Goal: Task Accomplishment & Management: Manage account settings

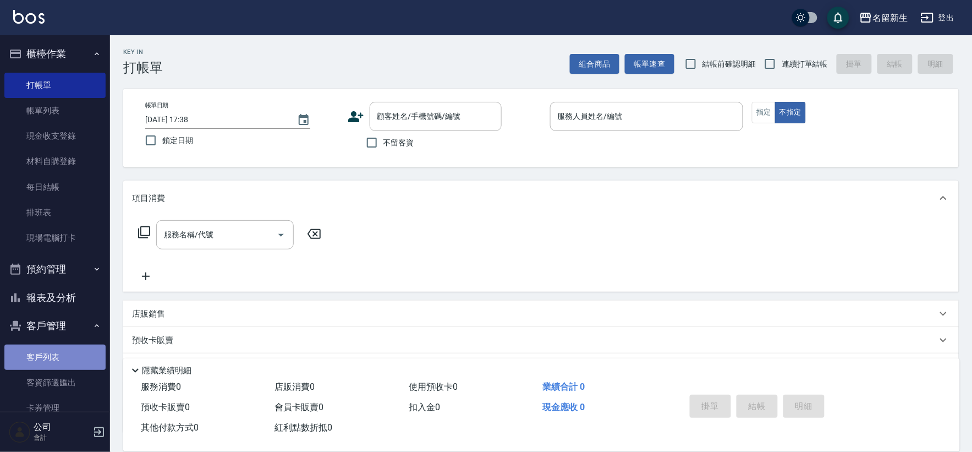
click at [66, 359] on link "客戶列表" at bounding box center [54, 356] width 101 height 25
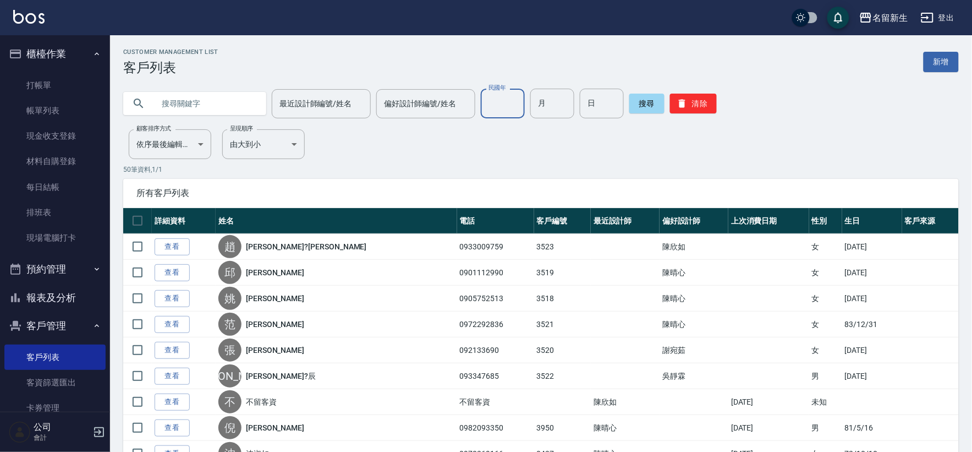
click at [517, 108] on input "民國年" at bounding box center [503, 104] width 44 height 30
type input "84"
type input "07"
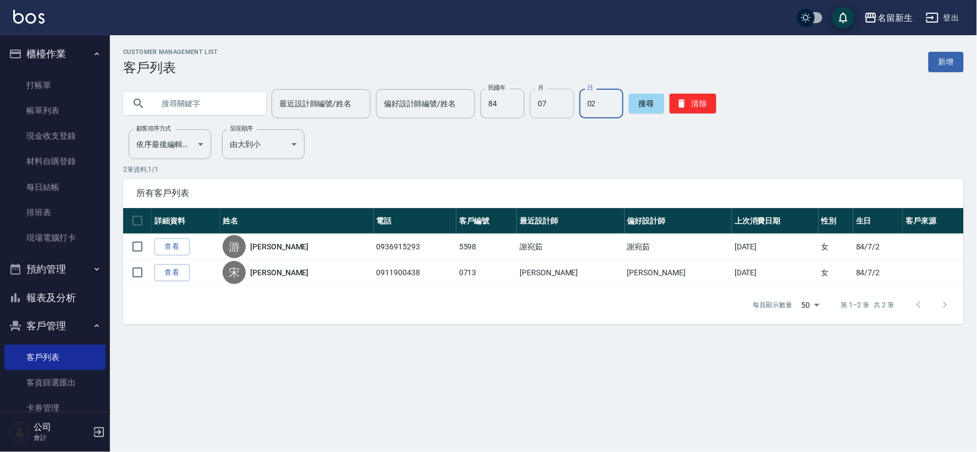
type input "0"
click at [539, 107] on input "07" at bounding box center [552, 104] width 44 height 30
click at [504, 103] on input "84" at bounding box center [503, 104] width 44 height 30
click at [211, 100] on input "text" at bounding box center [205, 104] width 103 height 30
type input "[PERSON_NAME]"
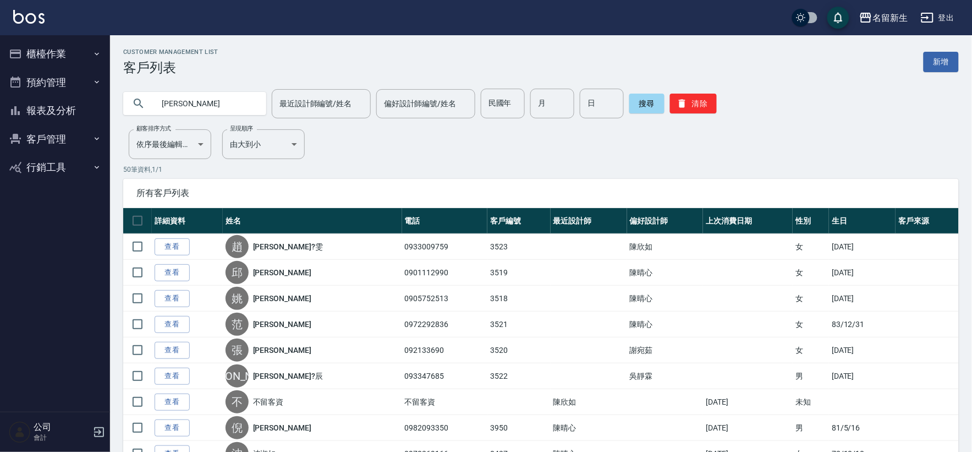
type input "[PERSON_NAME]"
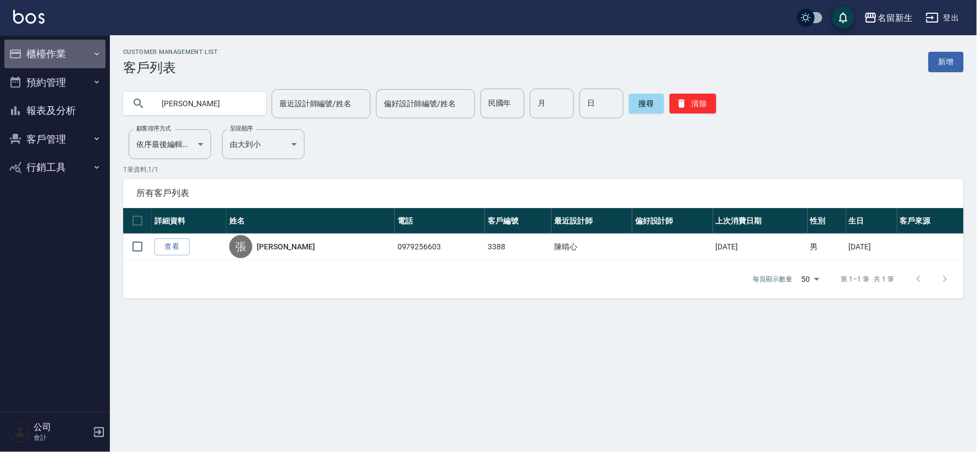
click at [30, 63] on button "櫃檯作業" at bounding box center [54, 54] width 101 height 29
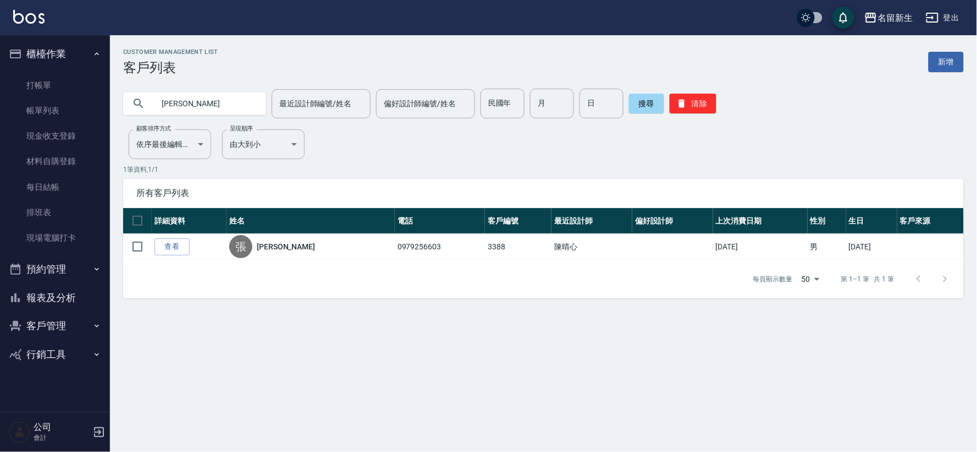
drag, startPoint x: 77, startPoint y: 241, endPoint x: 178, endPoint y: 240, distance: 100.7
click at [77, 241] on link "現場電腦打卡" at bounding box center [54, 237] width 101 height 25
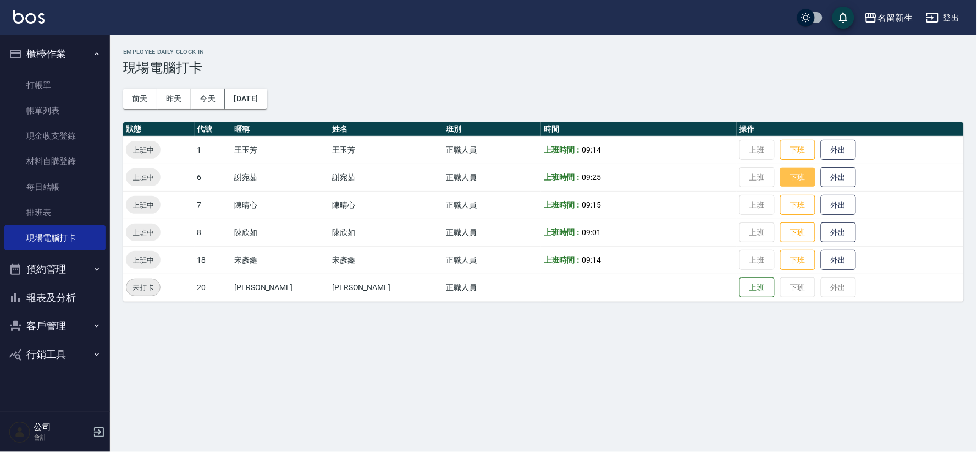
click at [781, 180] on button "下班" at bounding box center [798, 177] width 35 height 19
click at [83, 327] on button "客戶管理" at bounding box center [54, 325] width 101 height 29
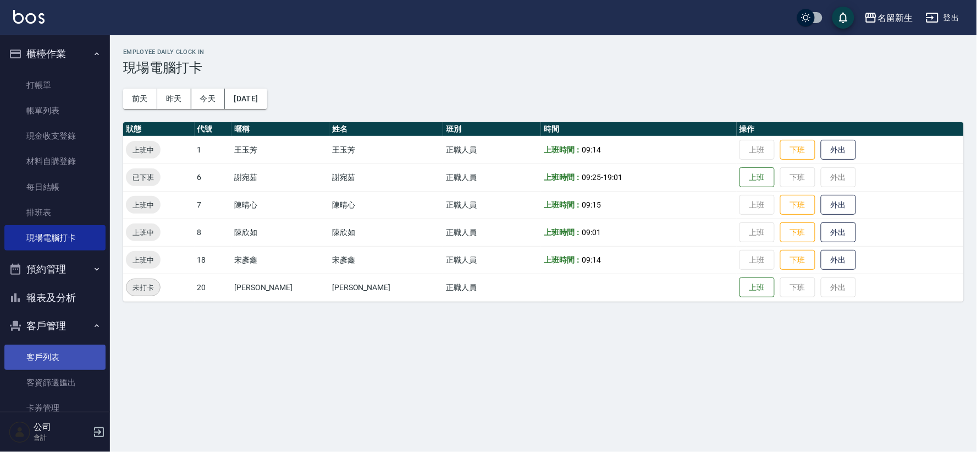
click at [79, 360] on link "客戶列表" at bounding box center [54, 356] width 101 height 25
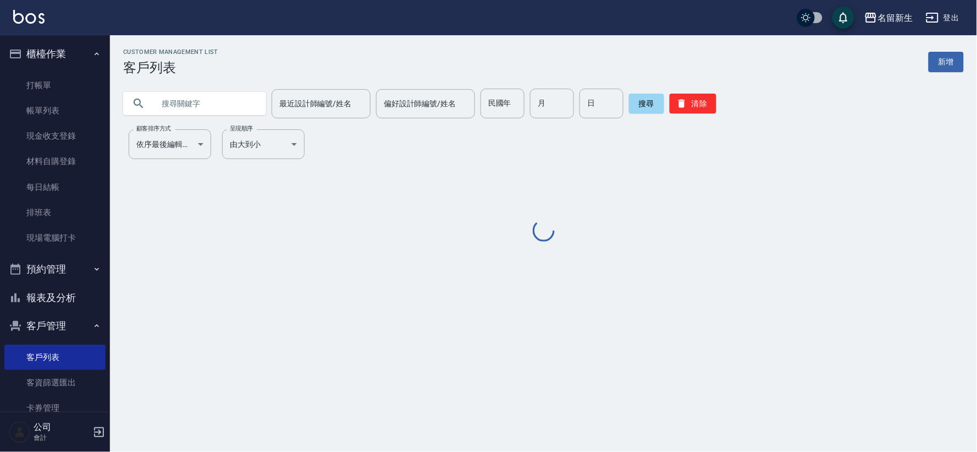
click at [226, 112] on input "text" at bounding box center [205, 104] width 103 height 30
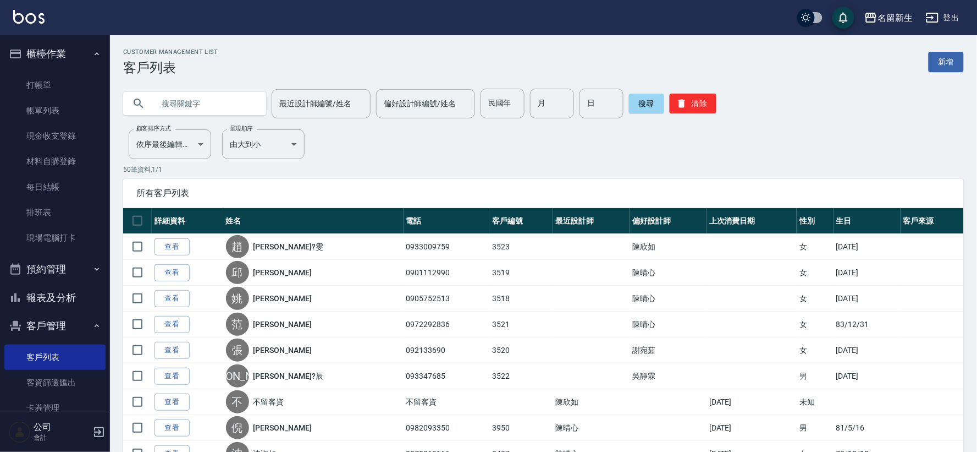
click at [255, 92] on div at bounding box center [194, 103] width 143 height 23
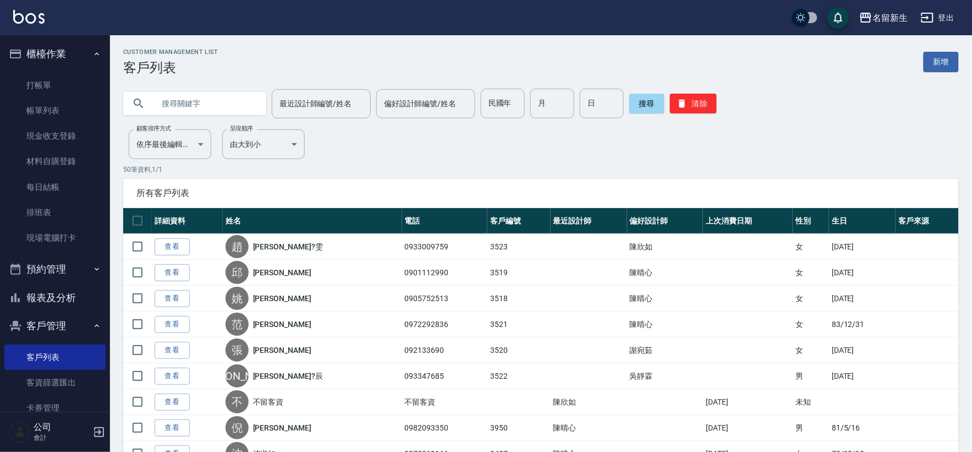
click at [253, 95] on div at bounding box center [194, 103] width 143 height 23
click at [249, 100] on input "text" at bounding box center [205, 104] width 103 height 30
click at [249, 97] on input "text" at bounding box center [205, 104] width 103 height 30
click at [201, 101] on input "text" at bounding box center [205, 104] width 103 height 30
click at [163, 108] on input "text" at bounding box center [205, 104] width 103 height 30
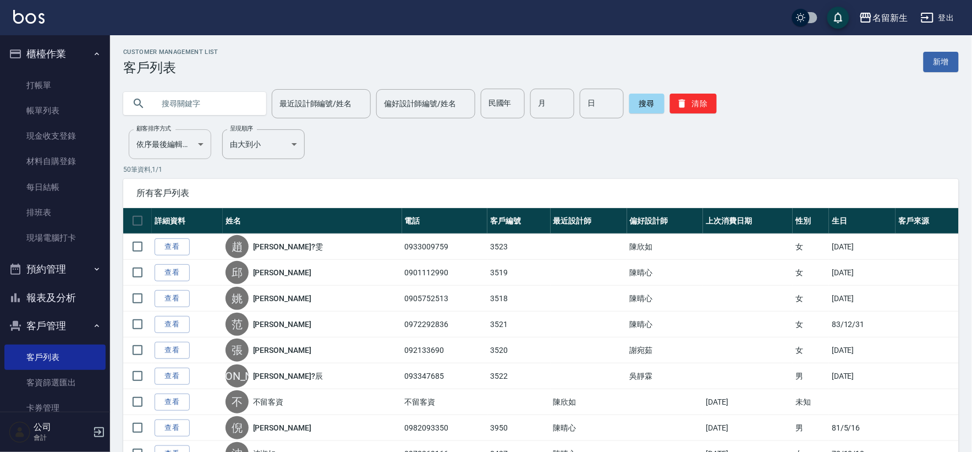
click at [168, 101] on input "text" at bounding box center [205, 104] width 103 height 30
click at [224, 85] on div "最近設計師編號/姓名 最近設計師編號/姓名 偏好設計師編號/姓名 偏好設計師編號/姓名 民國年 民國年 月 月 日 日 搜尋 清除" at bounding box center [534, 96] width 849 height 43
click at [144, 108] on icon at bounding box center [138, 103] width 13 height 13
click at [196, 91] on input "text" at bounding box center [205, 104] width 103 height 30
click at [54, 350] on link "客戶列表" at bounding box center [54, 356] width 101 height 25
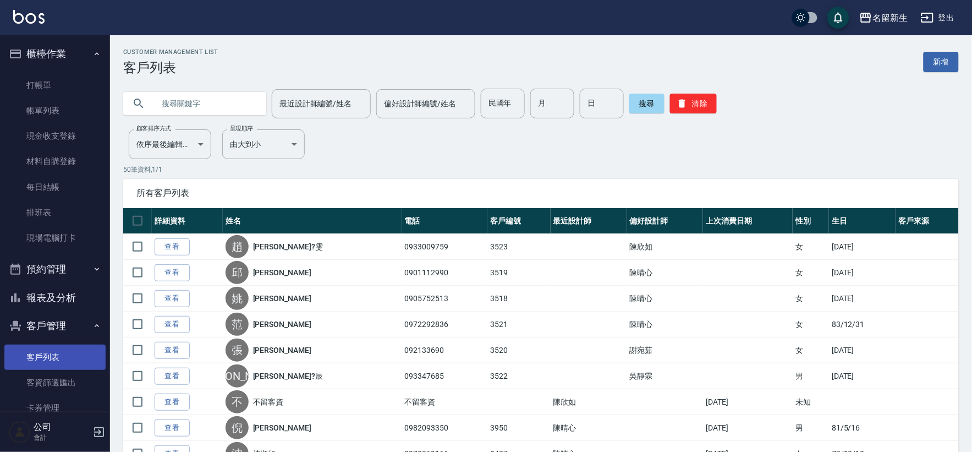
click at [54, 350] on link "客戶列表" at bounding box center [54, 356] width 101 height 25
drag, startPoint x: 173, startPoint y: 119, endPoint x: 178, endPoint y: 116, distance: 6.3
drag, startPoint x: 178, startPoint y: 114, endPoint x: 513, endPoint y: 138, distance: 336.4
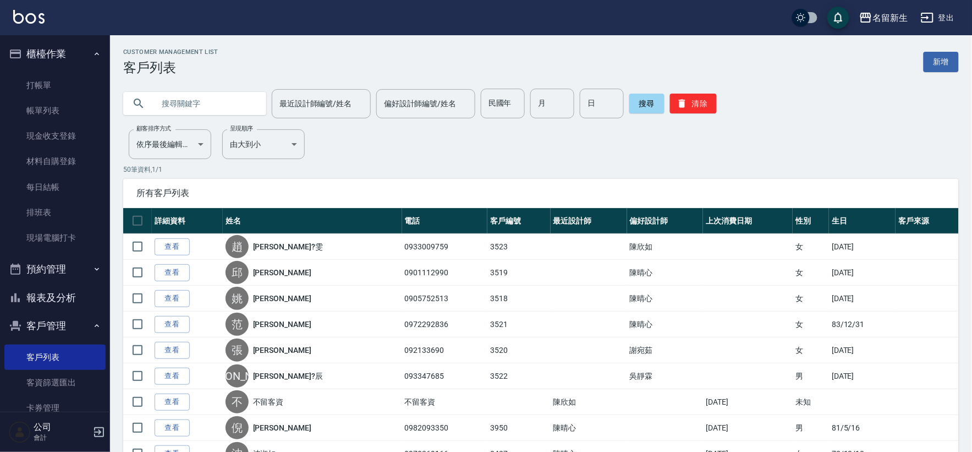
click at [179, 113] on input "text" at bounding box center [205, 104] width 103 height 30
drag, startPoint x: 693, startPoint y: 120, endPoint x: 694, endPoint y: 110, distance: 10.0
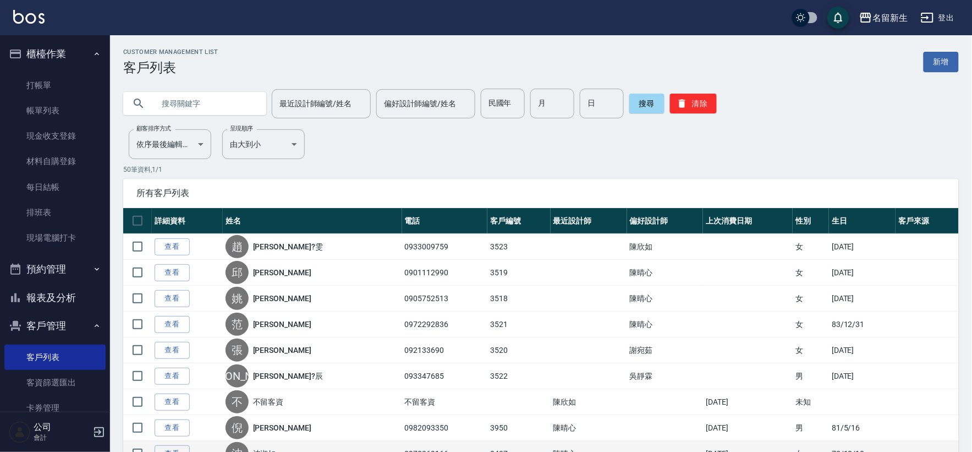
drag, startPoint x: 694, startPoint y: 107, endPoint x: 870, endPoint y: 446, distance: 381.8
click at [693, 107] on button "清除" at bounding box center [693, 104] width 47 height 20
click at [693, 106] on button "清除" at bounding box center [693, 104] width 47 height 20
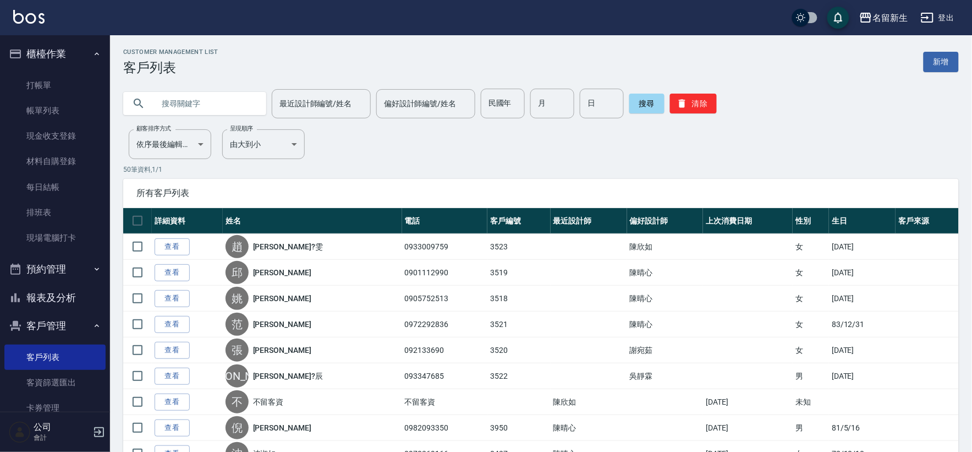
click at [207, 101] on input "text" at bounding box center [205, 104] width 103 height 30
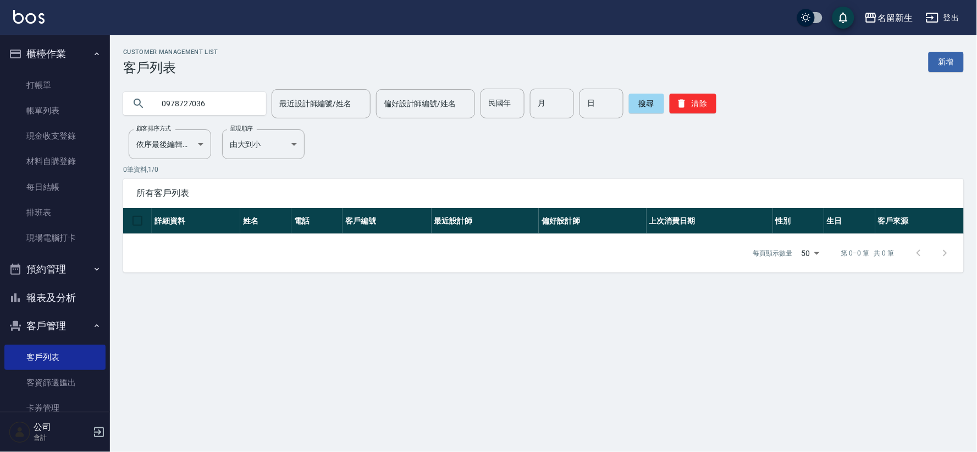
drag, startPoint x: 218, startPoint y: 95, endPoint x: 0, endPoint y: 44, distance: 224.3
click at [0, 80] on div "名留新生 登出 櫃檯作業 打帳單 帳單列表 現金收支登錄 材料自購登錄 每日結帳 排班表 現場電腦打卡 預約管理 預約管理 單日預約紀錄 單週預約紀錄 報表及…" at bounding box center [488, 226] width 977 height 452
type input "0978727036"
click at [656, 106] on button "搜尋" at bounding box center [646, 104] width 35 height 20
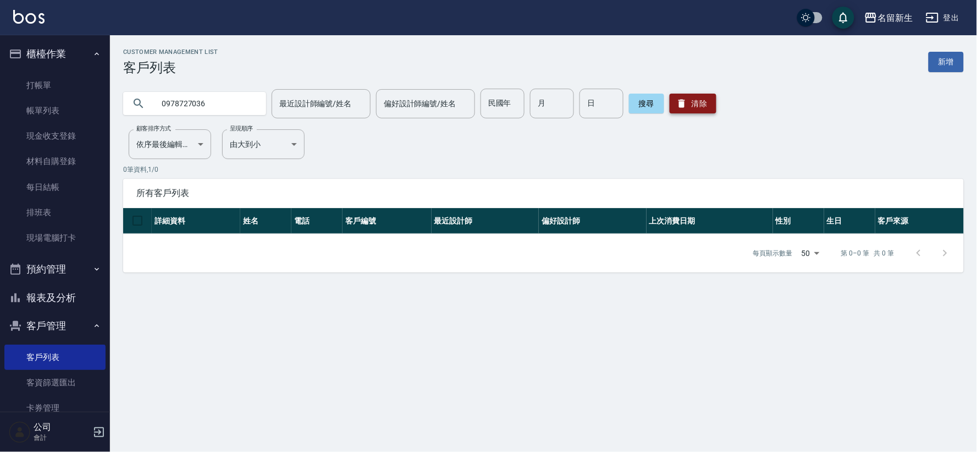
drag, startPoint x: 657, startPoint y: 117, endPoint x: 677, endPoint y: 103, distance: 24.1
click at [668, 109] on div "搜尋 清除" at bounding box center [672, 104] width 87 height 30
click at [679, 103] on icon "button" at bounding box center [682, 104] width 7 height 8
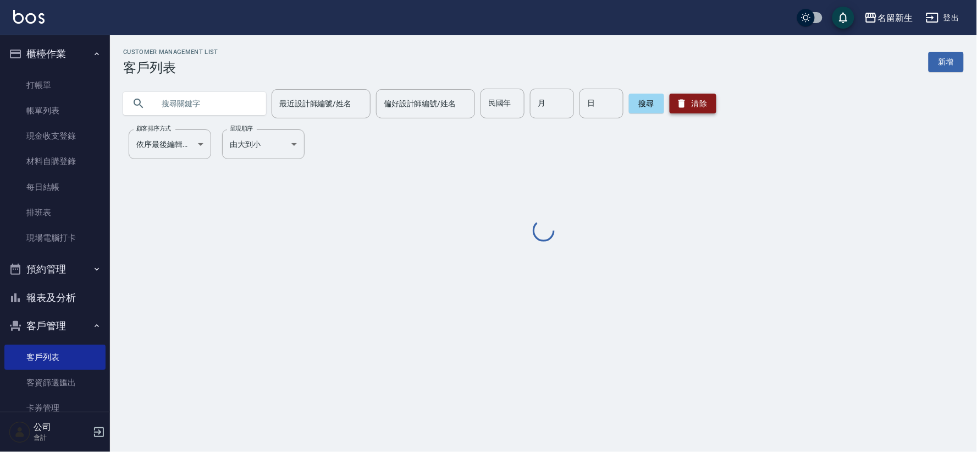
click at [679, 103] on icon "button" at bounding box center [682, 104] width 7 height 8
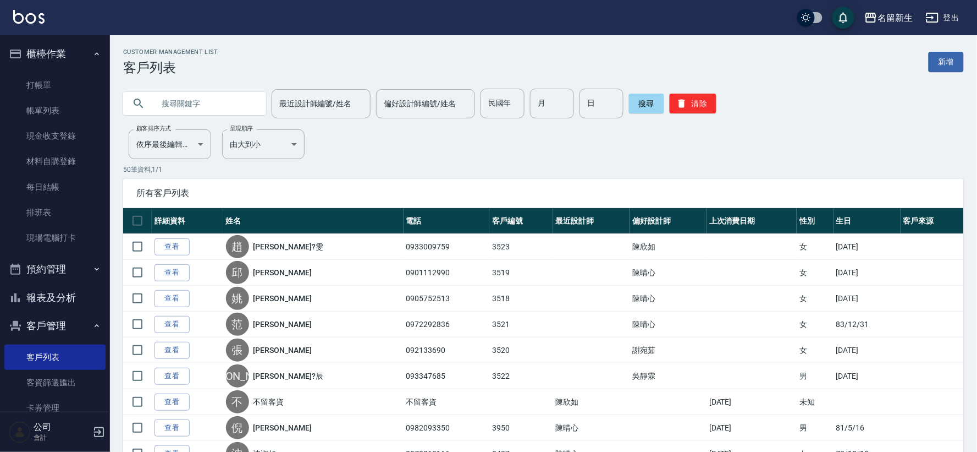
click at [204, 107] on input "text" at bounding box center [205, 104] width 103 height 30
click at [211, 97] on input "text" at bounding box center [205, 104] width 103 height 30
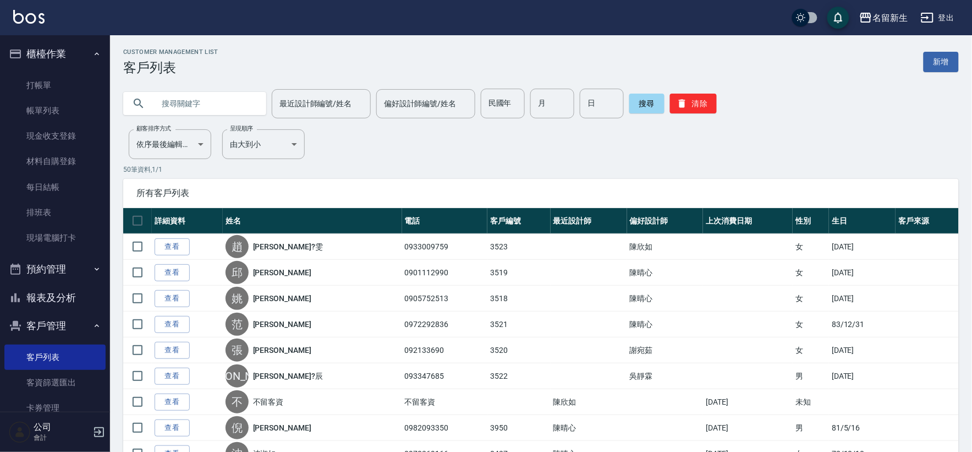
click at [212, 94] on input "text" at bounding box center [205, 104] width 103 height 30
type input "0978727036"
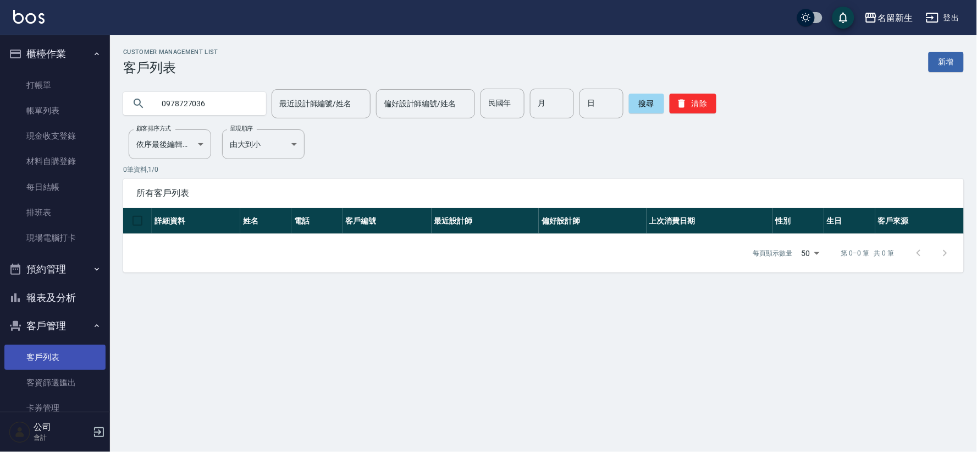
click at [63, 362] on link "客戶列表" at bounding box center [54, 356] width 101 height 25
click at [68, 358] on link "客戶列表" at bounding box center [54, 356] width 101 height 25
drag, startPoint x: 68, startPoint y: 358, endPoint x: 72, endPoint y: 321, distance: 37.6
click at [69, 356] on link "客戶列表" at bounding box center [54, 356] width 101 height 25
click at [74, 314] on button "客戶管理" at bounding box center [54, 325] width 101 height 29
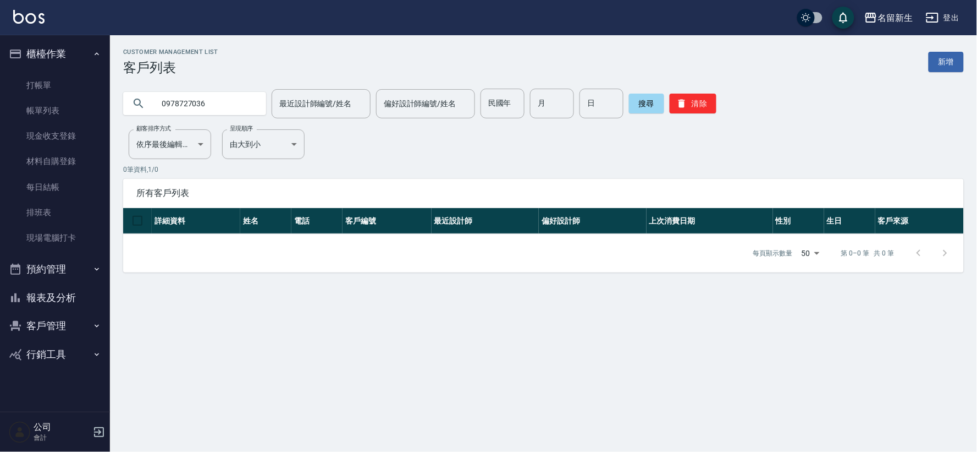
click at [79, 295] on button "報表及分析" at bounding box center [54, 297] width 101 height 29
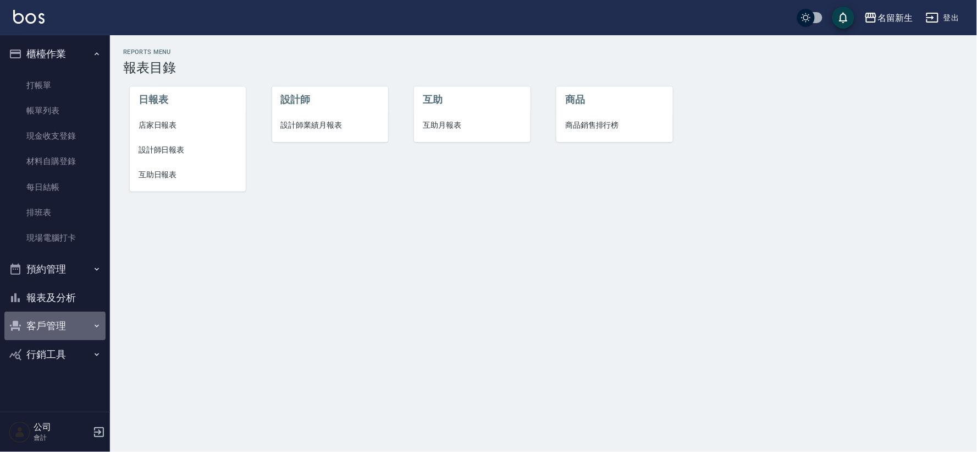
click at [85, 326] on button "客戶管理" at bounding box center [54, 325] width 101 height 29
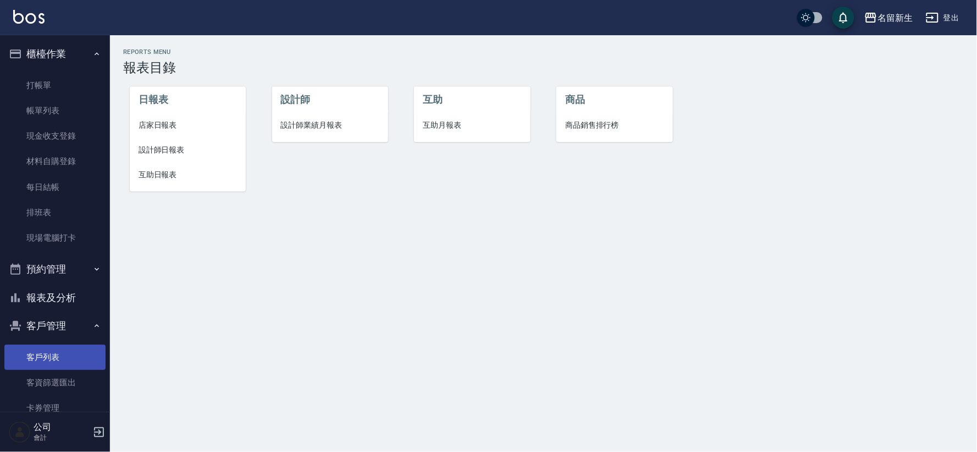
click at [67, 350] on link "客戶列表" at bounding box center [54, 356] width 101 height 25
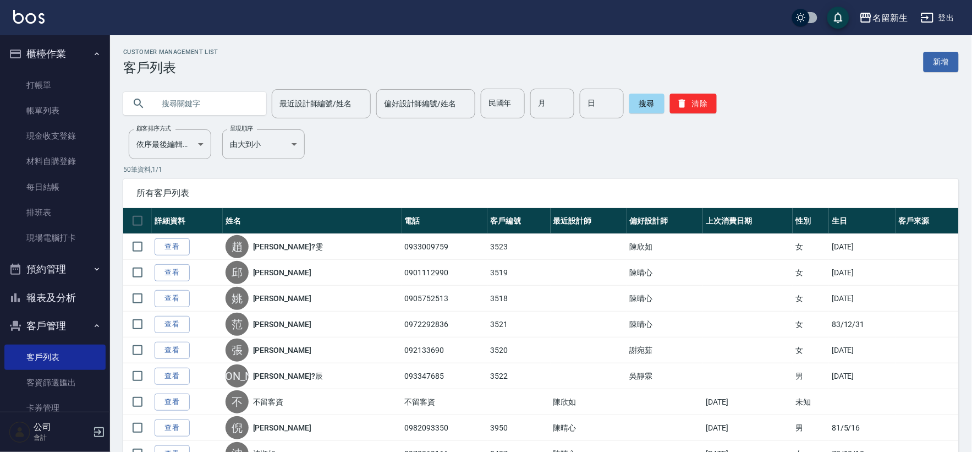
click at [183, 101] on input "text" at bounding box center [205, 104] width 103 height 30
type input "0978727036"
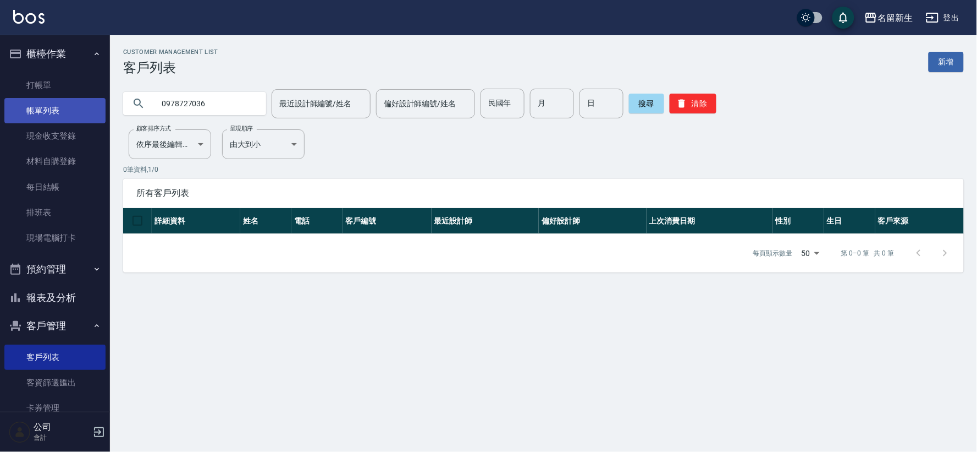
drag, startPoint x: 207, startPoint y: 98, endPoint x: 8, endPoint y: 103, distance: 199.2
click at [9, 102] on div "名留新生 登出 櫃檯作業 打帳單 帳單列表 現金收支登錄 材料自購登錄 每日結帳 排班表 現場電腦打卡 預約管理 預約管理 單日預約紀錄 單週預約紀錄 報表及…" at bounding box center [488, 226] width 977 height 452
type input "傅"
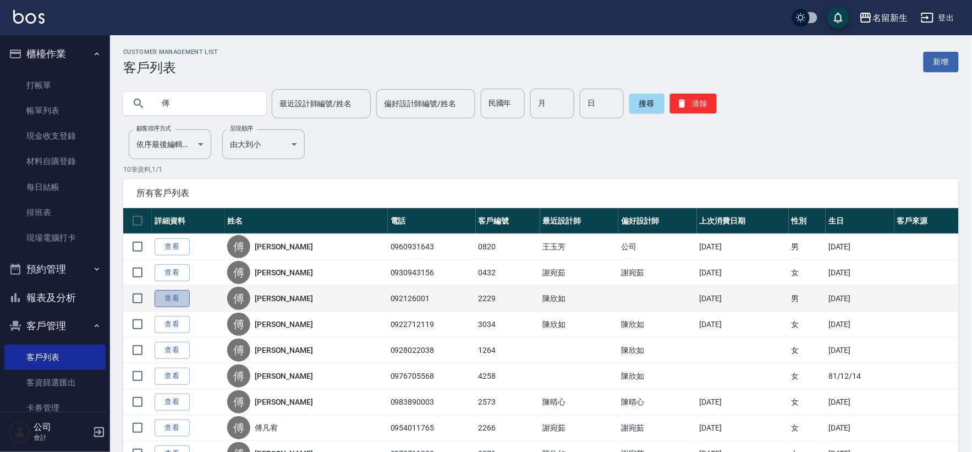
click at [163, 301] on link "查看" at bounding box center [172, 298] width 35 height 17
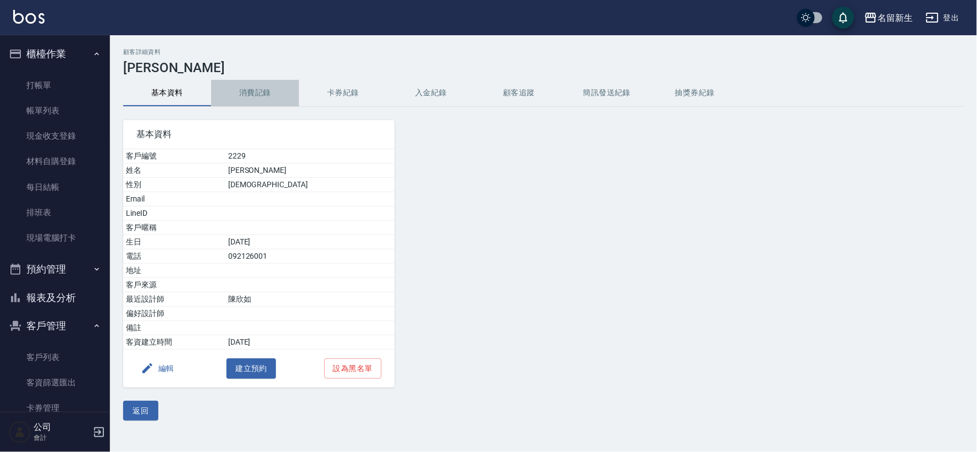
click at [255, 94] on button "消費記錄" at bounding box center [255, 93] width 88 height 26
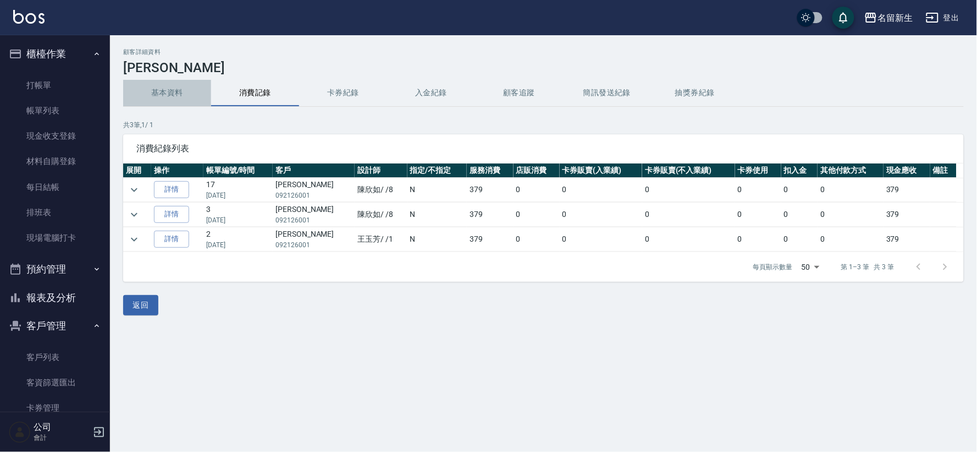
click at [136, 101] on button "基本資料" at bounding box center [167, 93] width 88 height 26
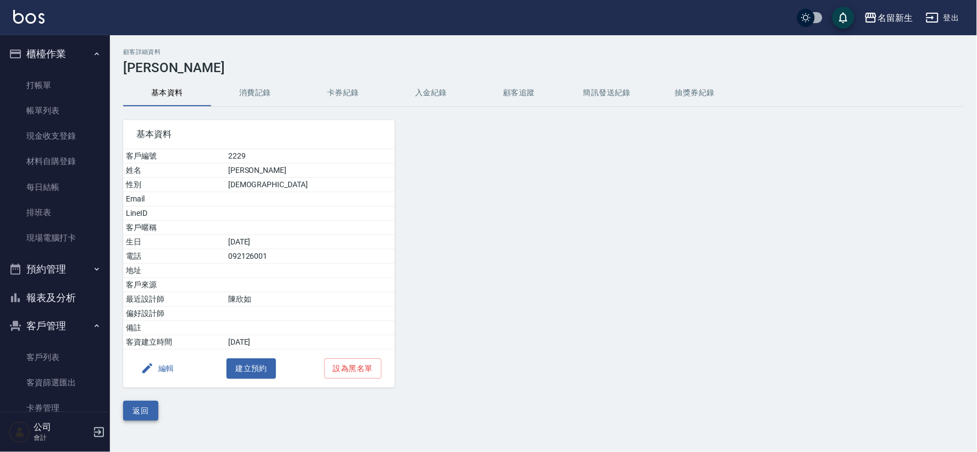
click at [139, 408] on button "返回" at bounding box center [140, 410] width 35 height 20
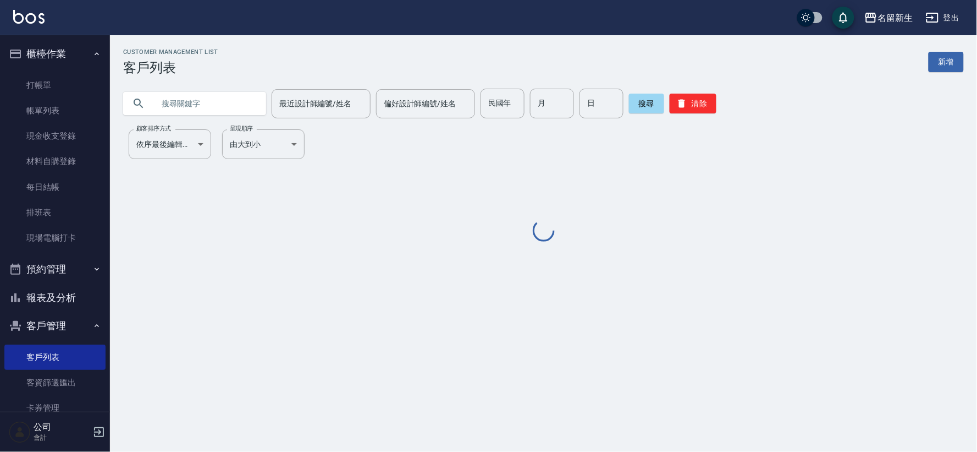
click at [222, 103] on input "text" at bounding box center [205, 104] width 103 height 30
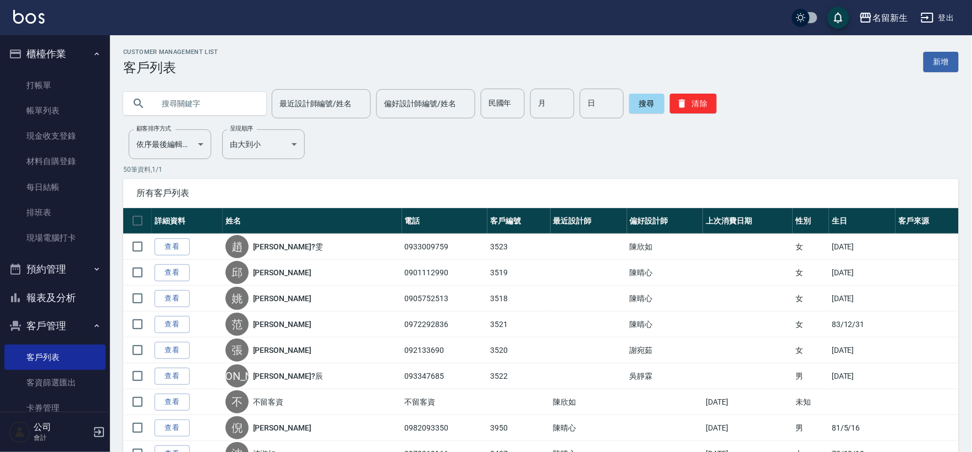
click at [222, 103] on input "text" at bounding box center [205, 104] width 103 height 30
type input "傅"
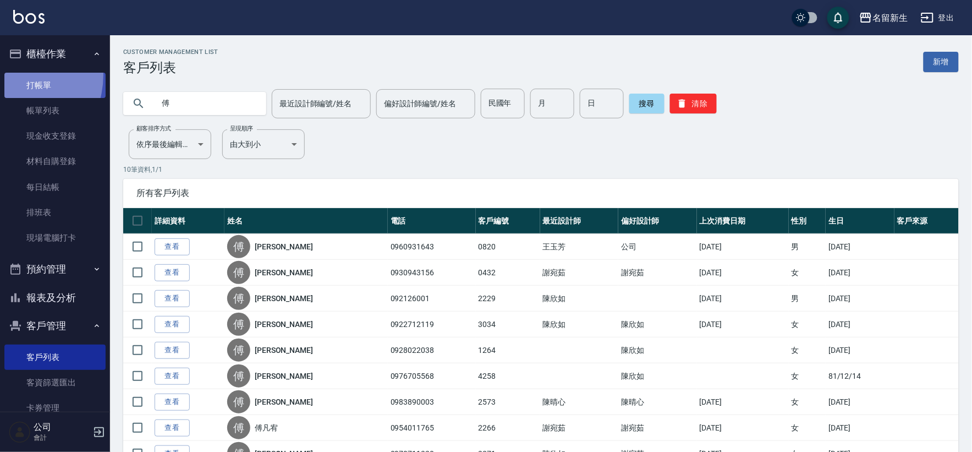
click at [8, 74] on link "打帳單" at bounding box center [54, 85] width 101 height 25
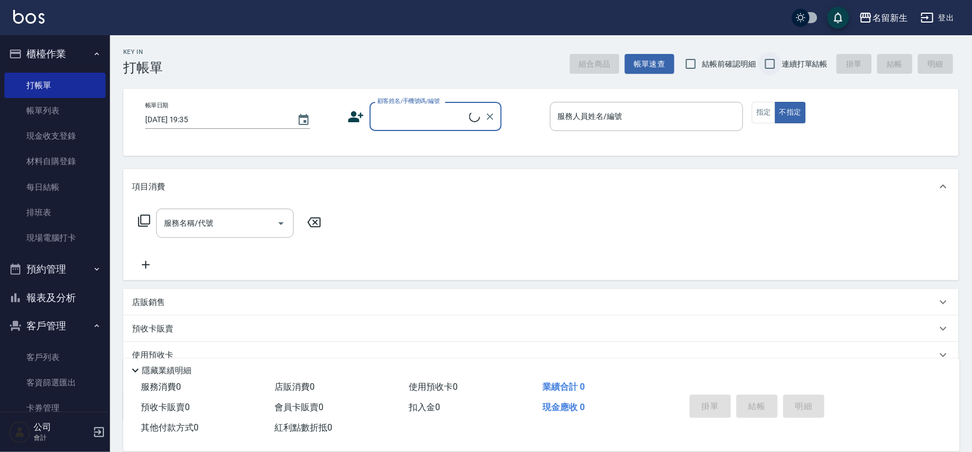
click at [777, 58] on input "連續打單結帳" at bounding box center [770, 63] width 23 height 23
checkbox input "true"
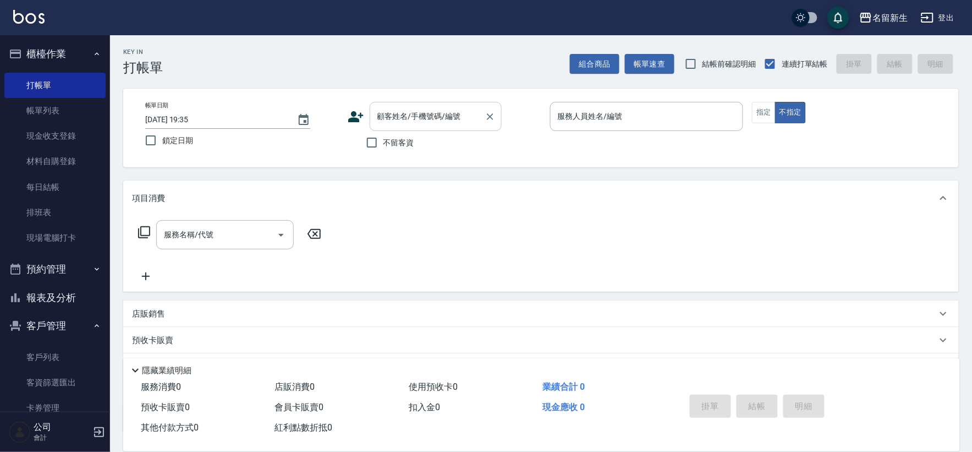
click at [402, 116] on div "顧客姓名/手機號碼/編號 顧客姓名/手機號碼/編號" at bounding box center [436, 116] width 132 height 29
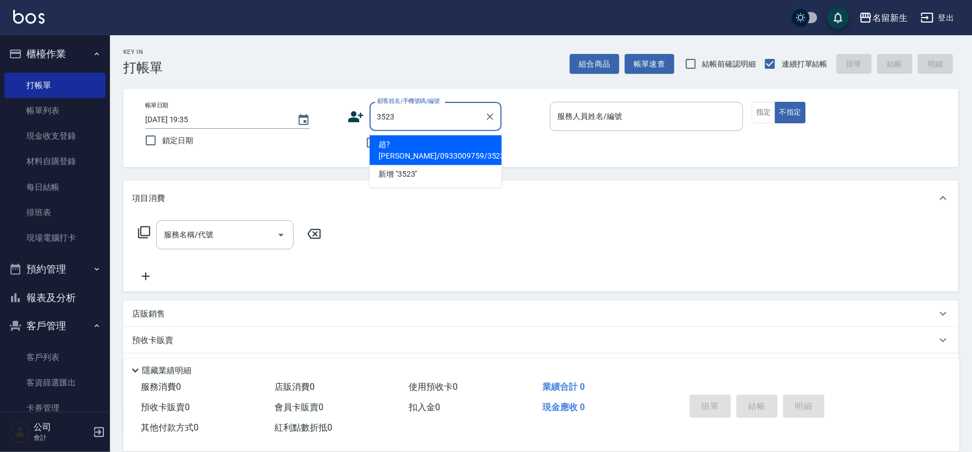
type input "趙?[PERSON_NAME]/0933009759/3523"
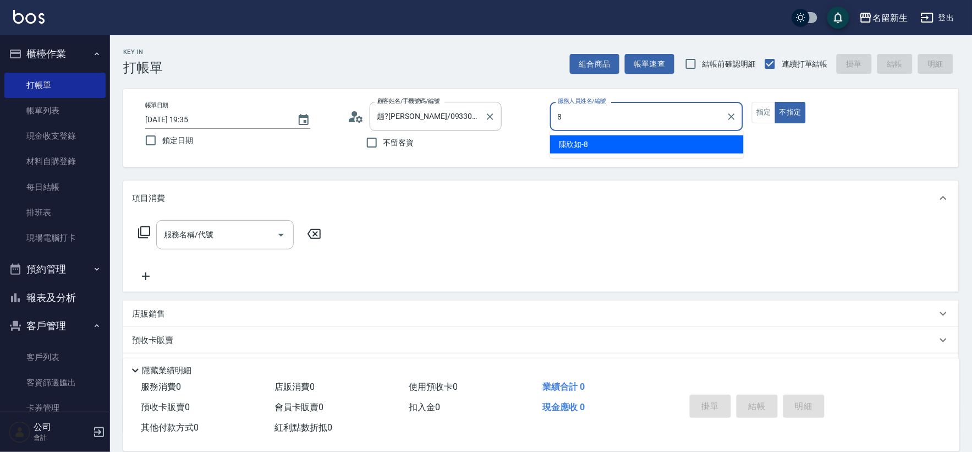
type input "8"
type button "false"
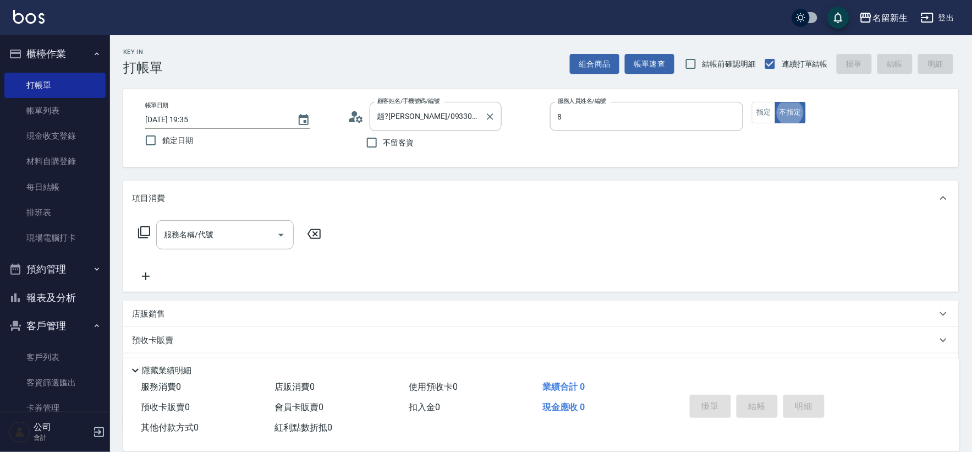
type input "[PERSON_NAME]-8"
click at [495, 125] on div at bounding box center [489, 116] width 14 height 29
click at [486, 111] on icon "Clear" at bounding box center [490, 116] width 11 height 11
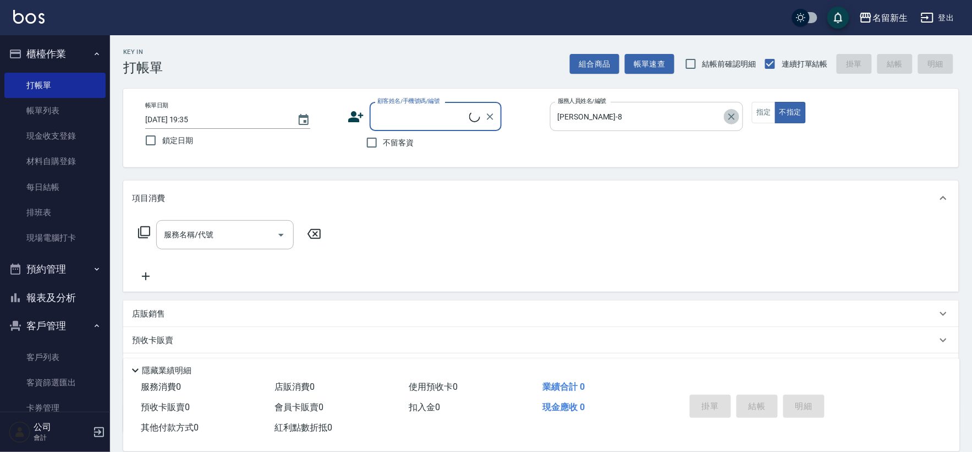
click at [727, 117] on icon "Clear" at bounding box center [731, 116] width 11 height 11
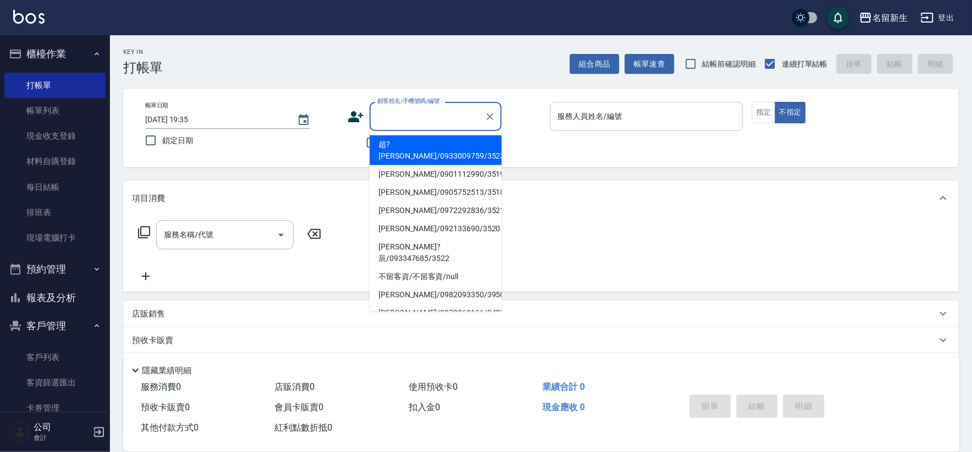
click at [421, 118] on input "顧客姓名/手機號碼/編號" at bounding box center [428, 116] width 106 height 19
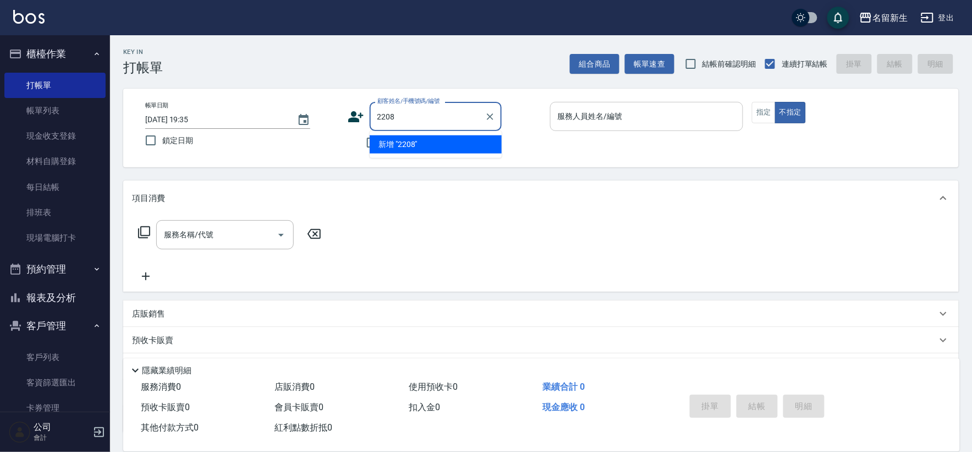
type input "2208"
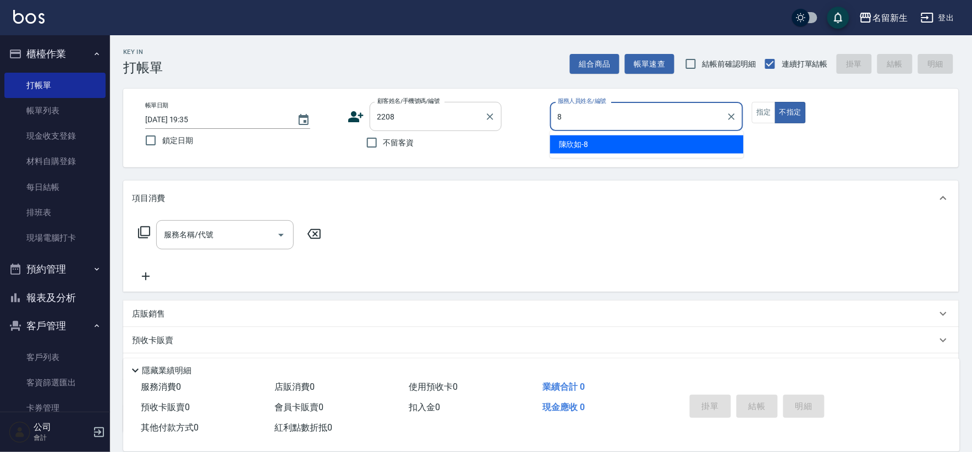
type input "[PERSON_NAME]-8"
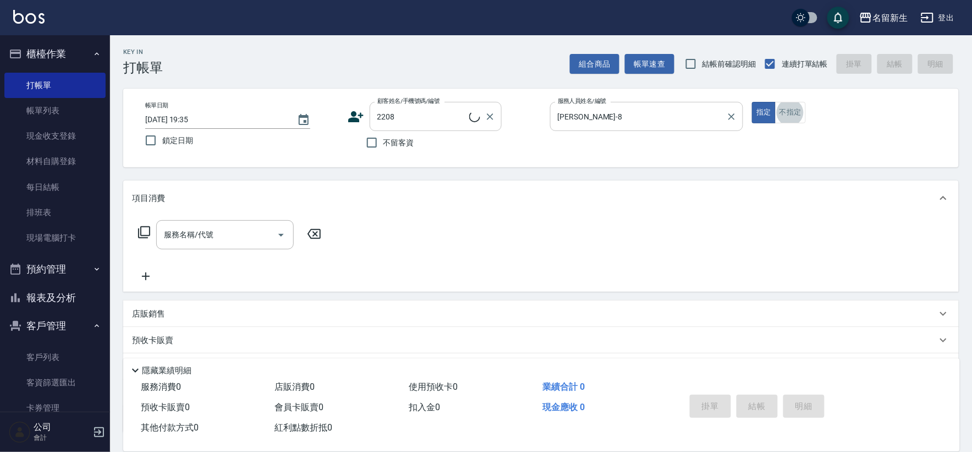
type input "[PERSON_NAME]/0917002616/2208"
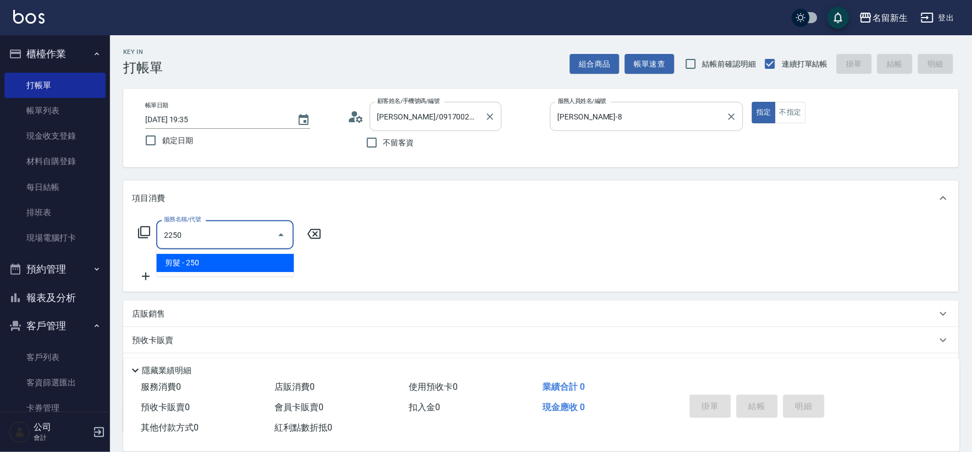
type input "剪髮(2250)"
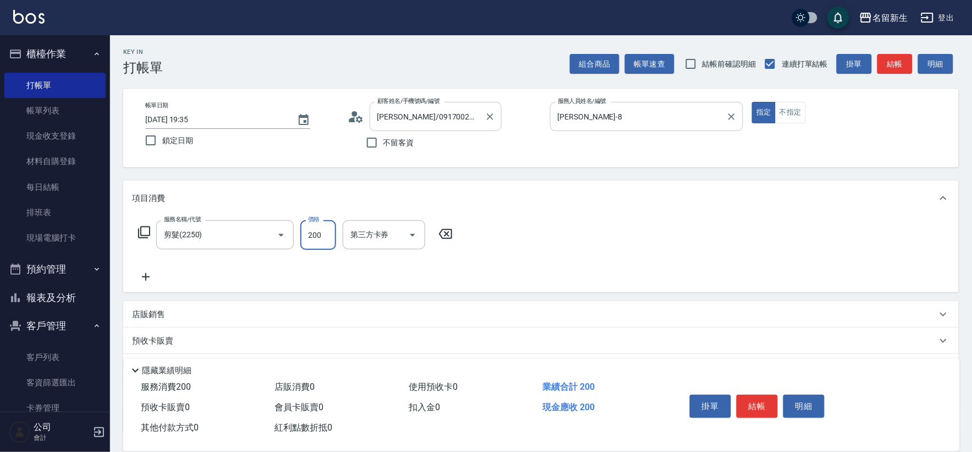
type input "200"
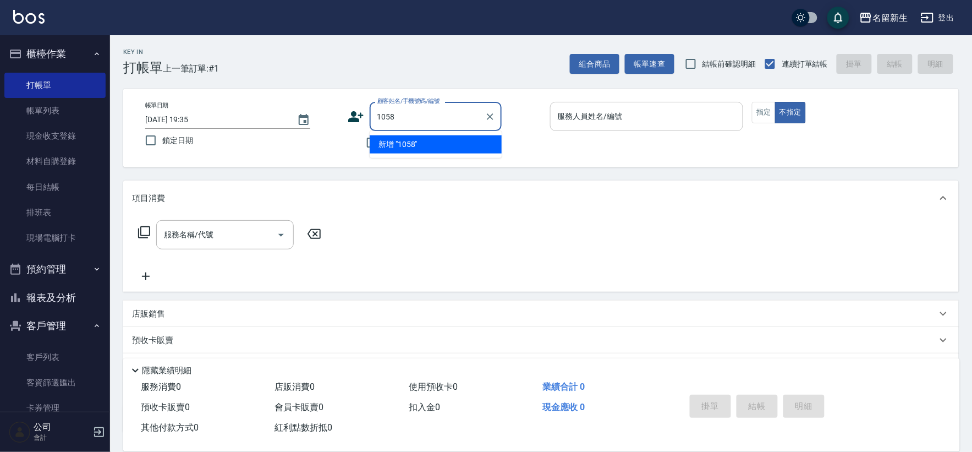
type input "1058"
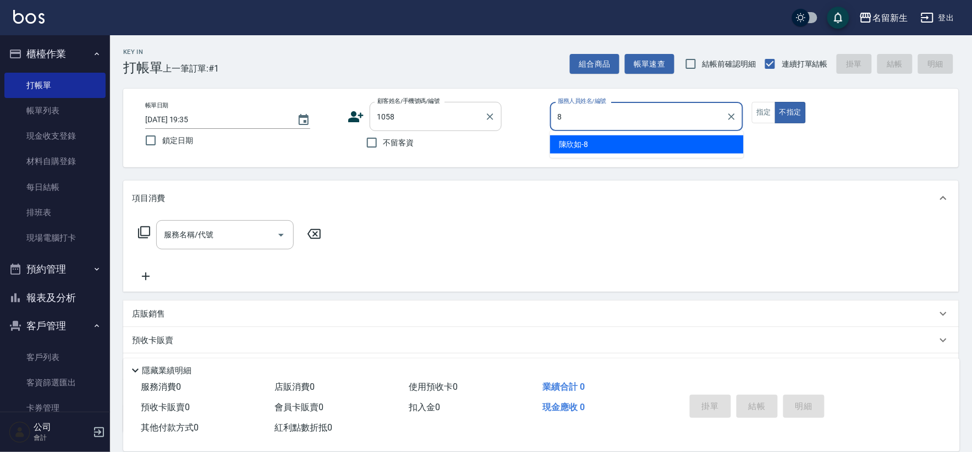
type input "[PERSON_NAME]-8"
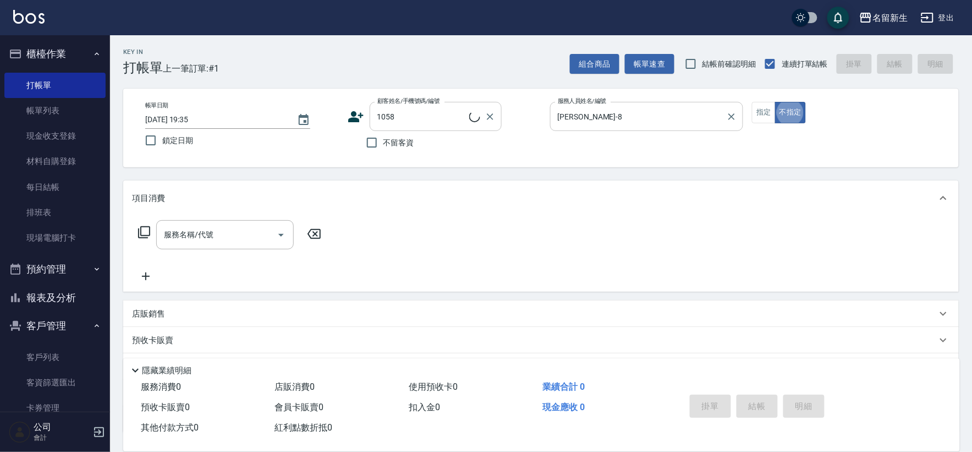
type input "[PERSON_NAME]/0932368872/1058"
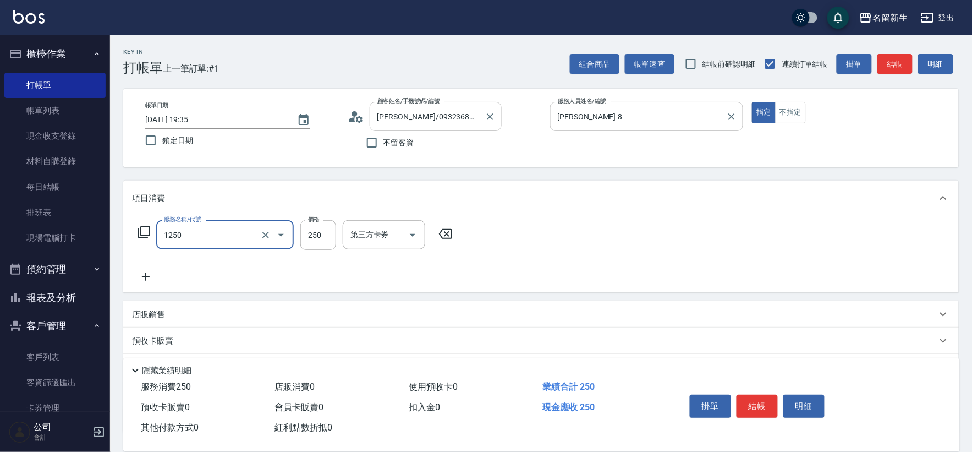
type input "洗髮250(1250)"
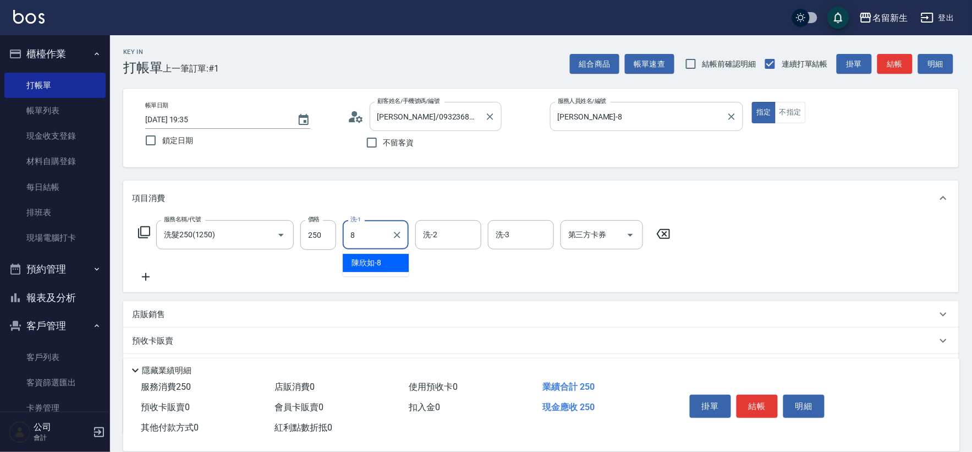
type input "[PERSON_NAME]-8"
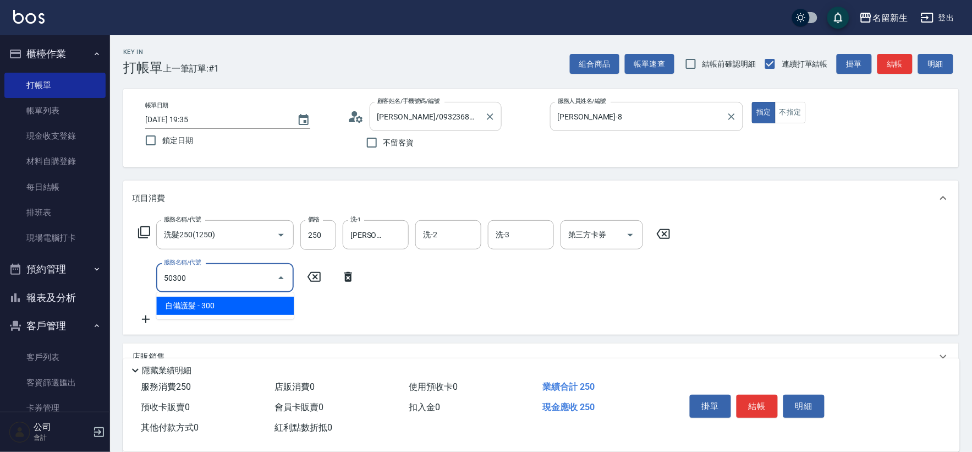
type input "自備護髮(50300)"
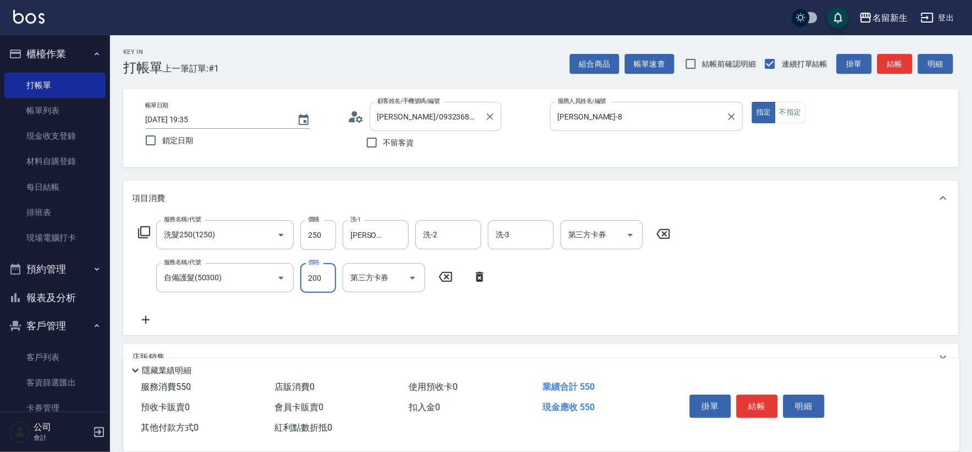
type input "200"
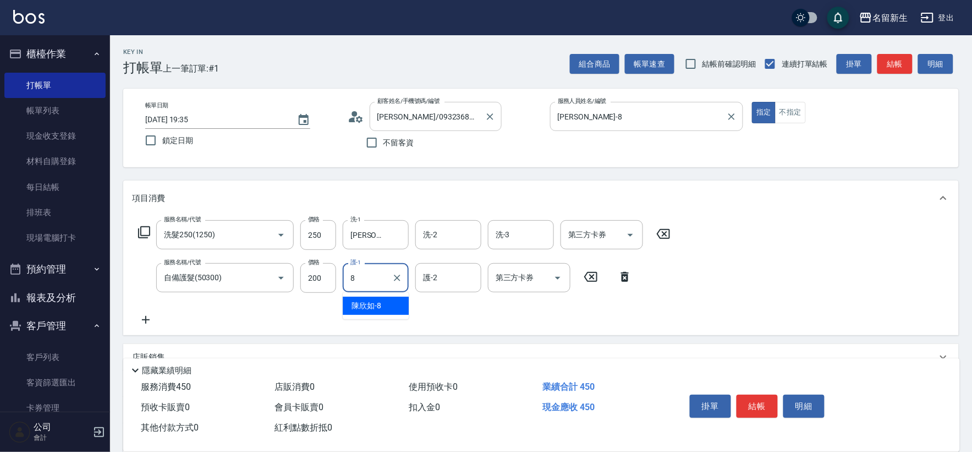
type input "[PERSON_NAME]-8"
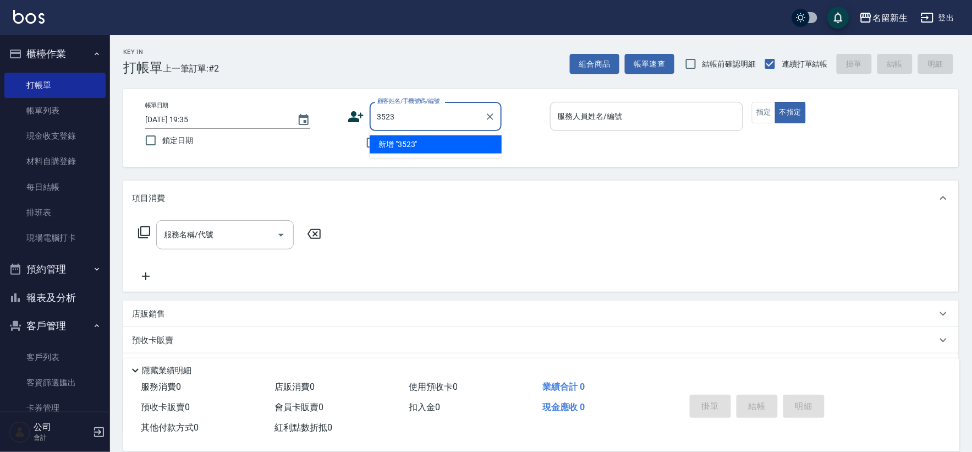
type input "3523"
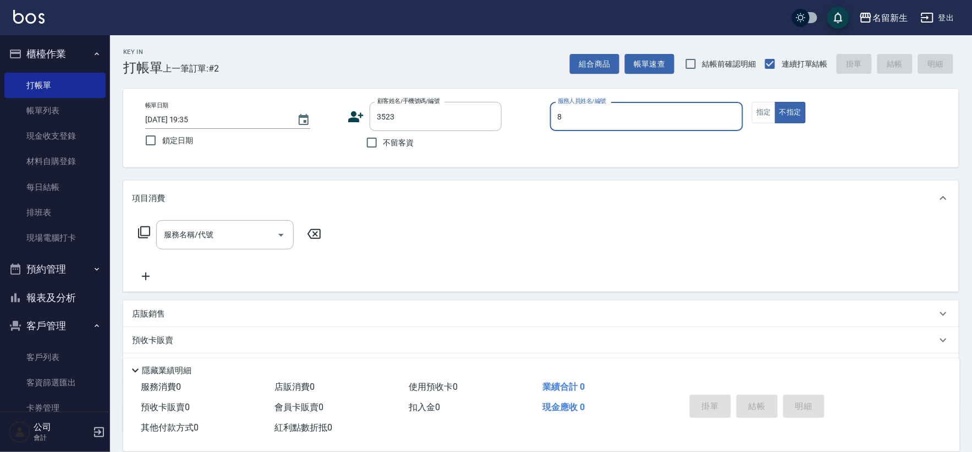
type input "[PERSON_NAME]-8"
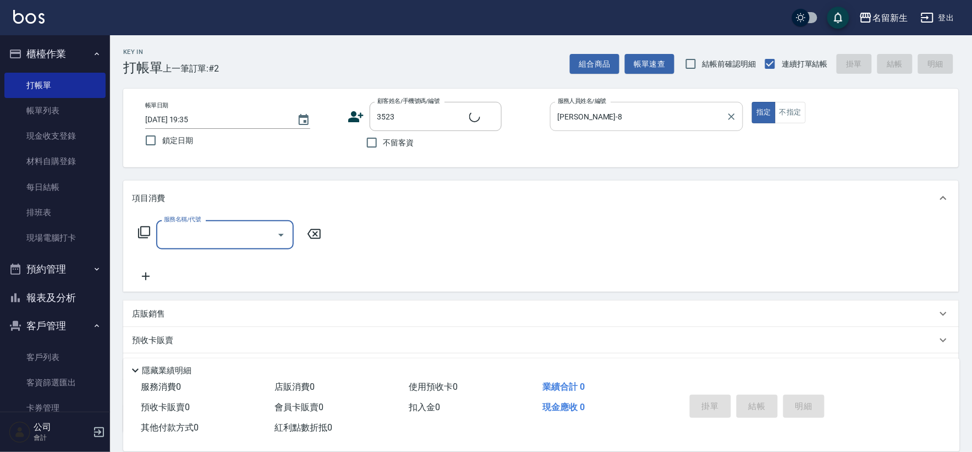
type input "趙?[PERSON_NAME]/0933009759/3523"
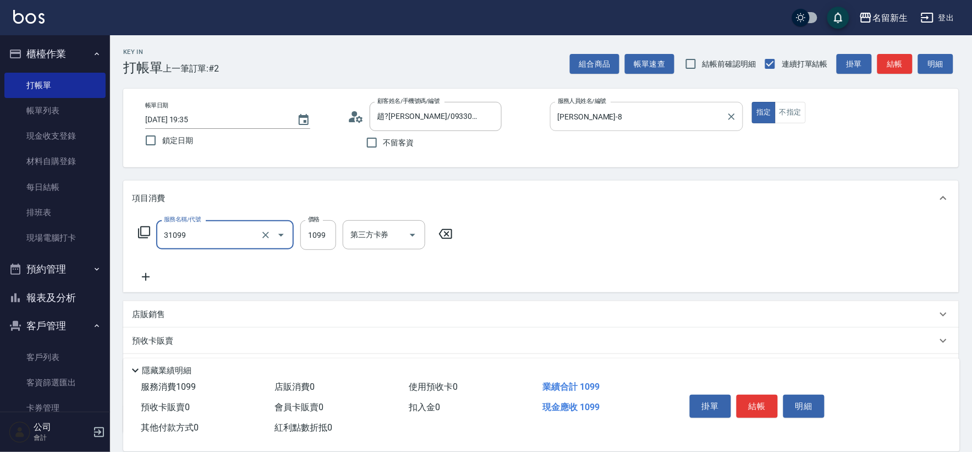
type input "公司活動/早鳥(31099)"
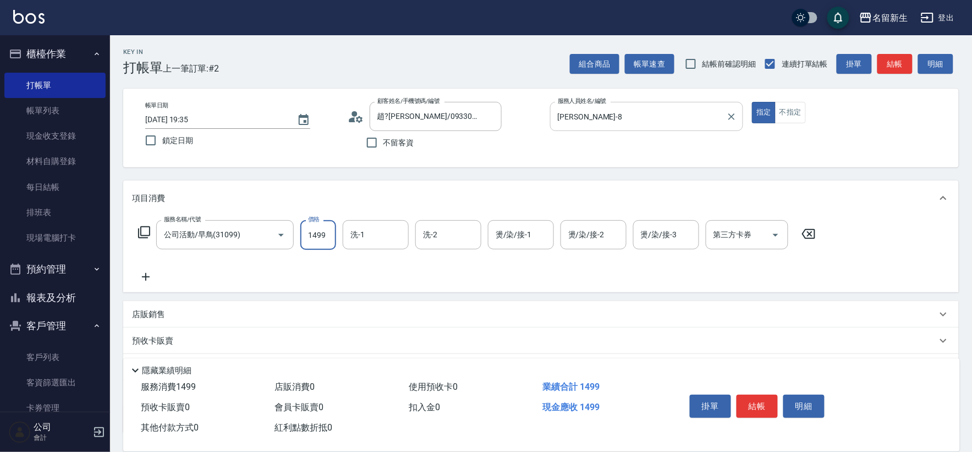
type input "1499"
type input "[PERSON_NAME]-8"
type input "[PERSON_NAME]-18"
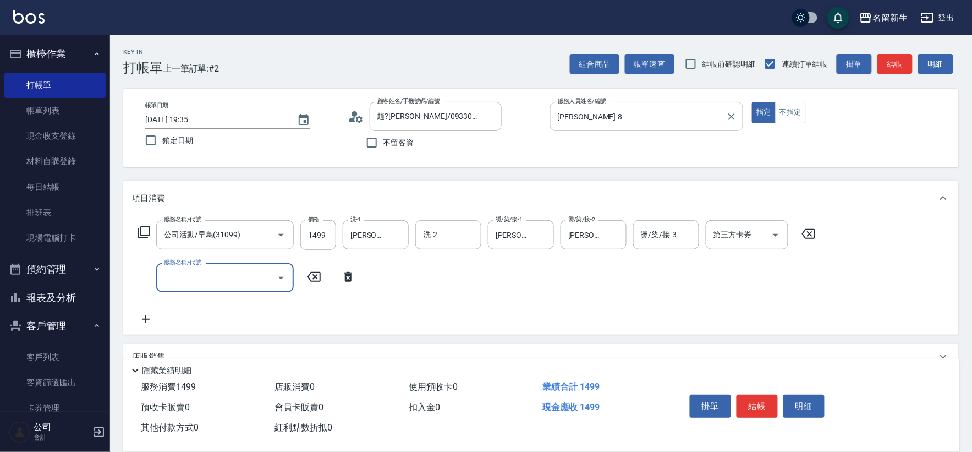
type input "5"
type input "公司活動/早鳥(41099)"
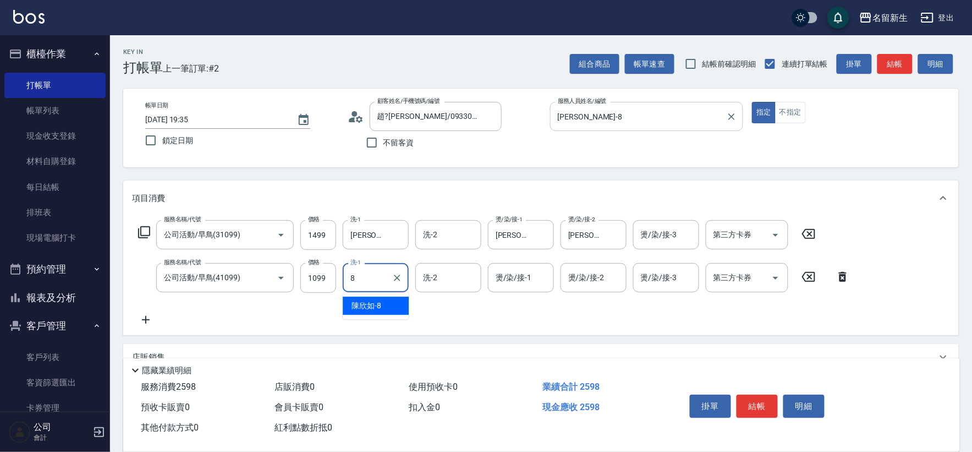
type input "[PERSON_NAME]-8"
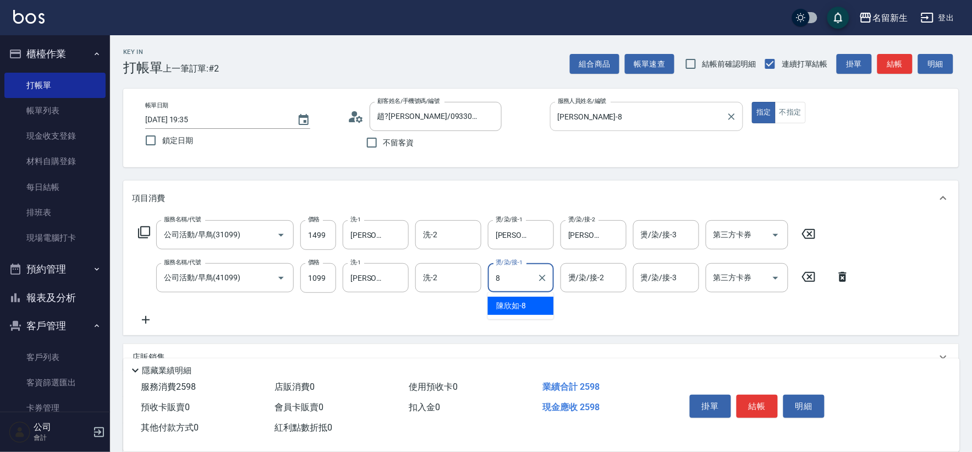
type input "[PERSON_NAME]-8"
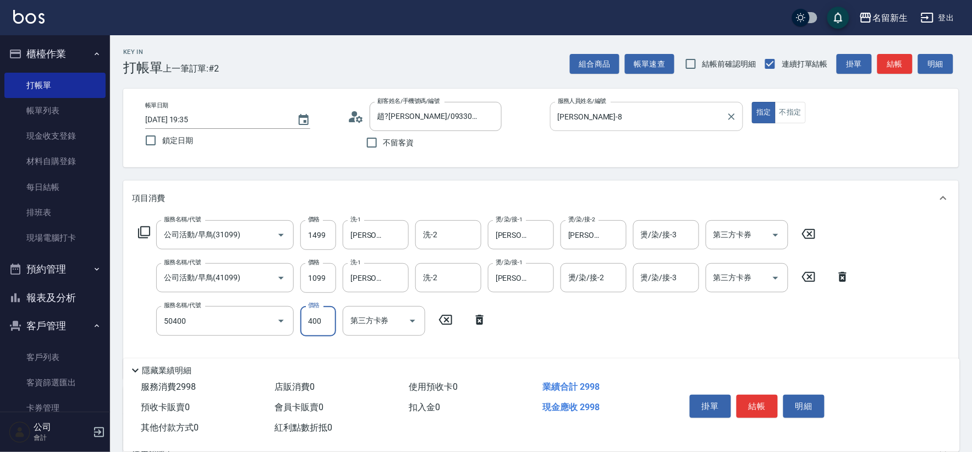
type input "原價1~400護髮(50400)"
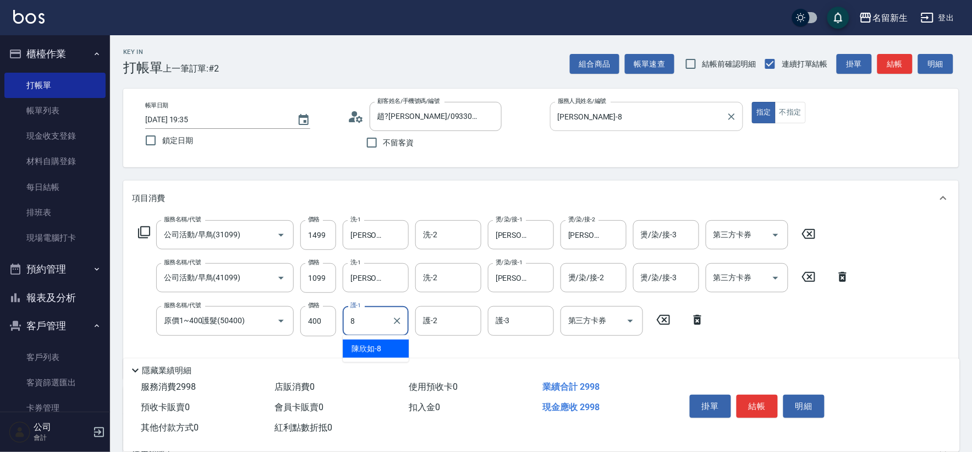
type input "[PERSON_NAME]-8"
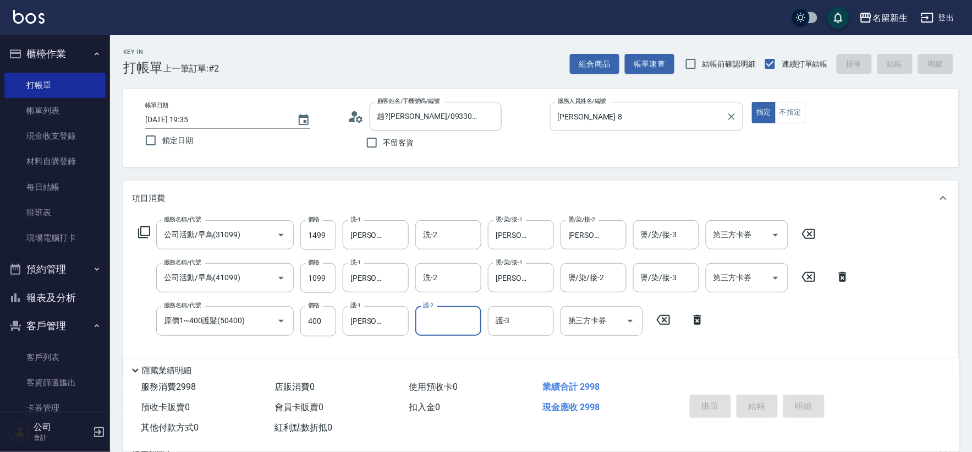
type input "[DATE] 19:36"
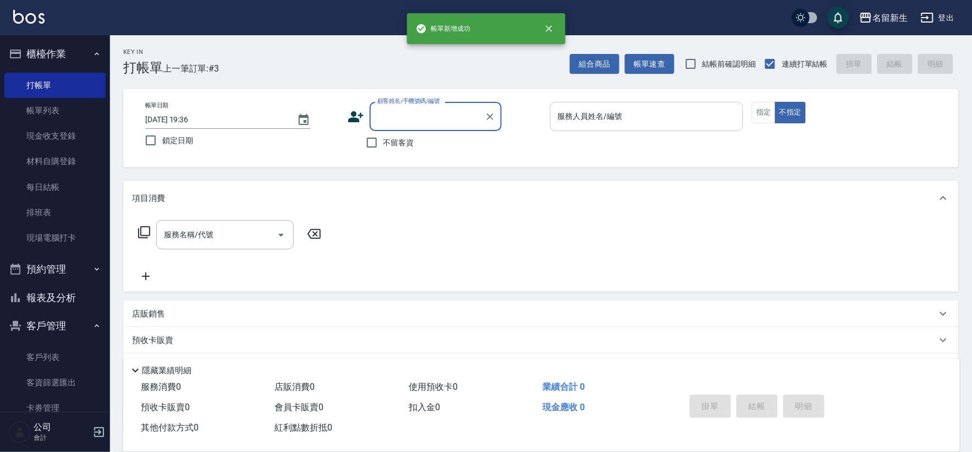
click at [57, 300] on button "報表及分析" at bounding box center [54, 297] width 101 height 29
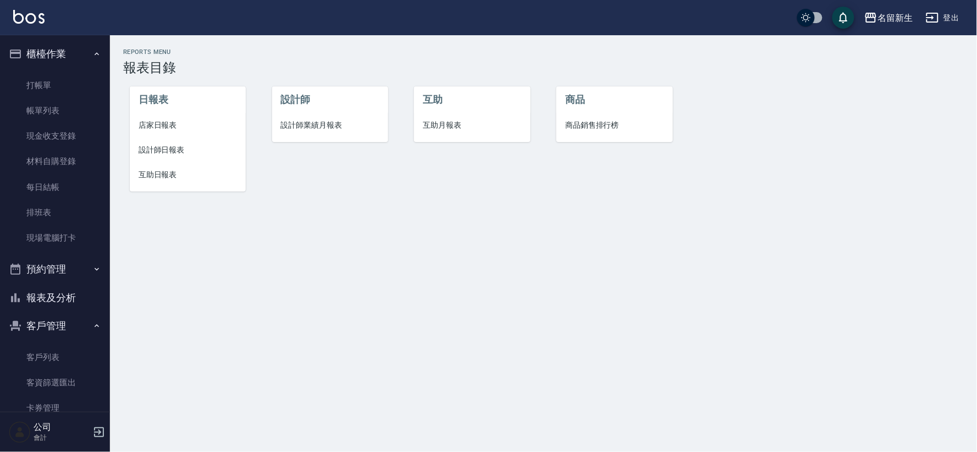
click at [355, 118] on li "設計師業績月報表" at bounding box center [330, 125] width 116 height 25
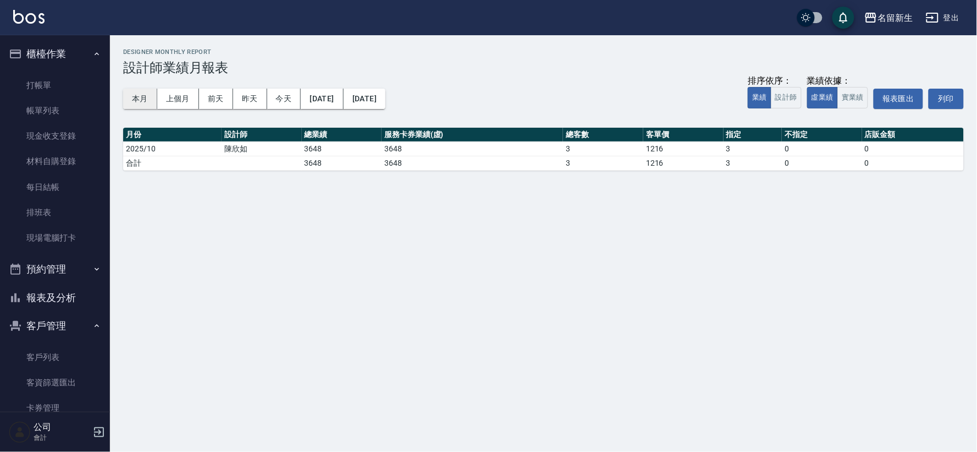
click at [145, 96] on button "本月" at bounding box center [140, 99] width 34 height 20
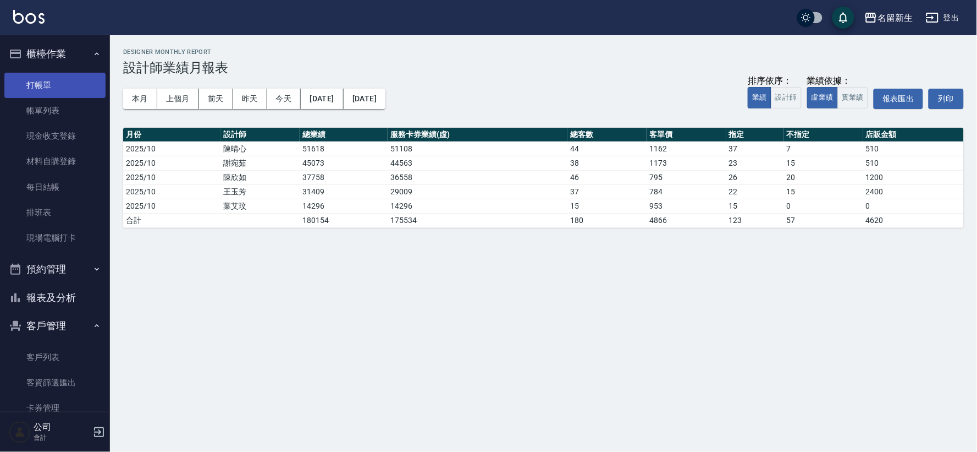
click at [51, 84] on link "打帳單" at bounding box center [54, 85] width 101 height 25
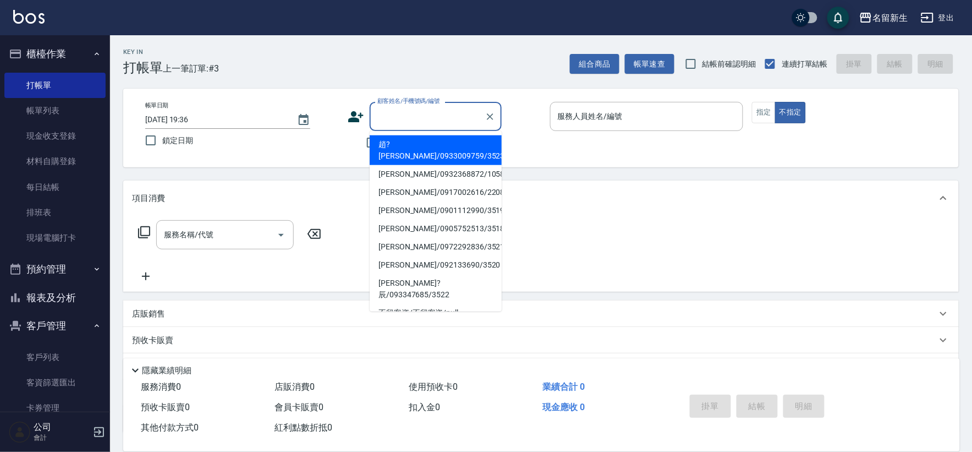
click at [391, 113] on input "顧客姓名/手機號碼/編號" at bounding box center [428, 116] width 106 height 19
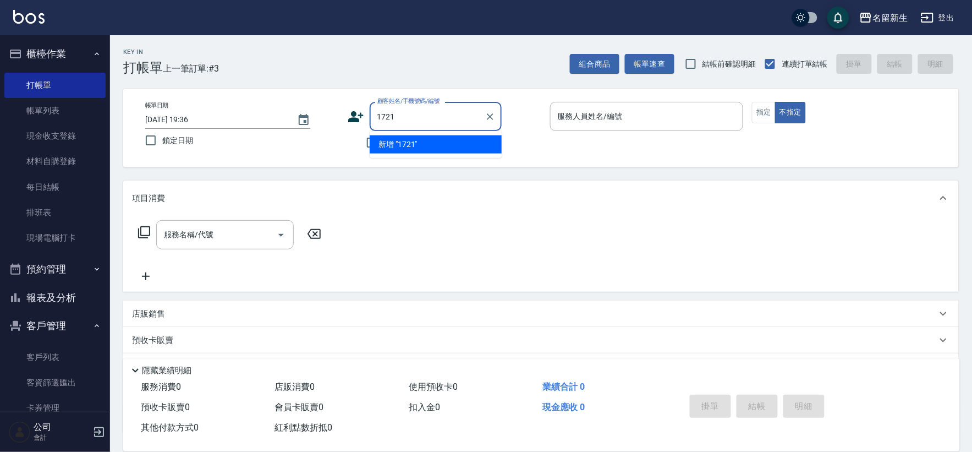
type input "1721"
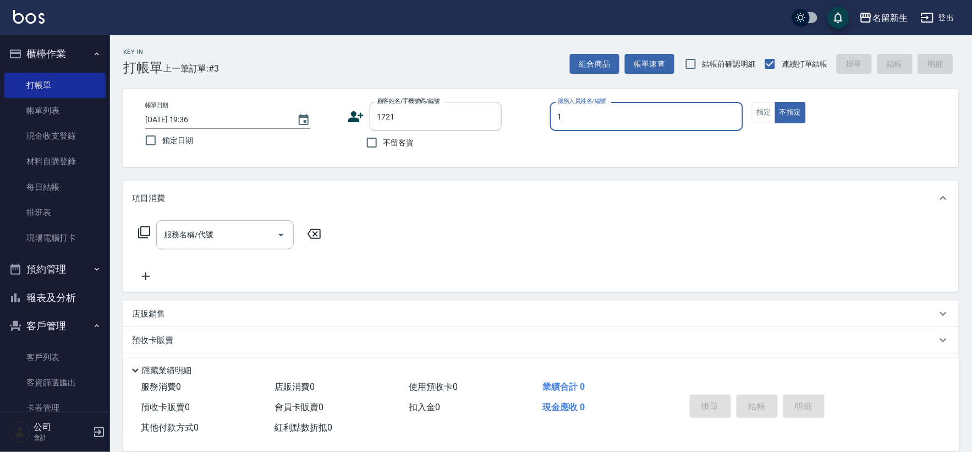
type input "[PERSON_NAME]-1"
type button "false"
type input "[PERSON_NAME]/0926950643/1721"
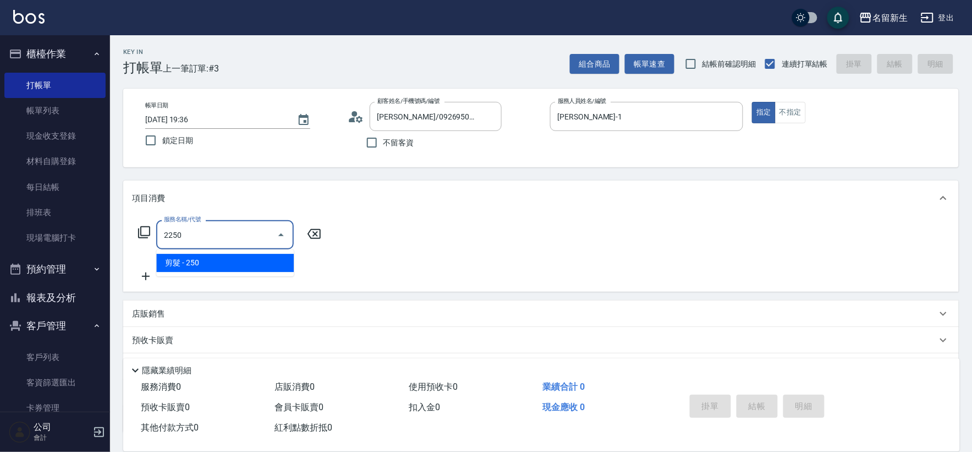
type input "剪髮(2250)"
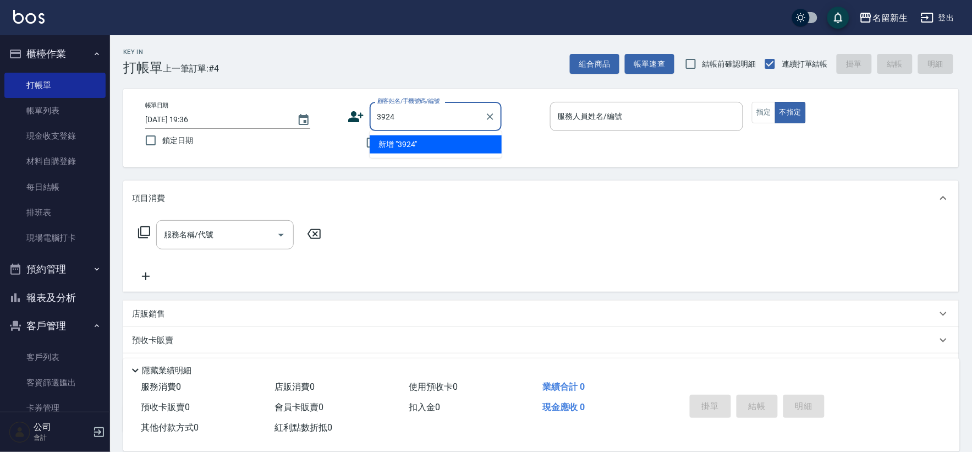
type input "3924"
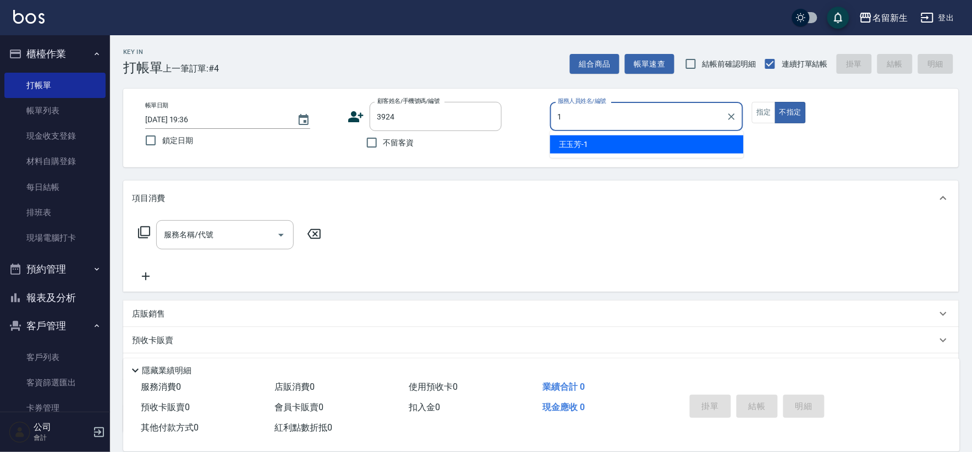
type input "[PERSON_NAME]-1"
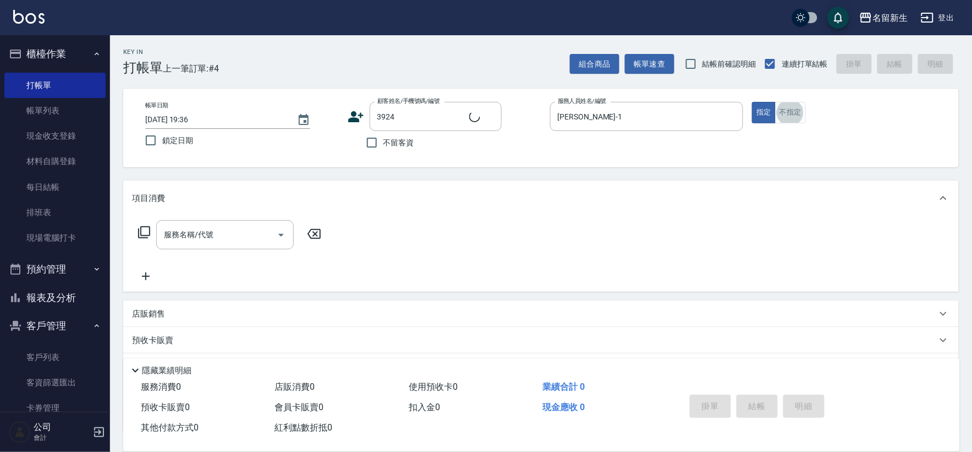
type input "[PERSON_NAME]/0930974018/3924"
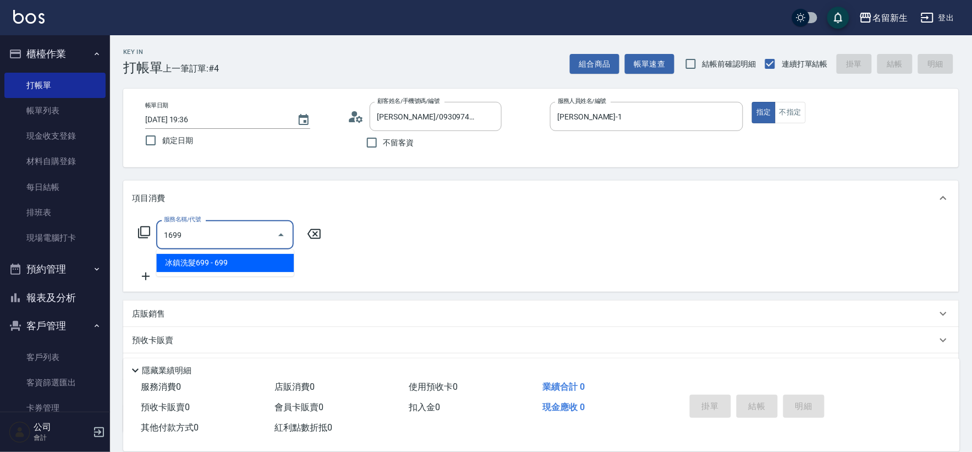
type input "冰鎮洗髮699(1699)"
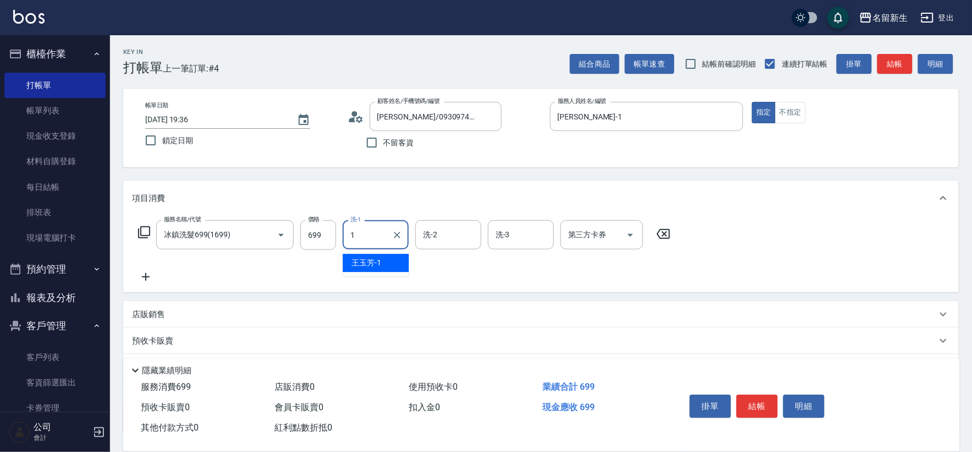
type input "[PERSON_NAME]-1"
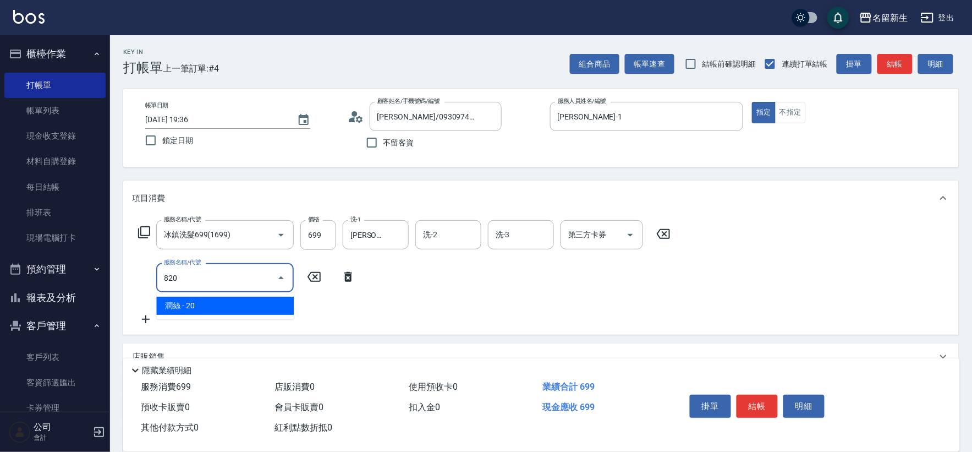
type input "潤絲(820)"
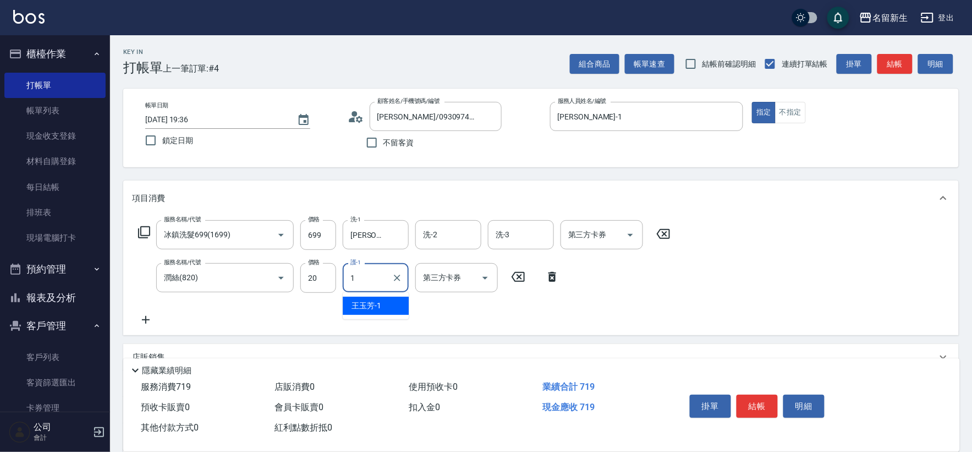
type input "[PERSON_NAME]-1"
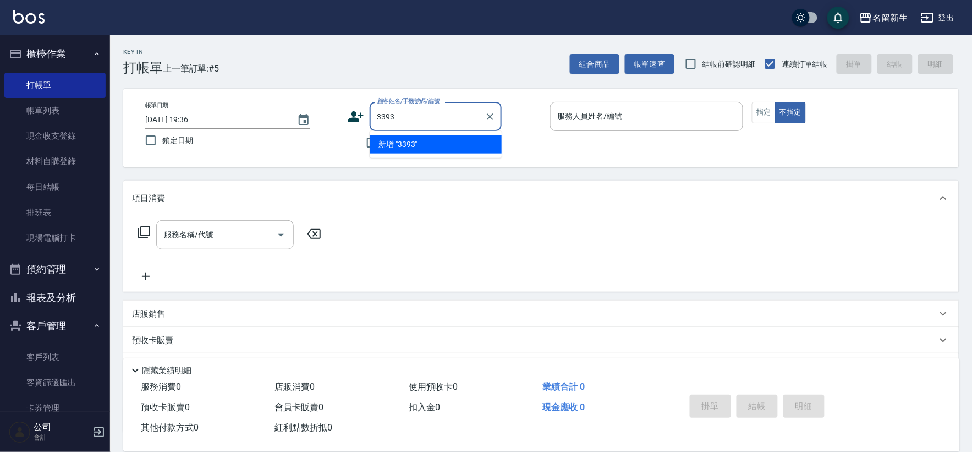
type input "3393"
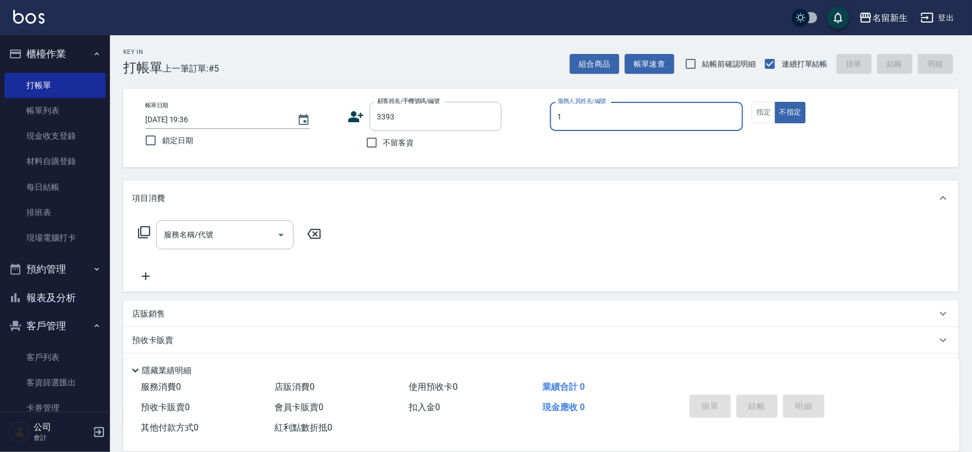
type input "[PERSON_NAME]-1"
type input "[PERSON_NAME]/0902193118/3393"
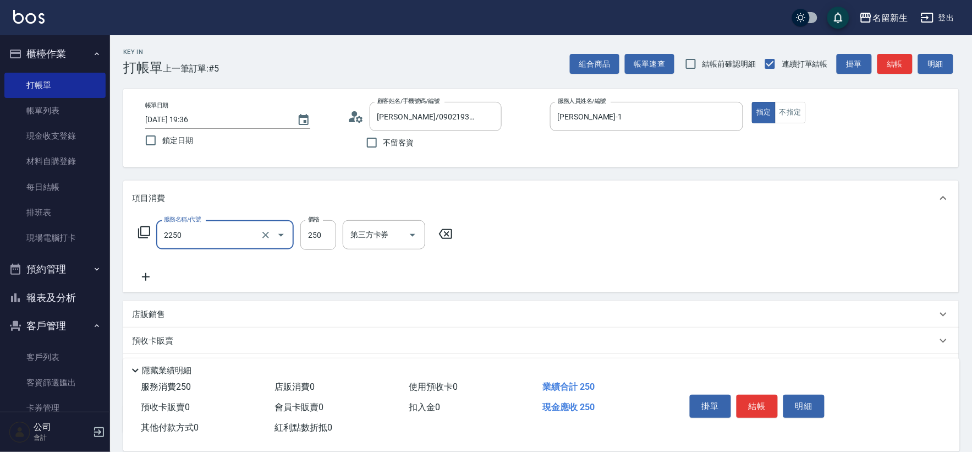
type input "剪髮(2250)"
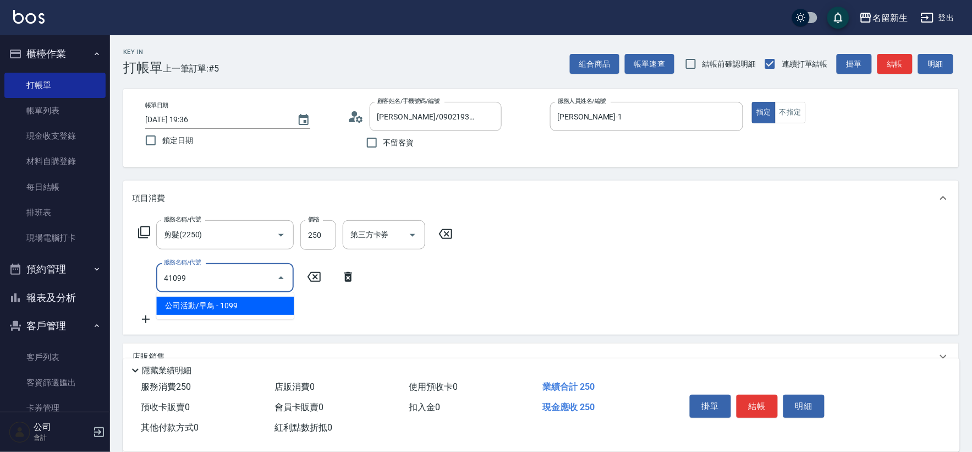
type input "公司活動/早鳥(41099)"
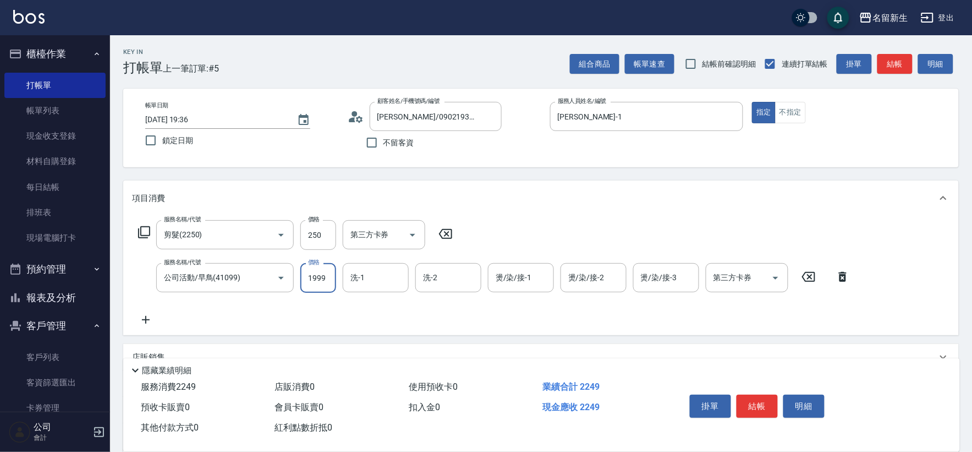
type input "1999"
type input "[PERSON_NAME]-1"
type input "[PERSON_NAME]-18"
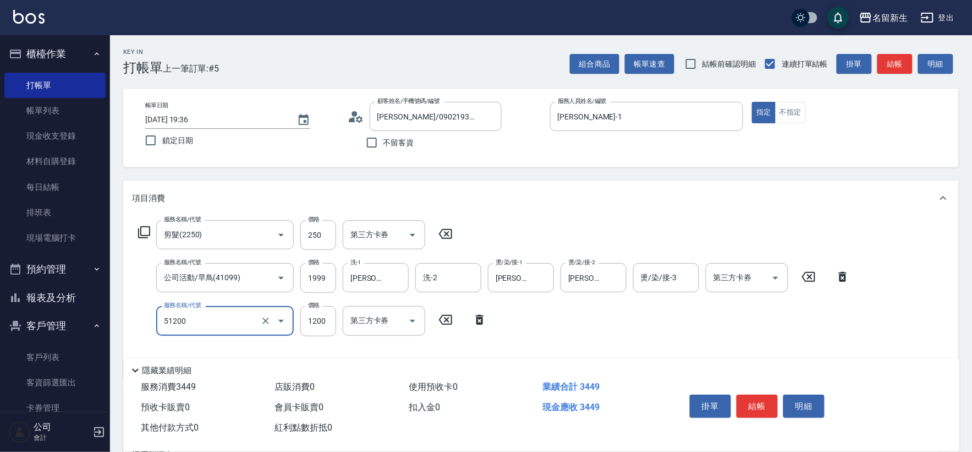
type input "原價801~1200護髮(51200)"
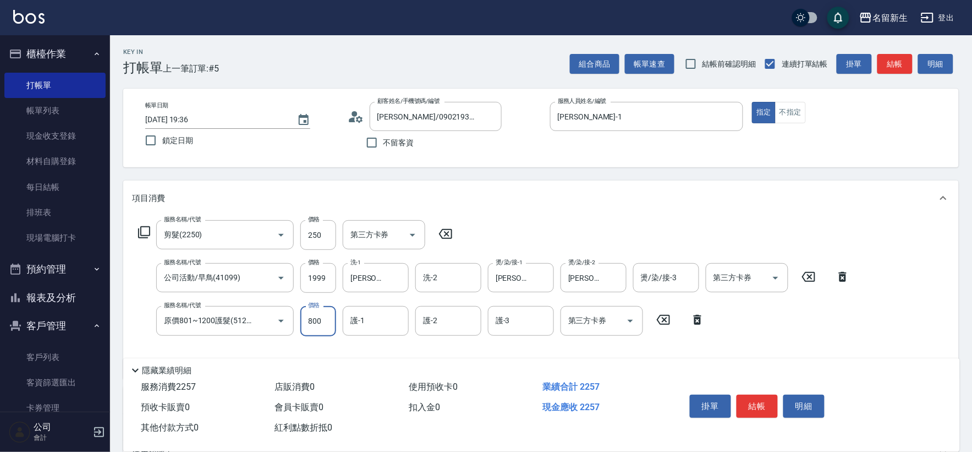
type input "800"
type input "[PERSON_NAME]-18"
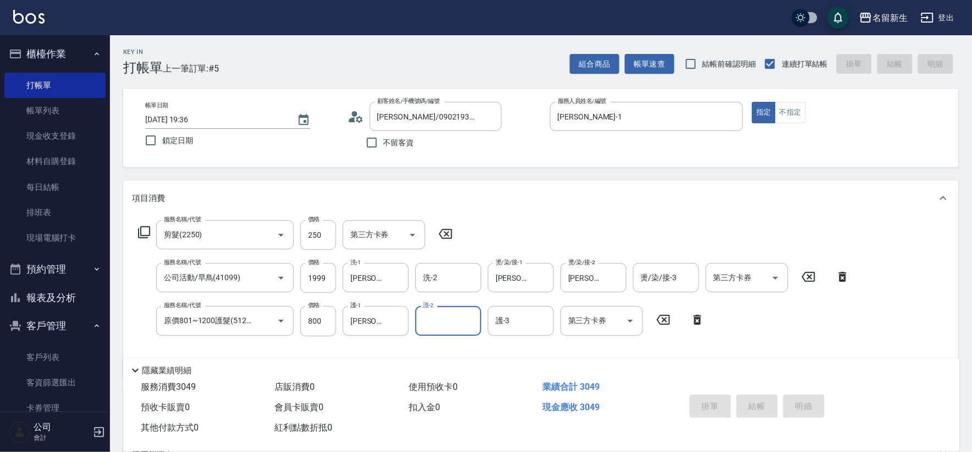
type input "[DATE] 19:37"
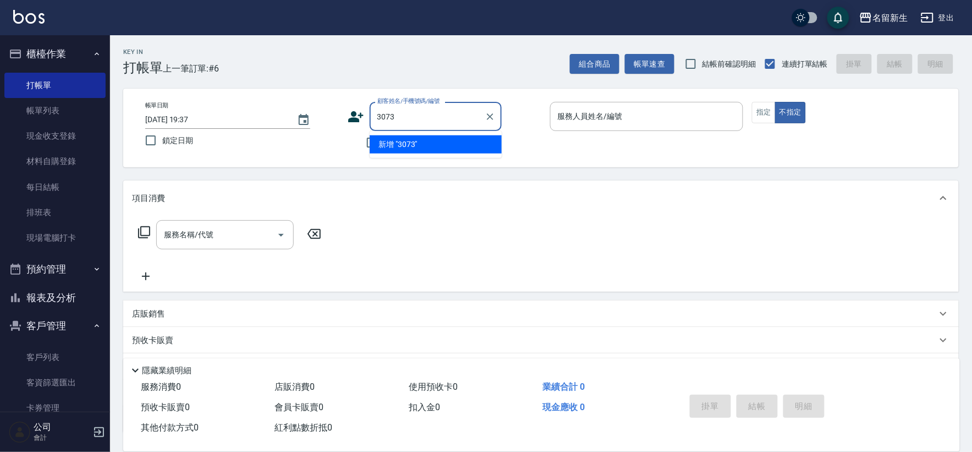
type input "3073"
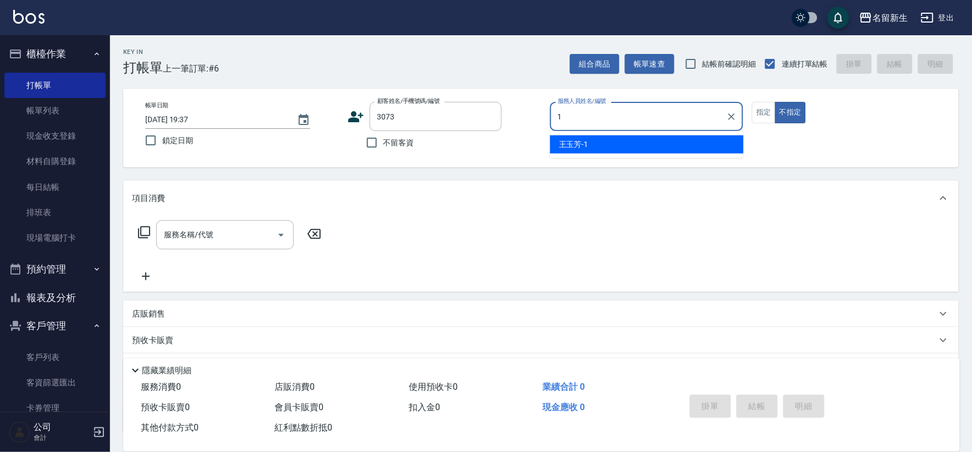
type input "[PERSON_NAME]-1"
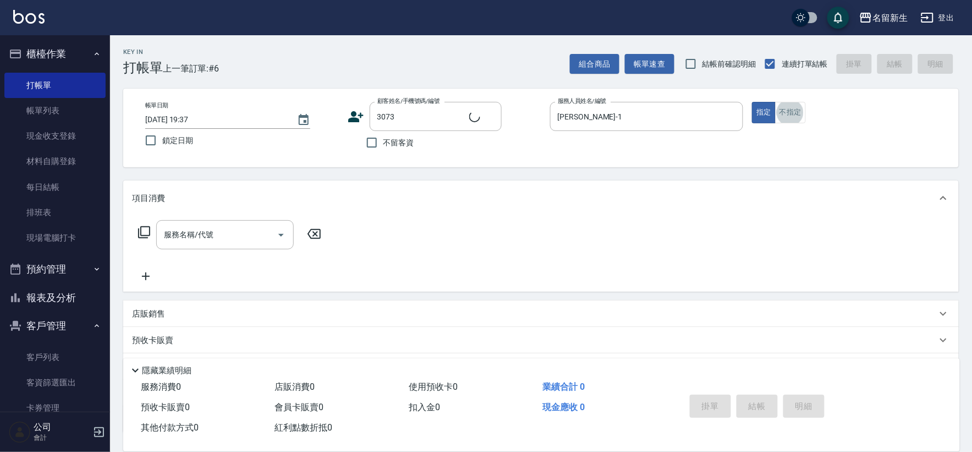
type input "[PERSON_NAME]/0911374298/3073"
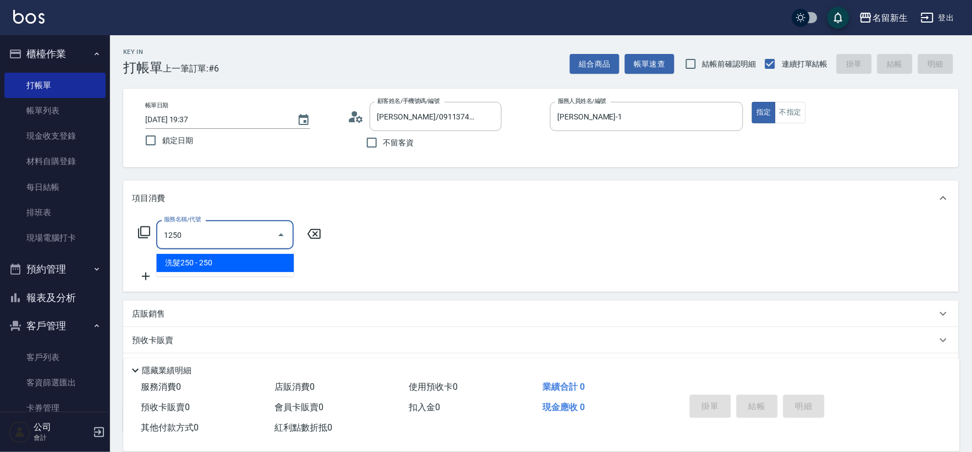
type input "洗髮250(1250)"
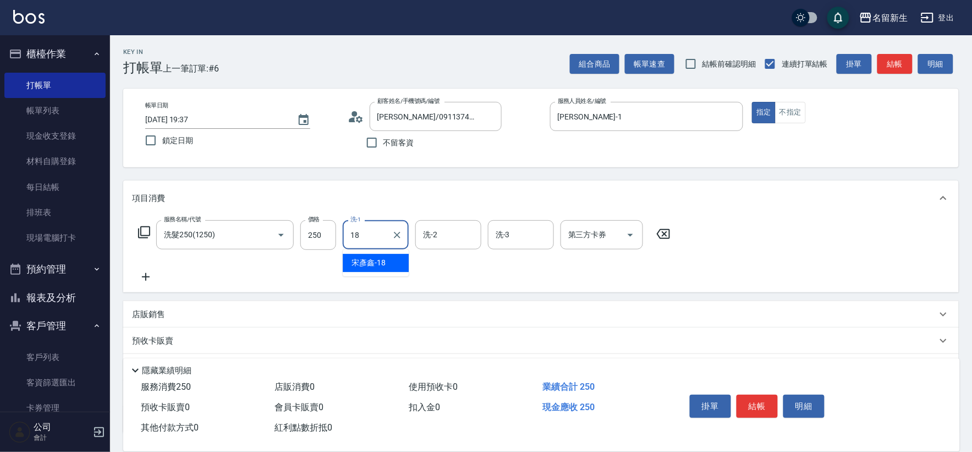
type input "[PERSON_NAME]-18"
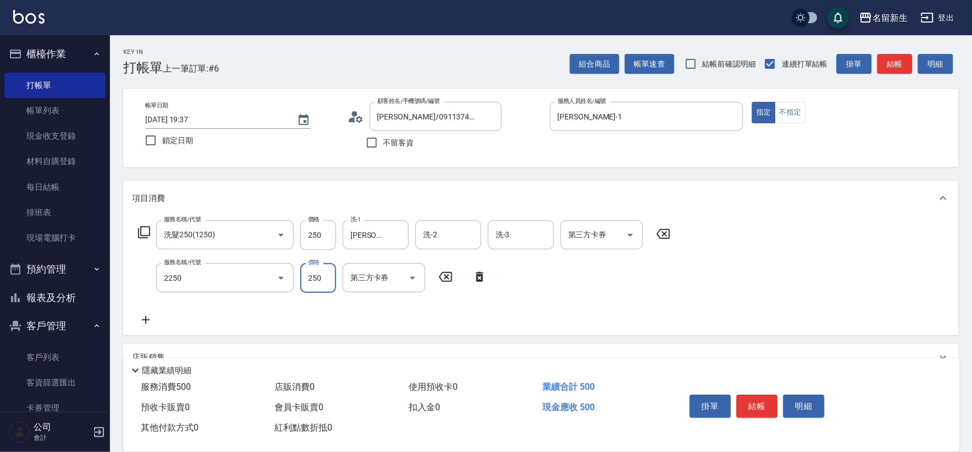
type input "剪髮(2250)"
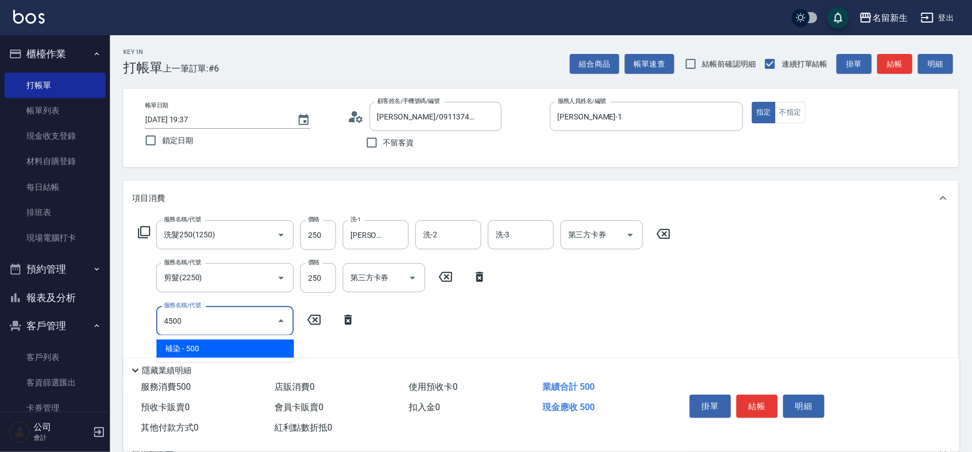
type input "補染(4500)"
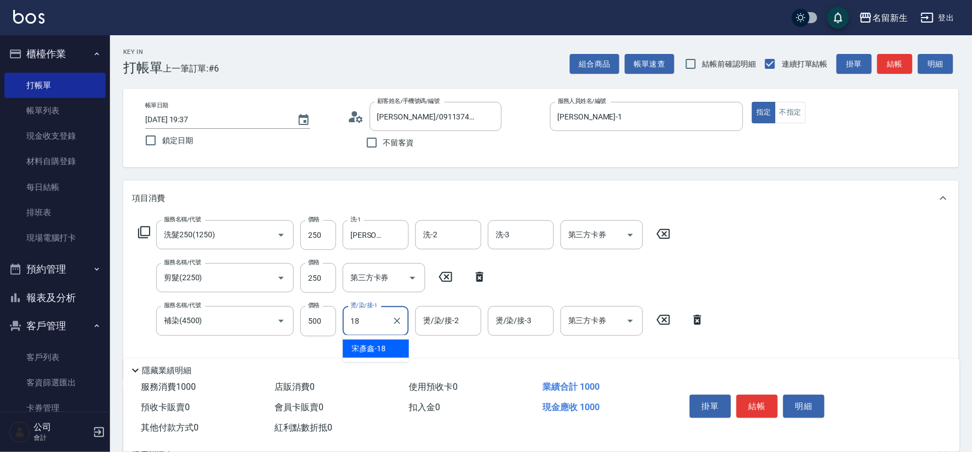
type input "[PERSON_NAME]-18"
type input "原價401~800護髮(50800)"
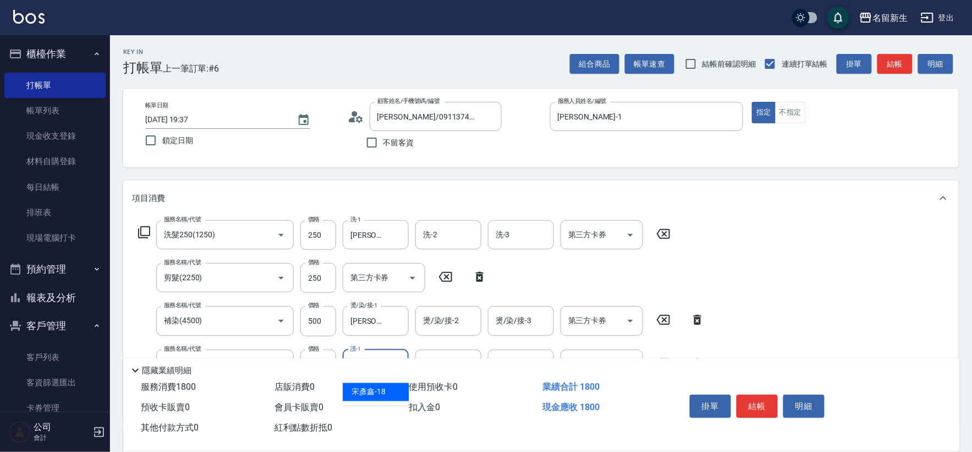
type input "[PERSON_NAME]-18"
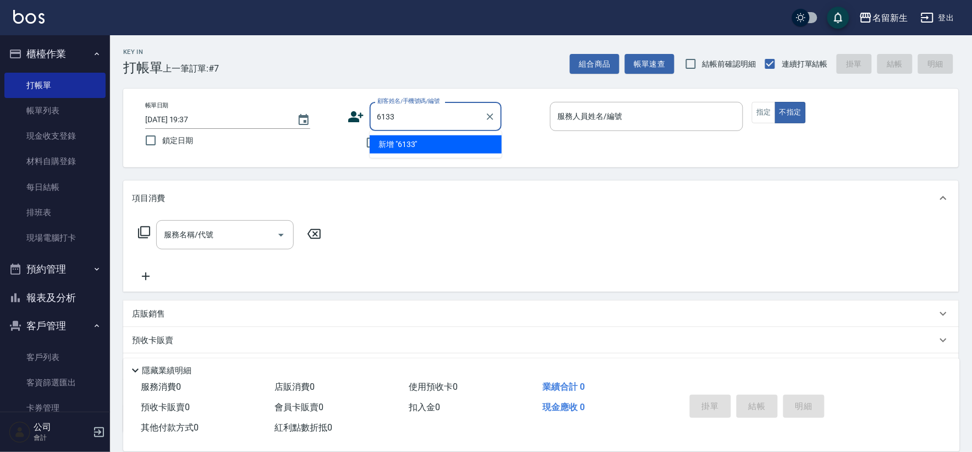
type input "6133"
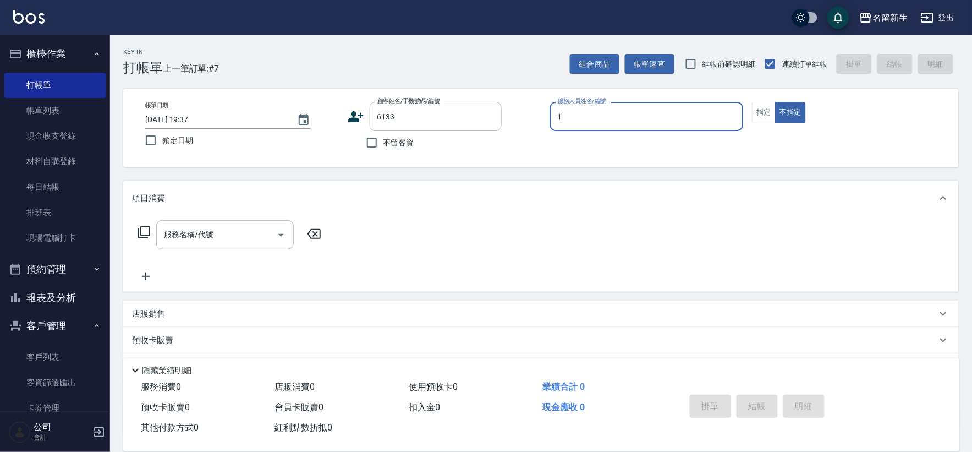
type input "[PERSON_NAME]-1"
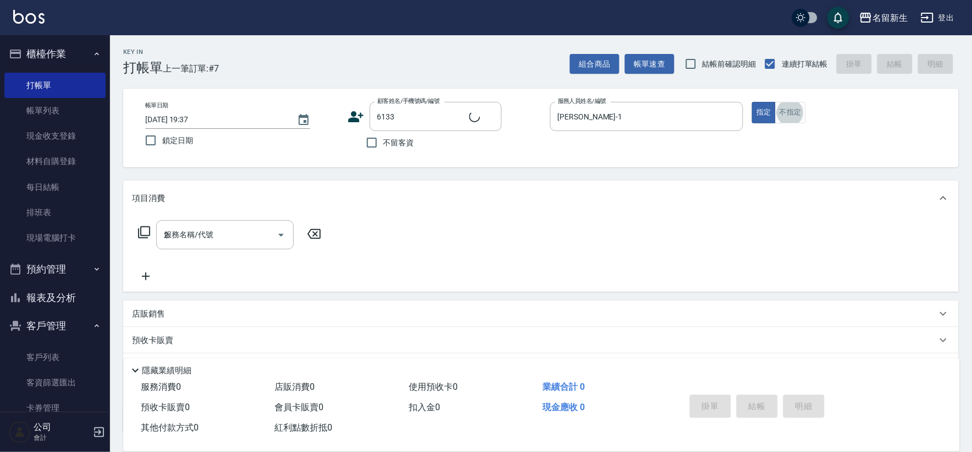
type input "22"
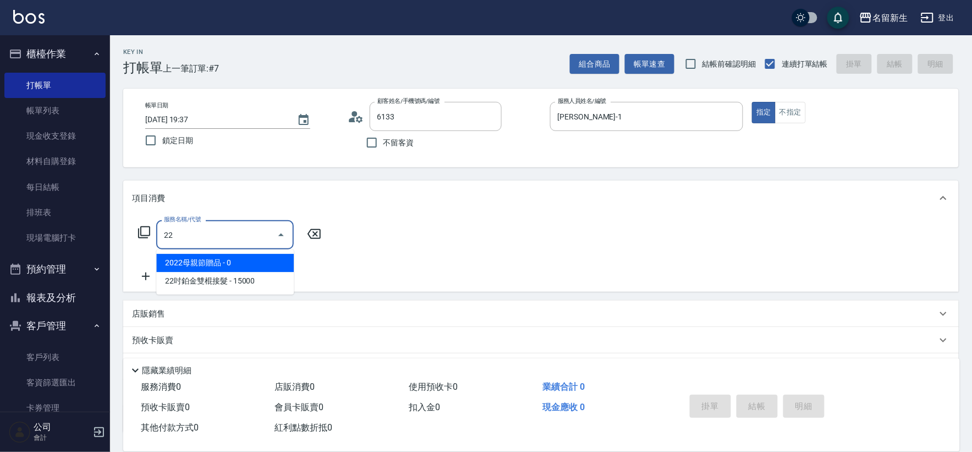
type input "[PERSON_NAME]/0930207378/6133"
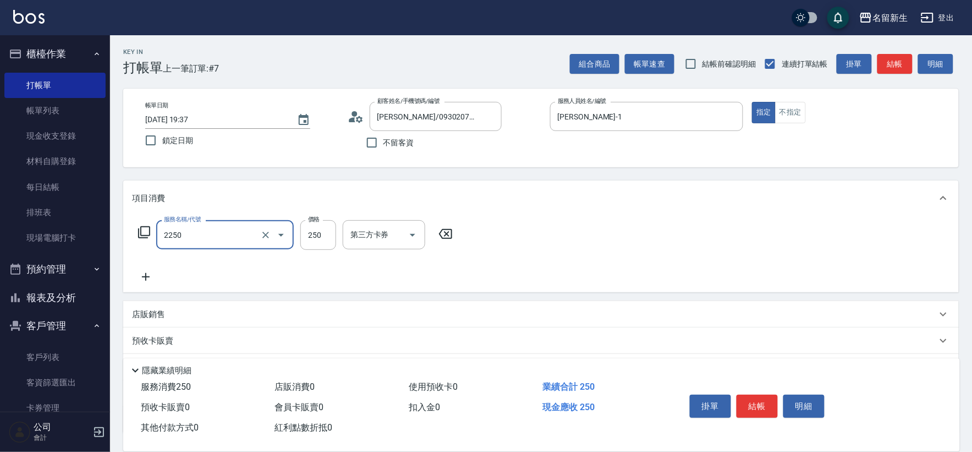
type input "剪髮(2250)"
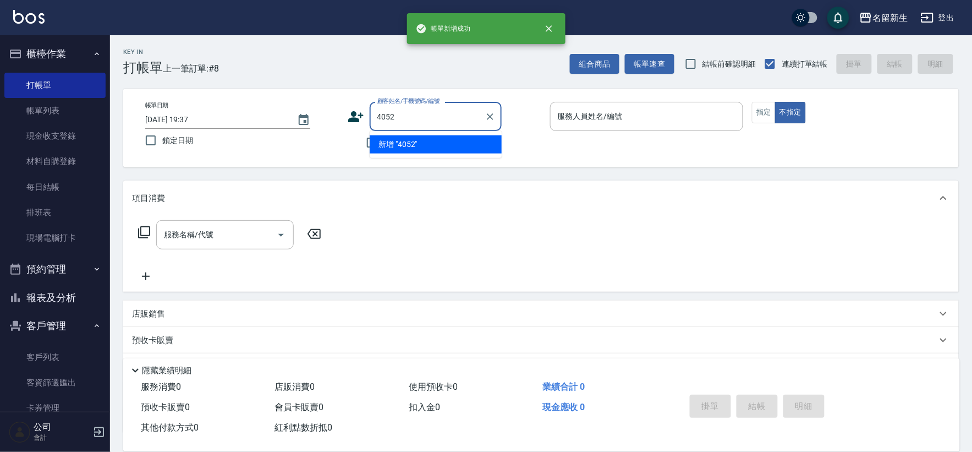
type input "4052"
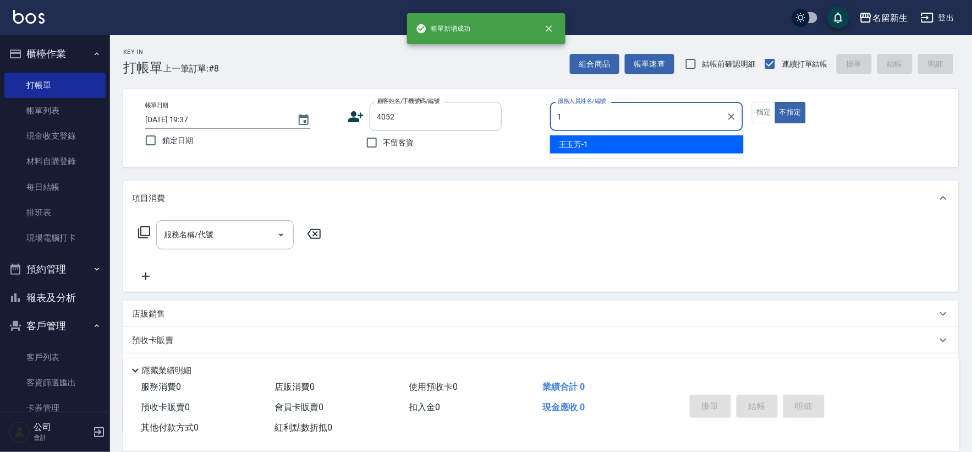
type input "[PERSON_NAME]-1"
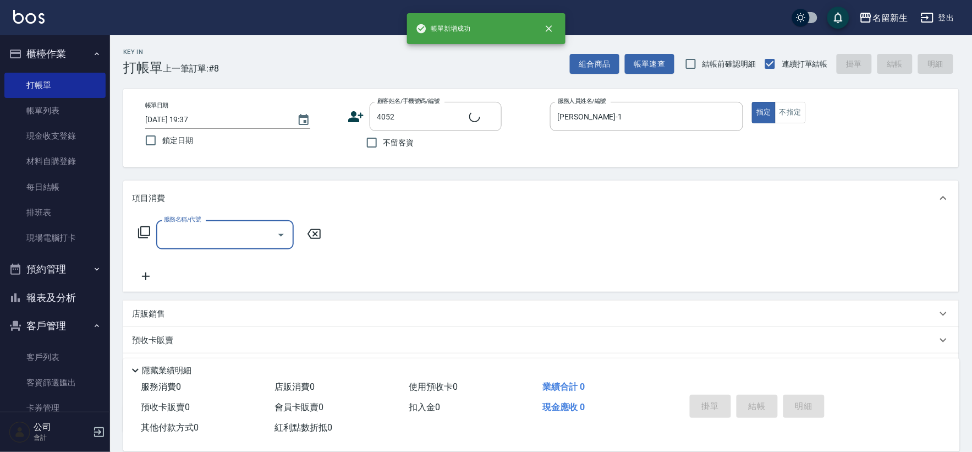
type input "[PERSON_NAME]/0970636476/4052"
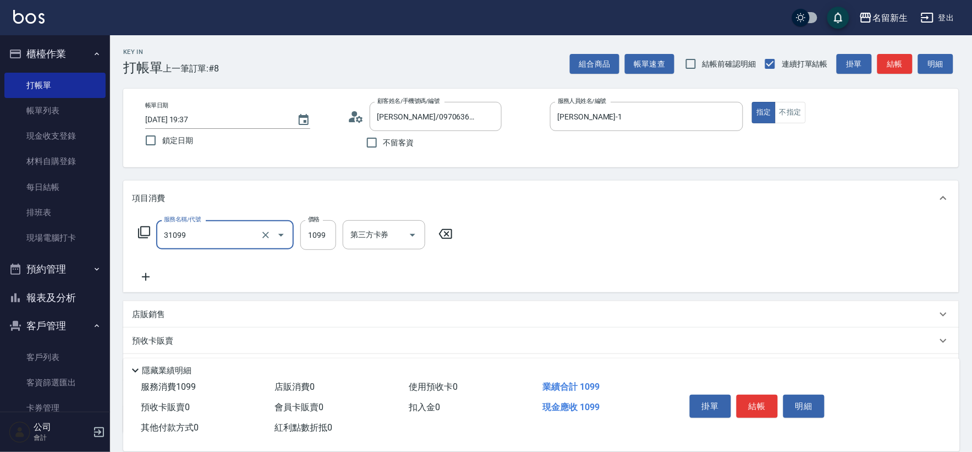
type input "公司活動/早鳥(31099)"
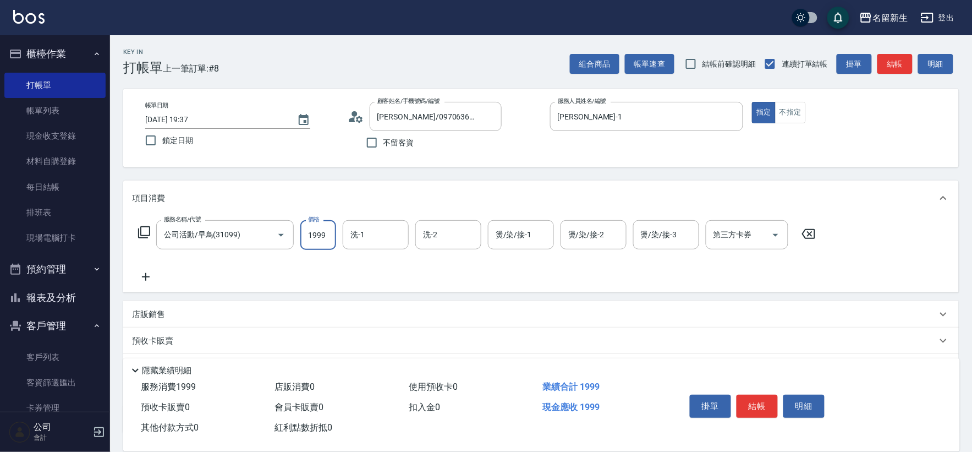
type input "1999"
type input "[PERSON_NAME]-1"
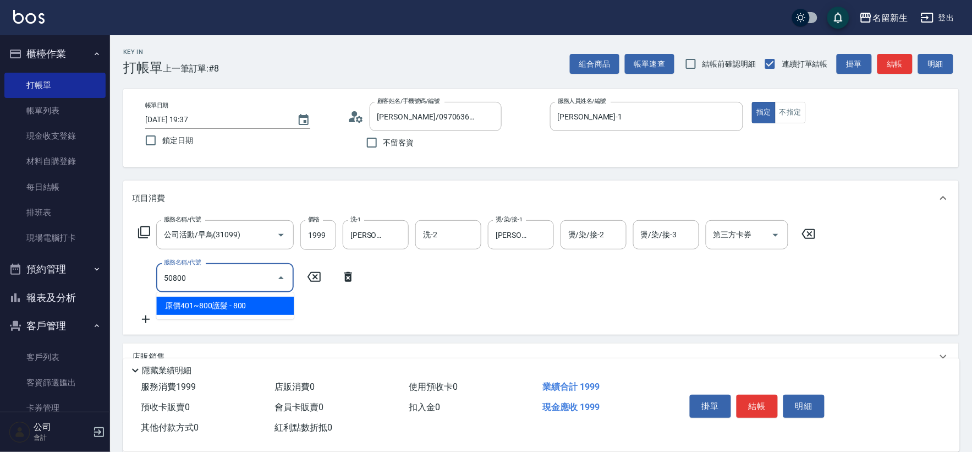
type input "原價401~800護髮(50800)"
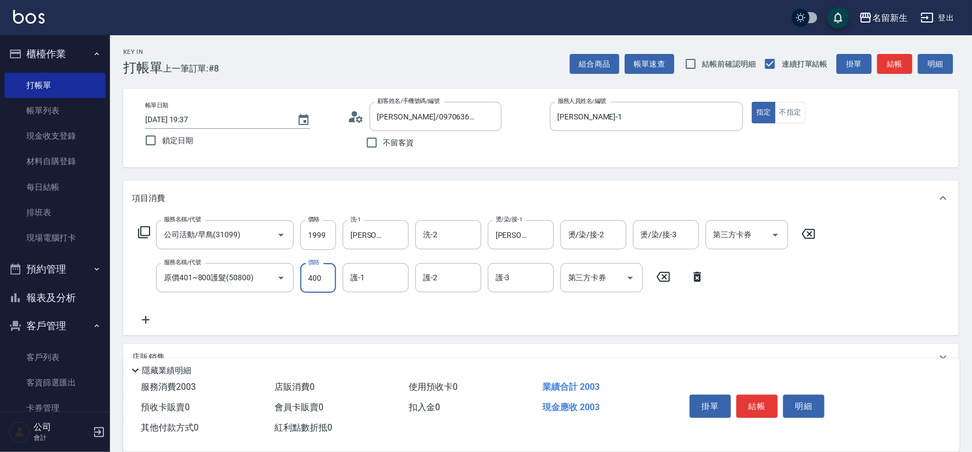
type input "400"
type input "[PERSON_NAME]-1"
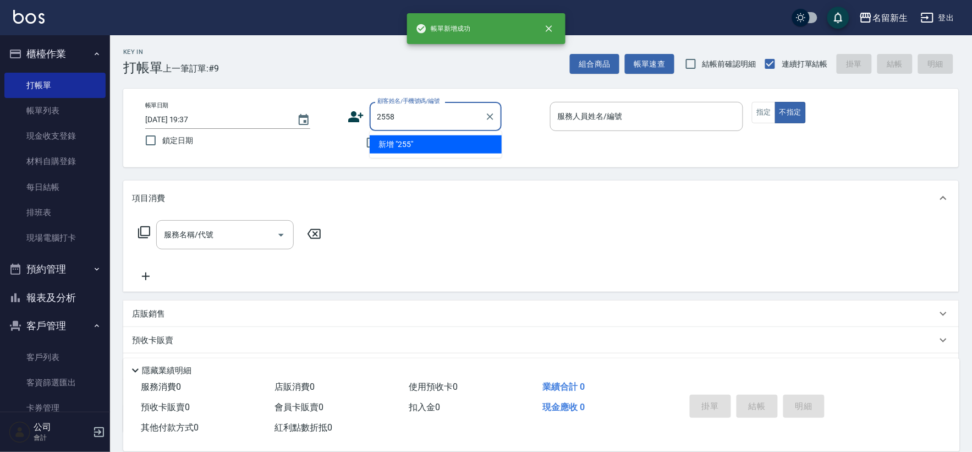
type input "2558"
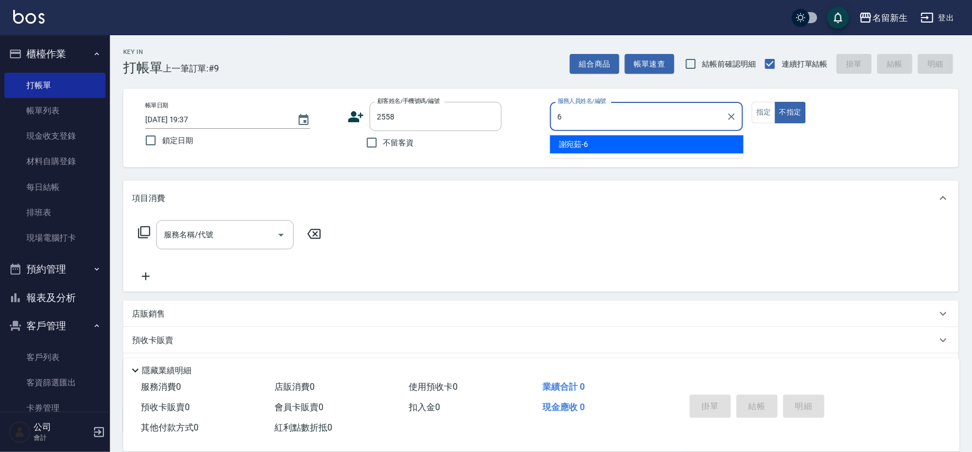
type input "[PERSON_NAME]-6"
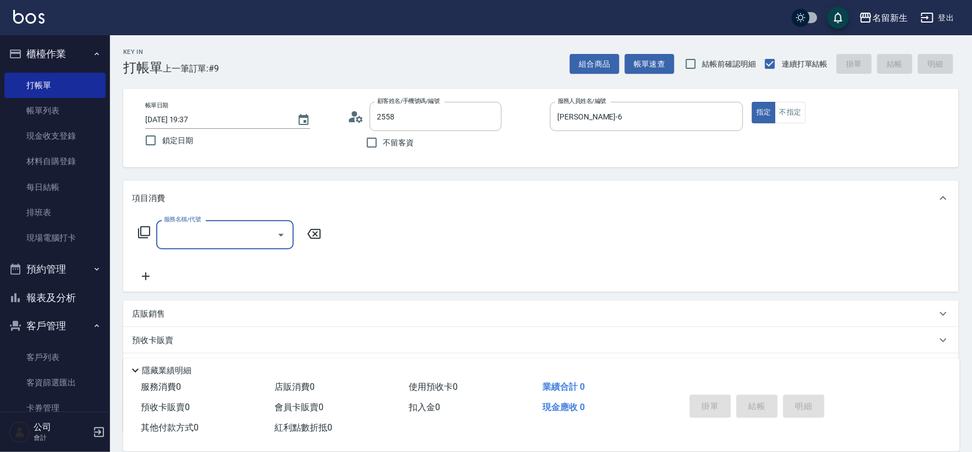
type input "[PERSON_NAME]/0988832150/2558"
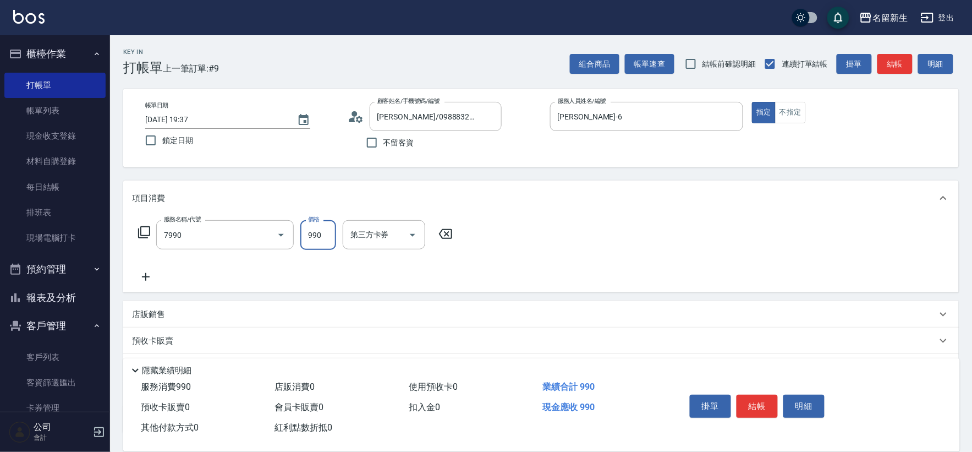
type input "髮原素頭皮養護-活動(7990)"
type input "1200"
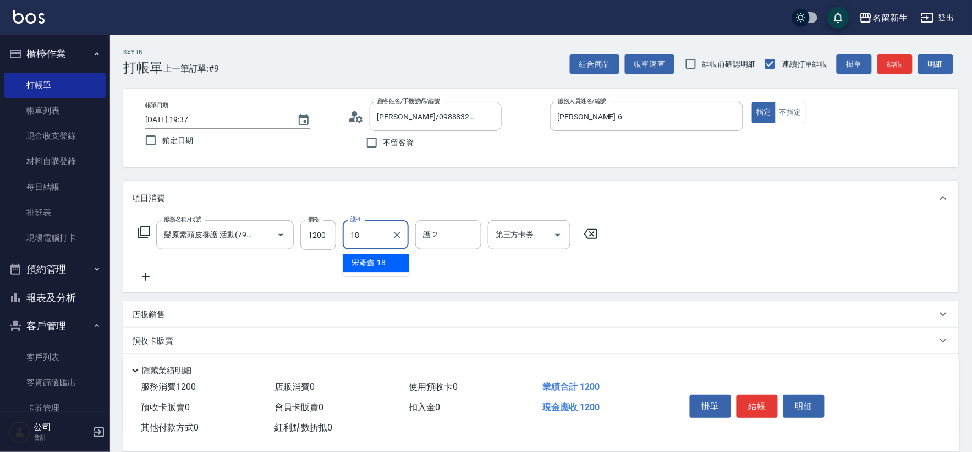
type input "[PERSON_NAME]-18"
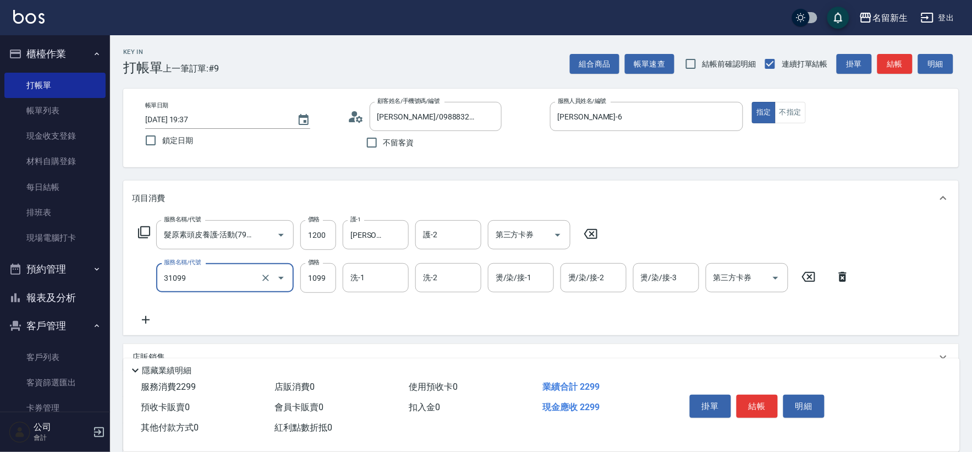
type input "公司活動/早鳥(31099)"
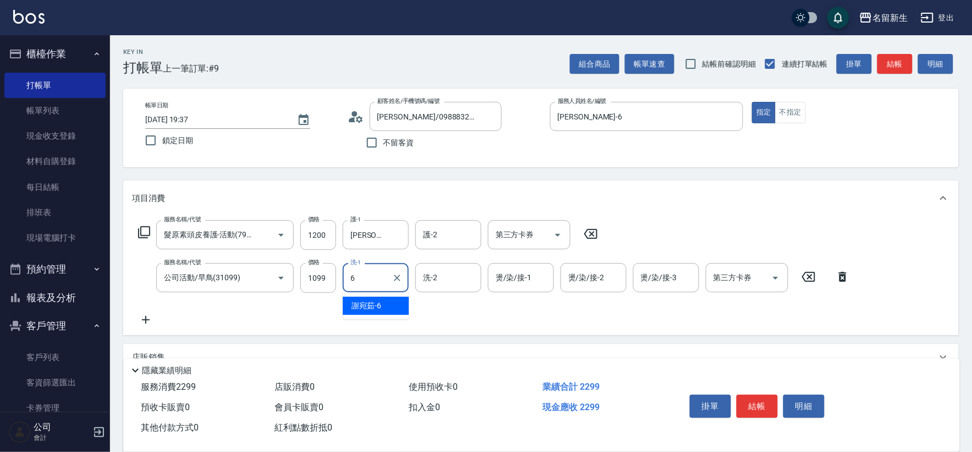
type input "[PERSON_NAME]-6"
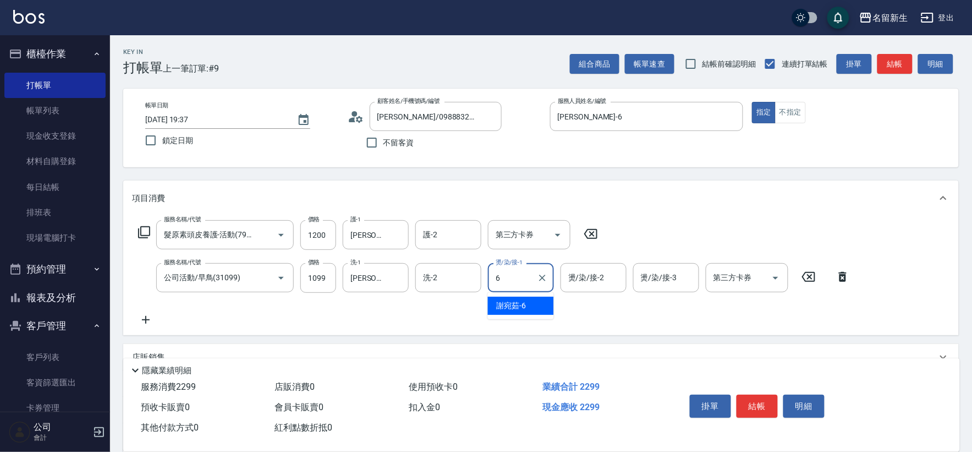
type input "[PERSON_NAME]-6"
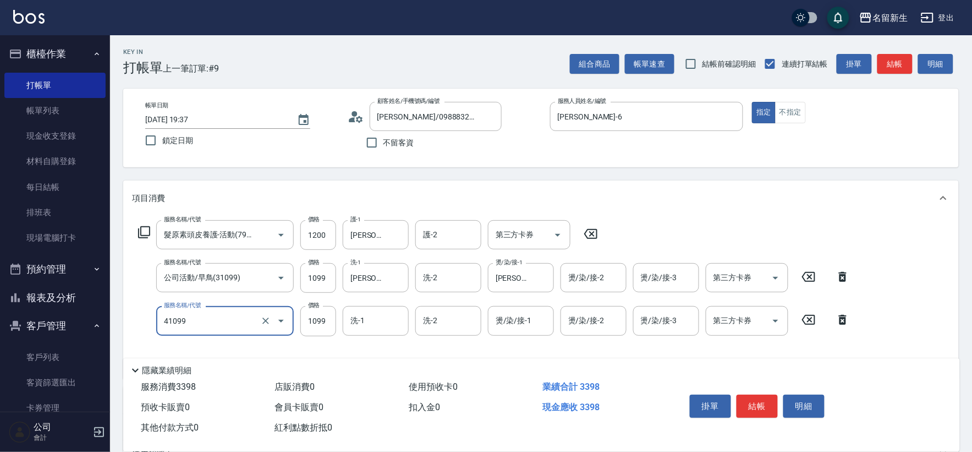
type input "公司活動/早鳥(41099)"
type input "1499"
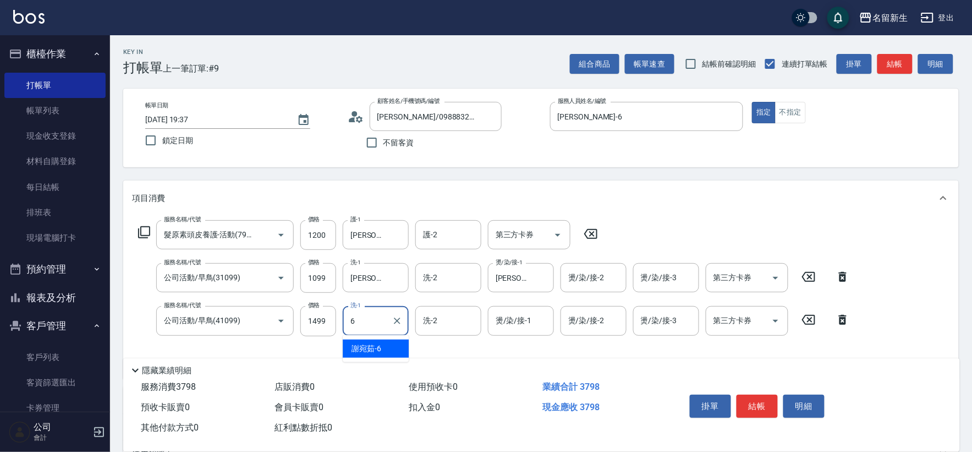
type input "[PERSON_NAME]-6"
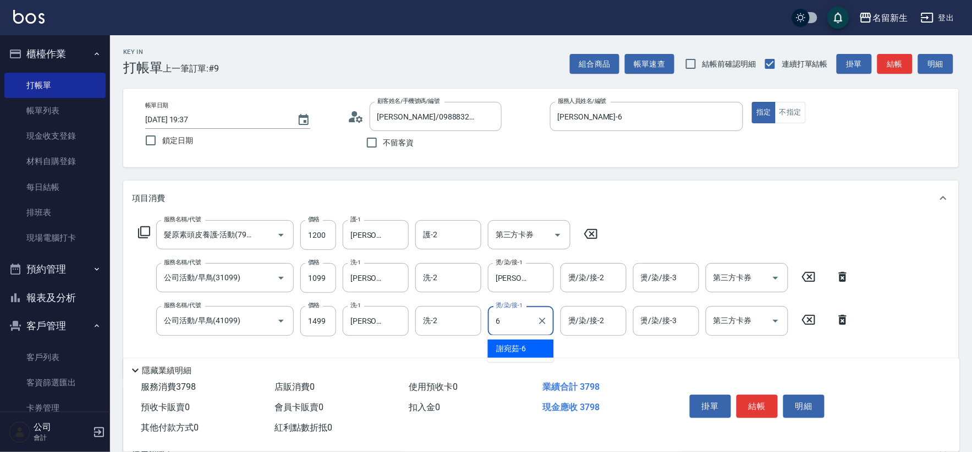
type input "[PERSON_NAME]-6"
type input "原價1~400護髮(50400)"
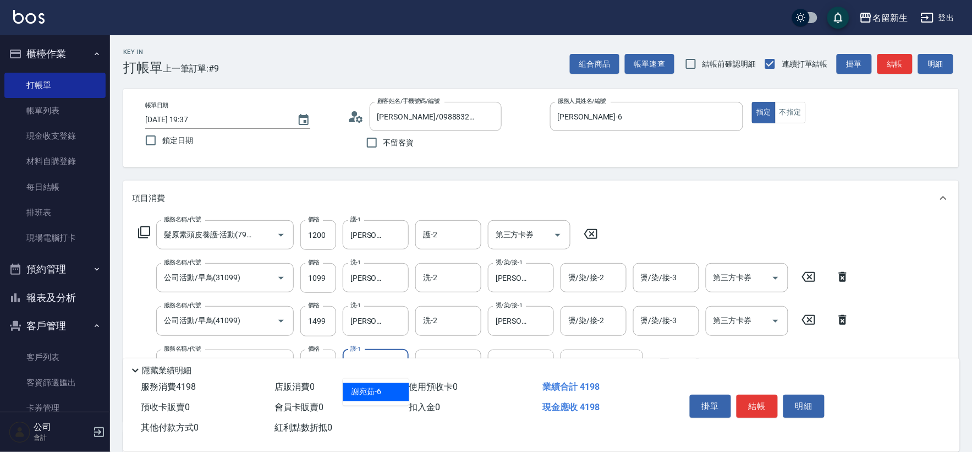
type input "[PERSON_NAME]-6"
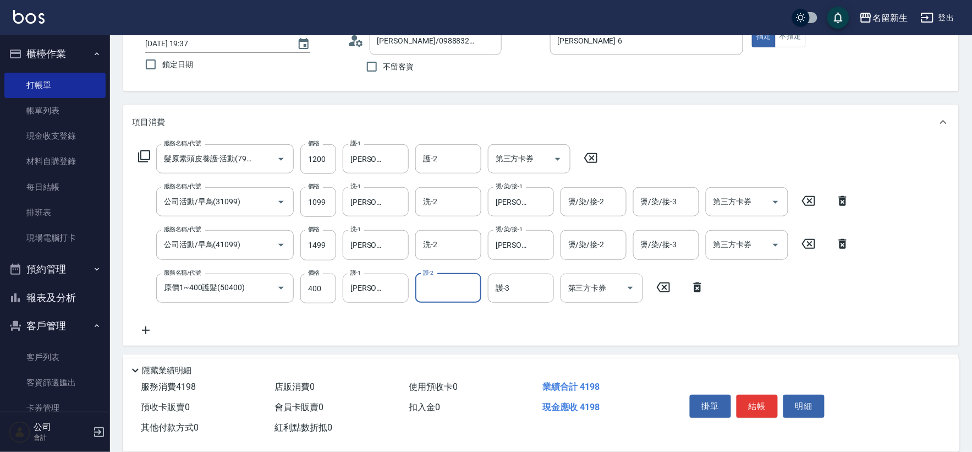
scroll to position [215, 0]
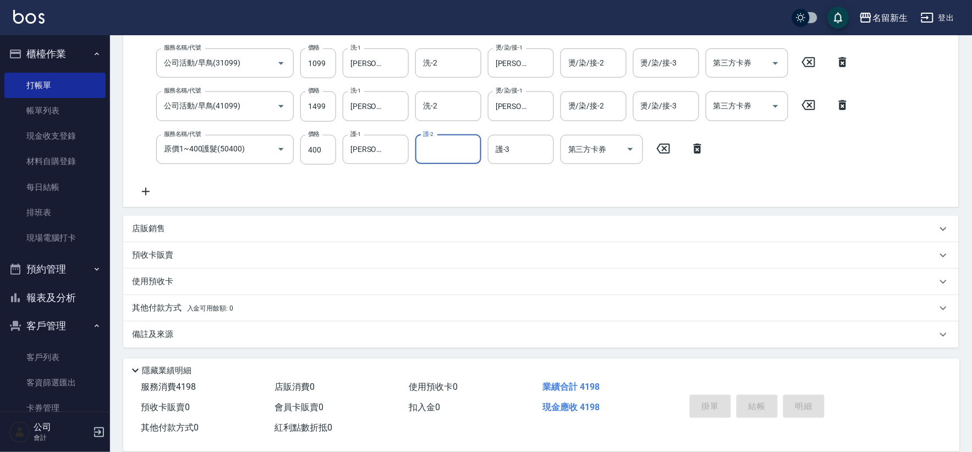
type input "[DATE] 19:38"
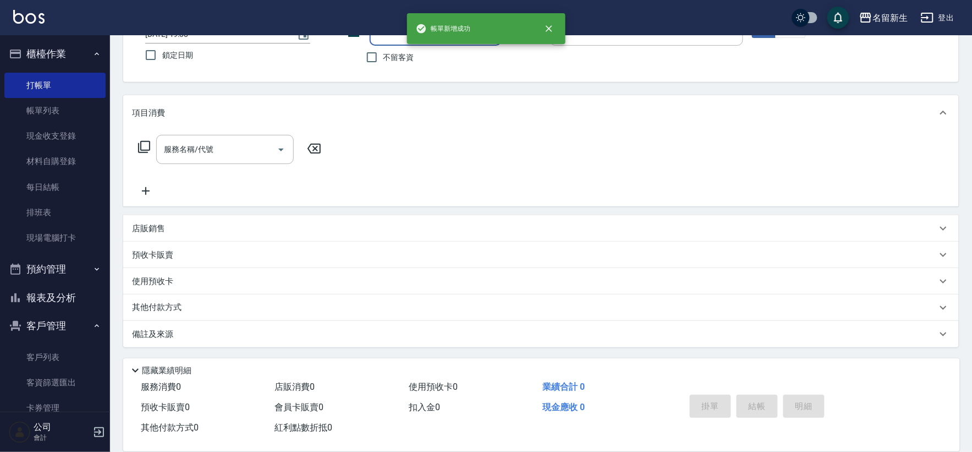
scroll to position [0, 0]
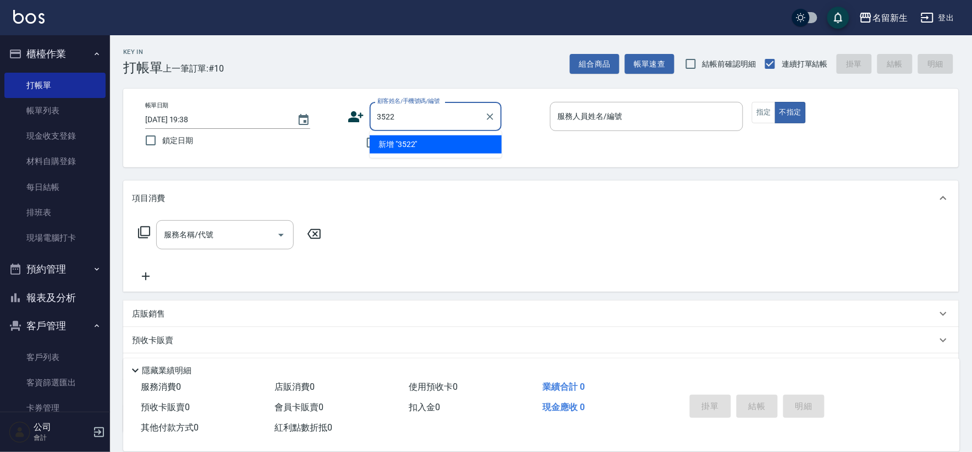
type input "3522"
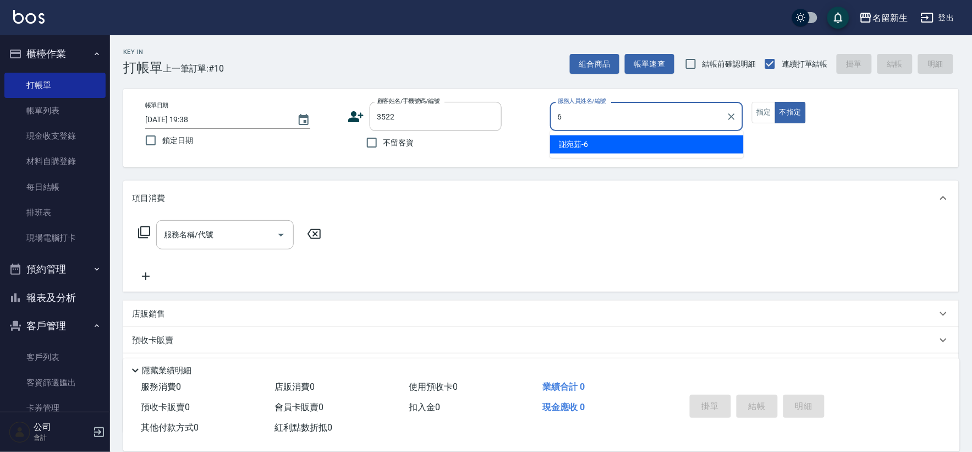
type input "[PERSON_NAME]-6"
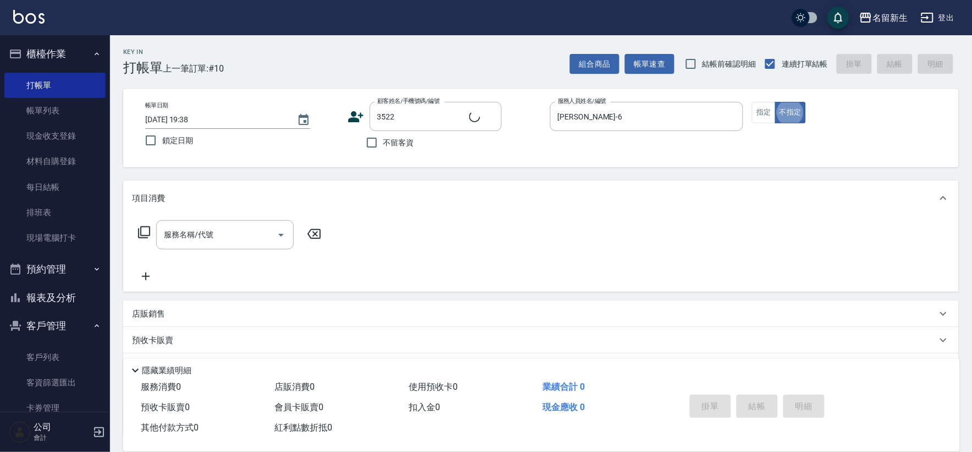
type input "1"
type input "[PERSON_NAME]?辰/093347685/3522"
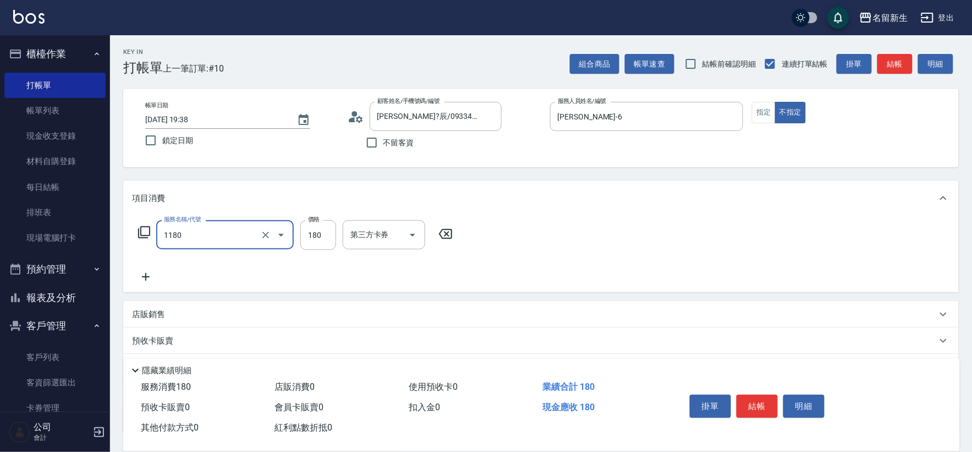
type input "洗髮(不指定活動)(1180)"
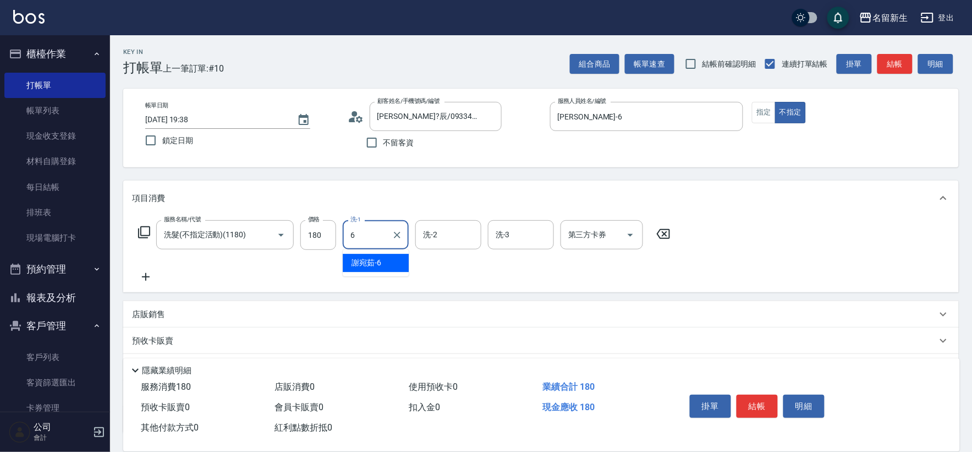
type input "[PERSON_NAME]-6"
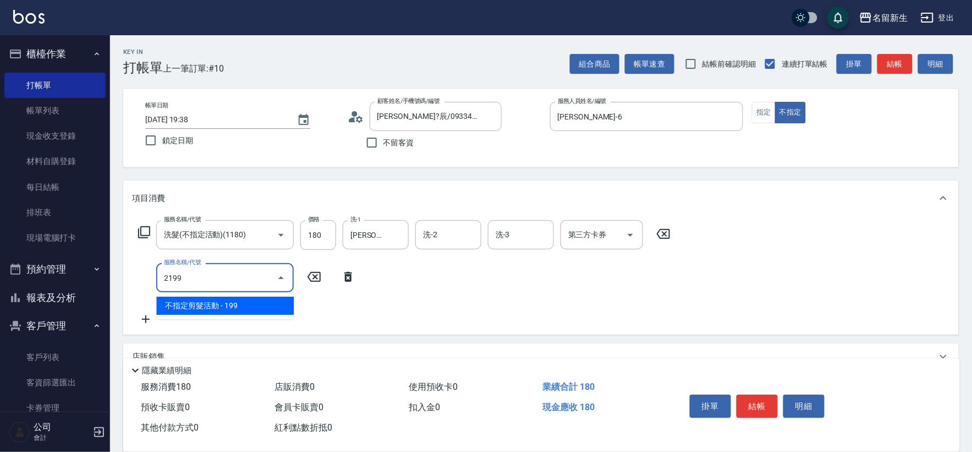
type input "不指定剪髮活動(2199)"
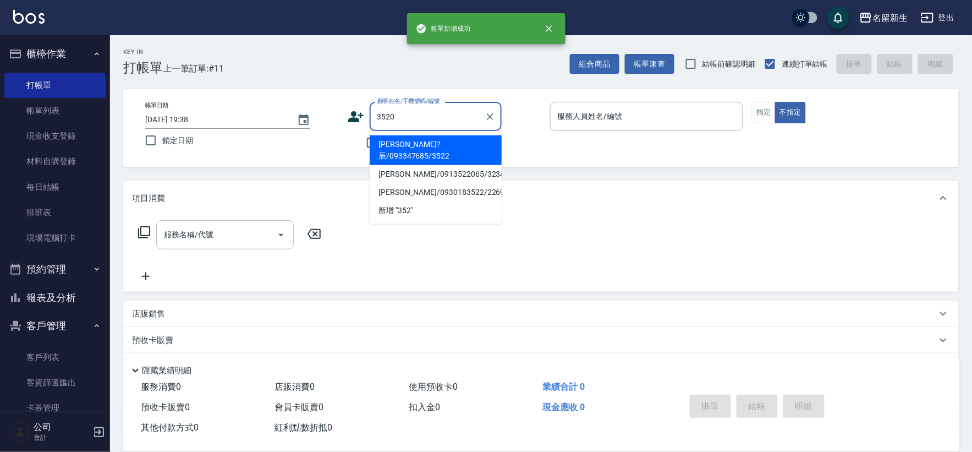
type input "3520"
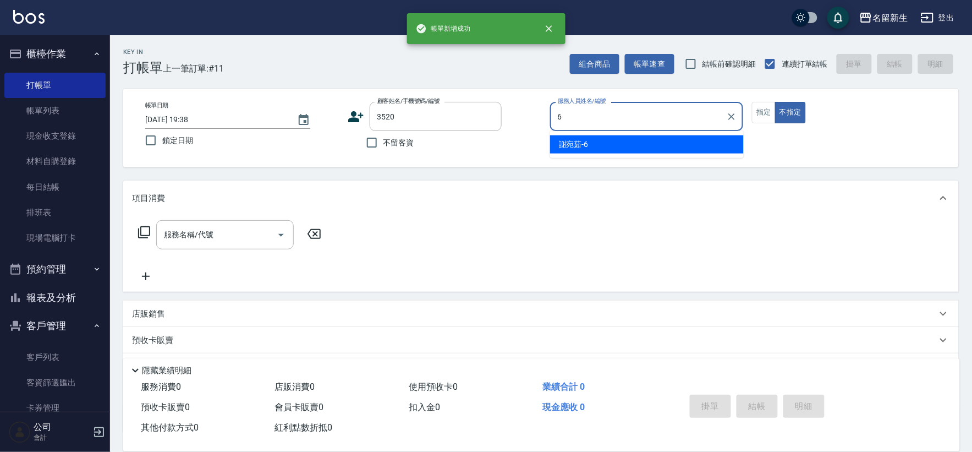
type input "[PERSON_NAME]-6"
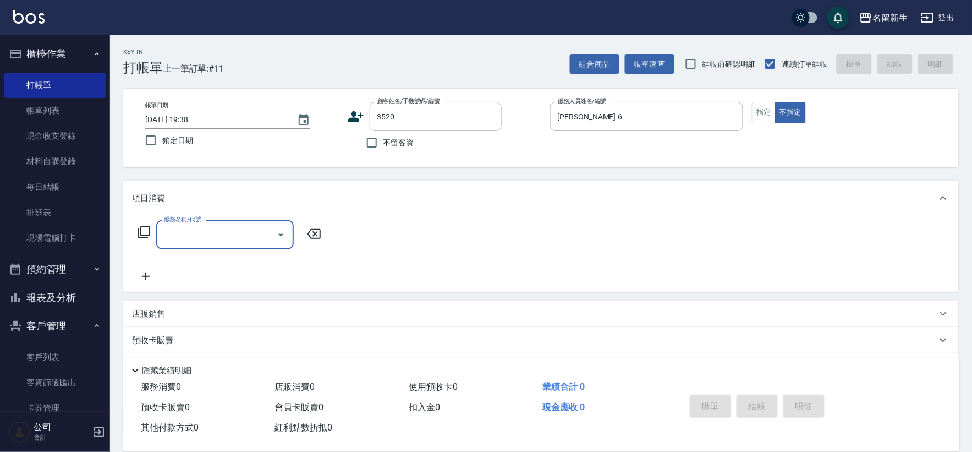
type input "[PERSON_NAME]/092133690/3520"
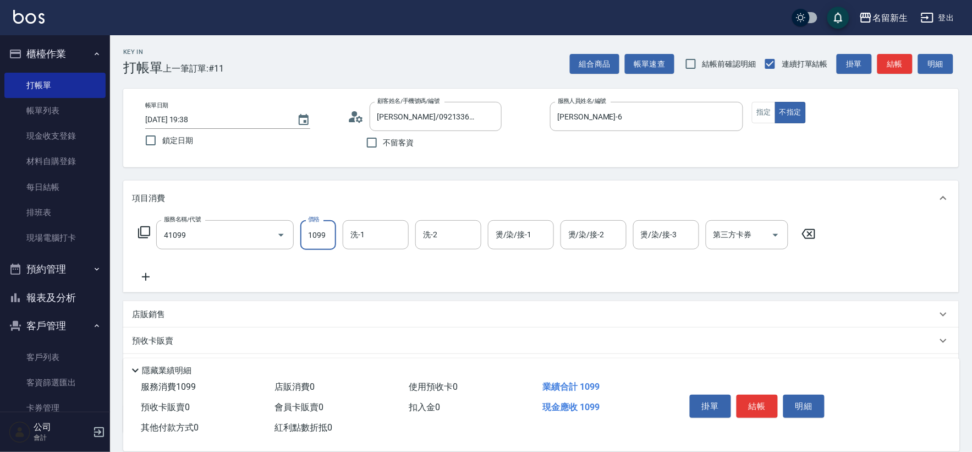
type input "公司活動/早鳥(41099)"
type input "[PERSON_NAME]-6"
type input "[PERSON_NAME]-18"
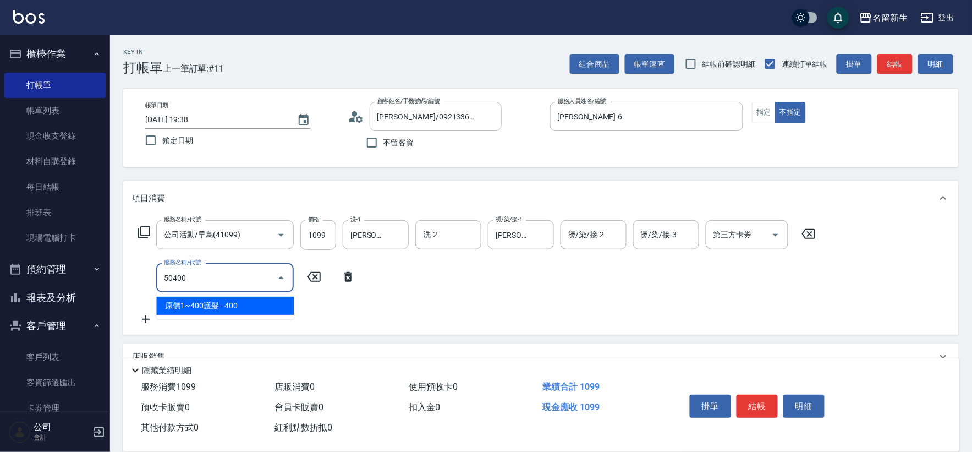
type input "原價1~400護髮(50400)"
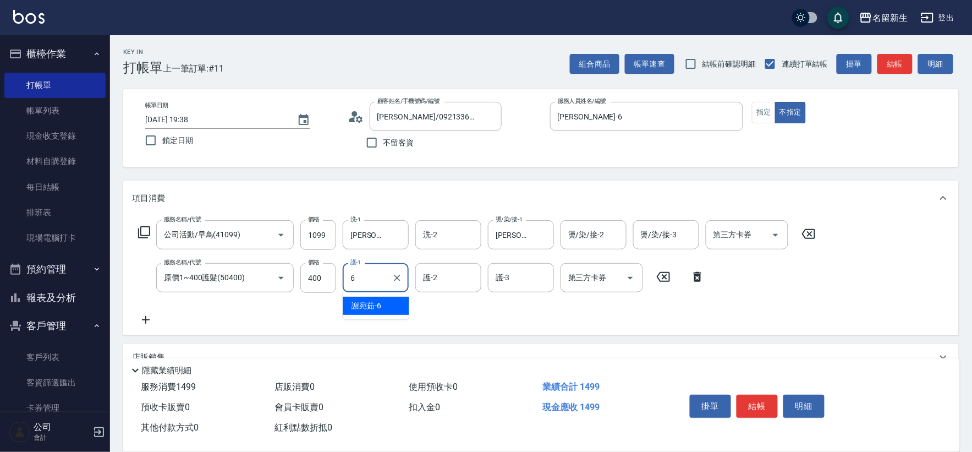
type input "[PERSON_NAME]-6"
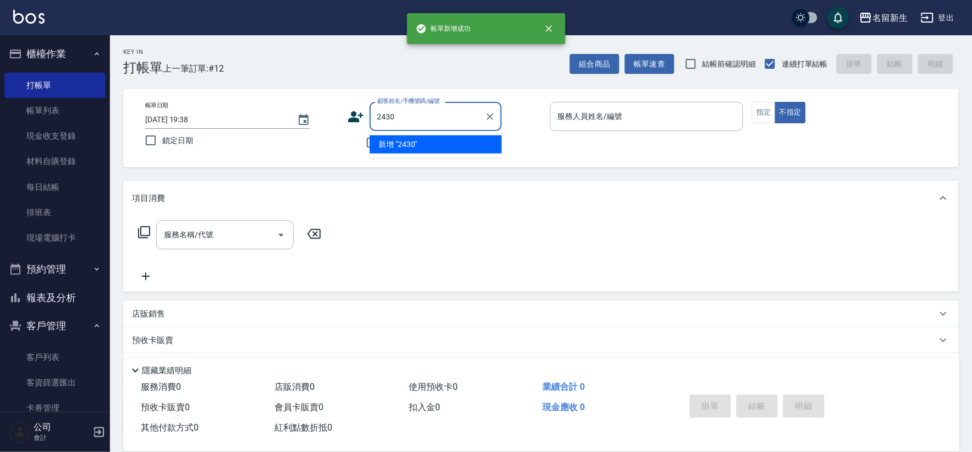
type input "2430"
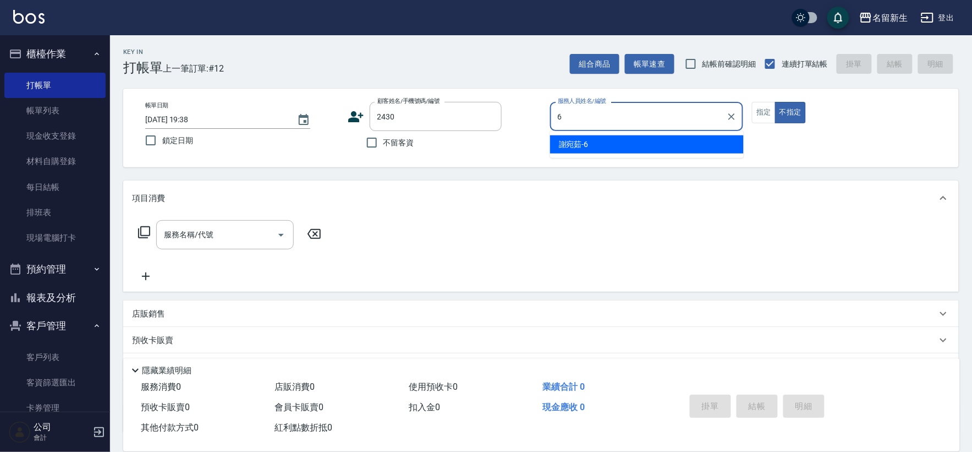
type input "[PERSON_NAME]-6"
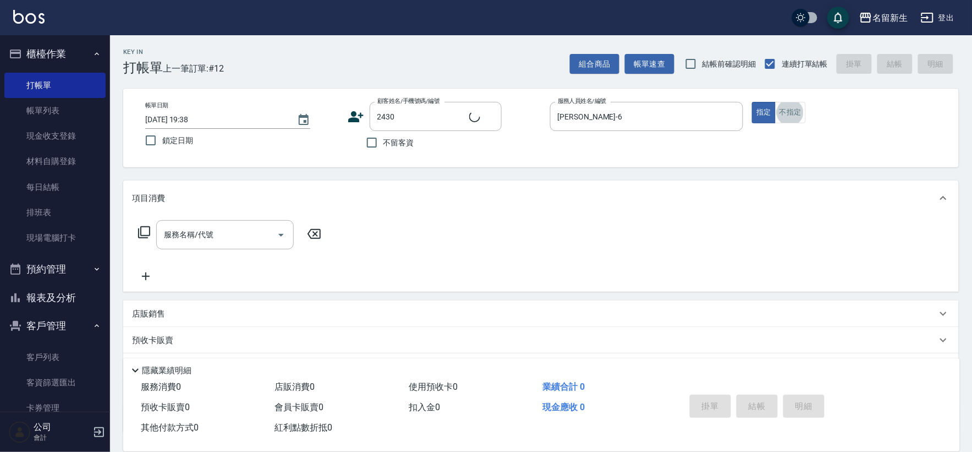
type input "[PERSON_NAME]/0920396131/2430"
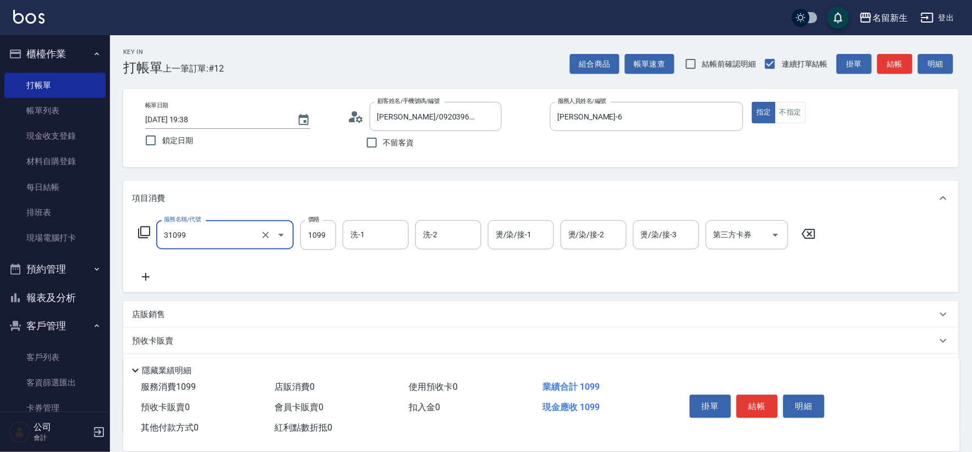
type input "公司活動/早鳥(31099)"
type input "[PERSON_NAME]-6"
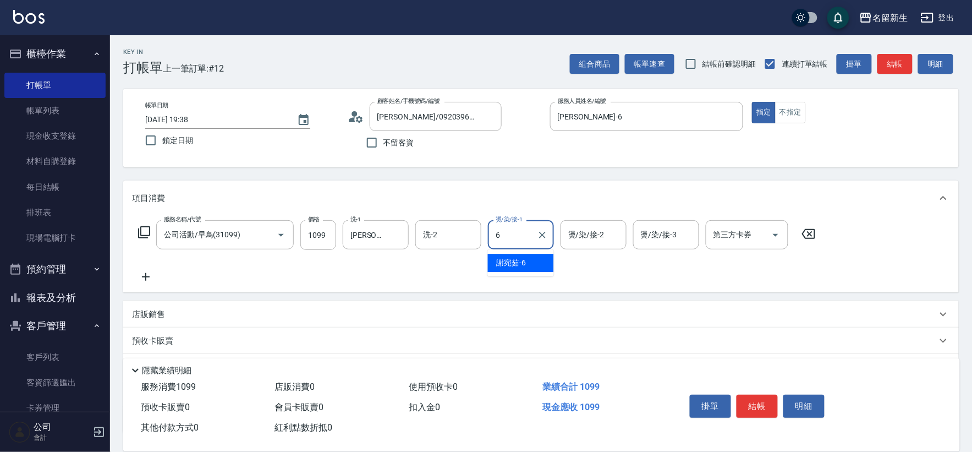
type input "[PERSON_NAME]-6"
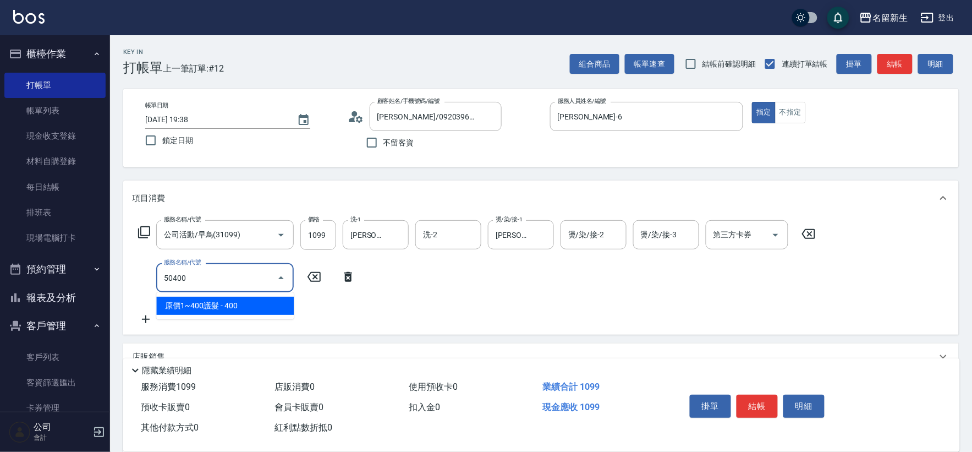
type input "原價1~400護髮(50400)"
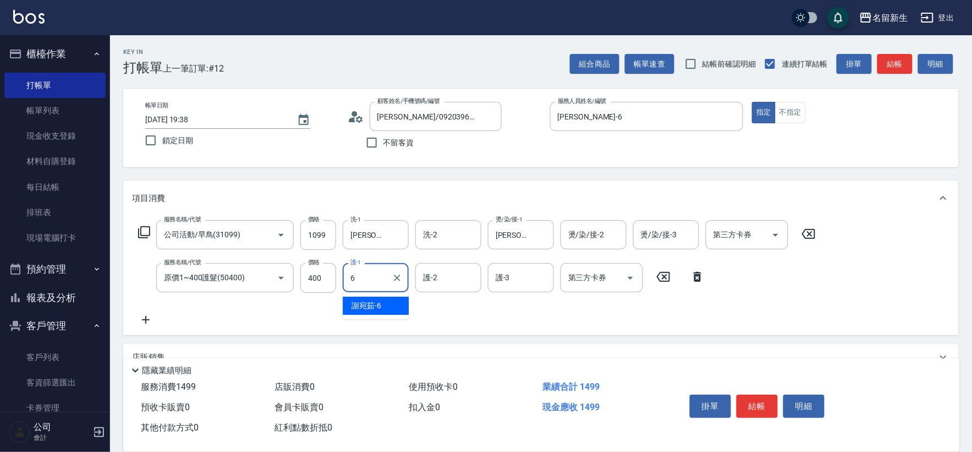
type input "[PERSON_NAME]-6"
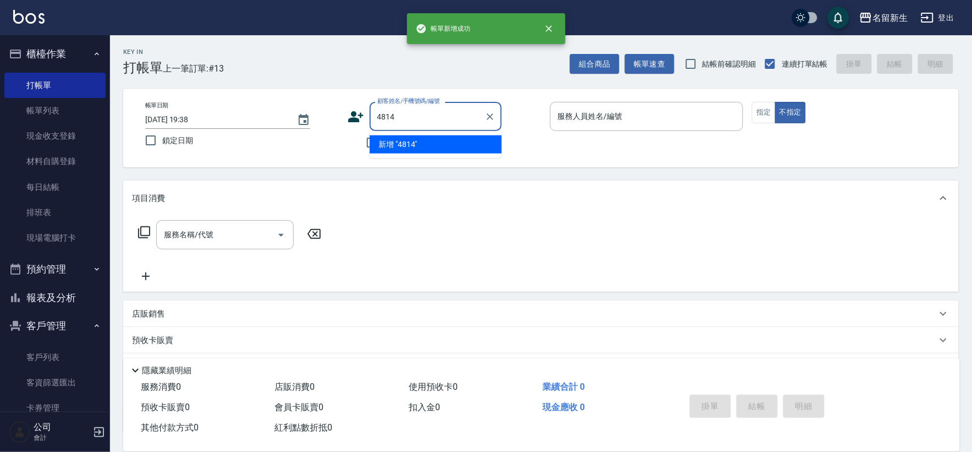
type input "4814"
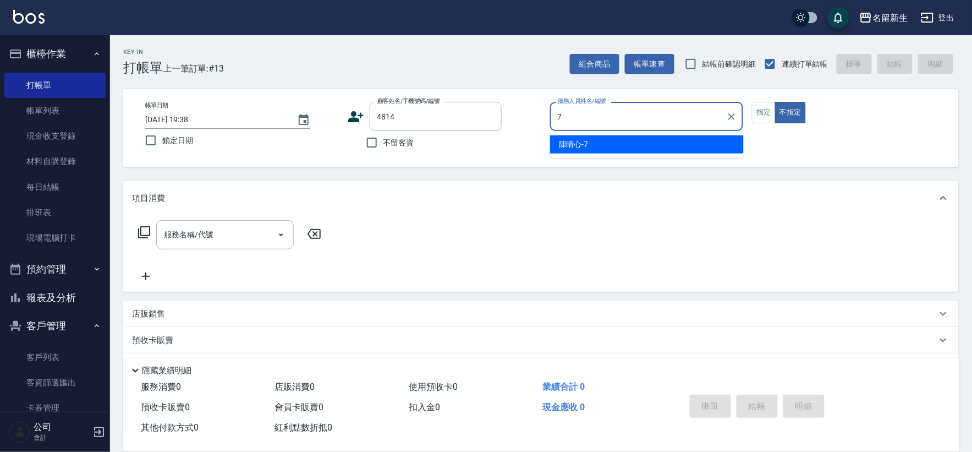
type input "[PERSON_NAME]-7"
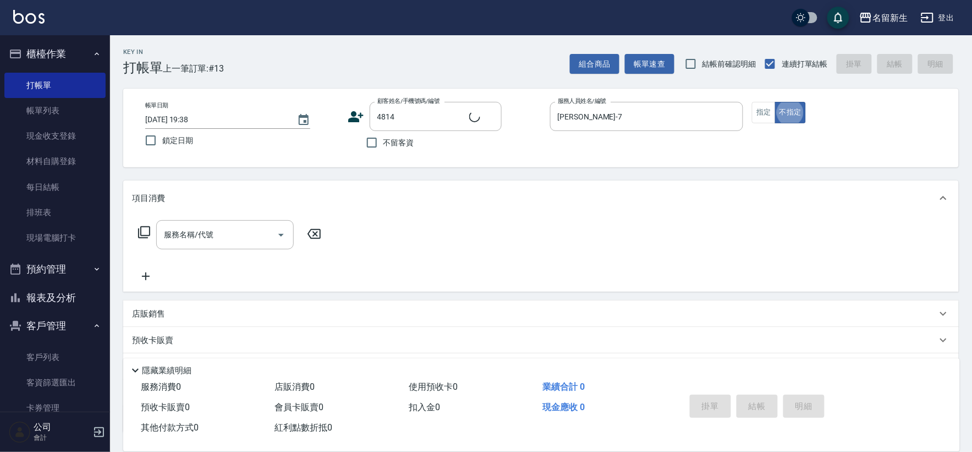
type input "[PERSON_NAME]/0910688192/4814"
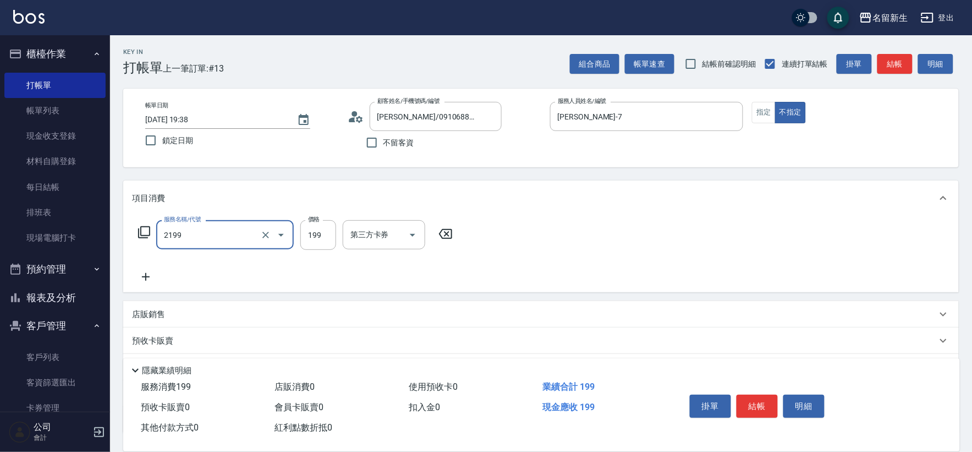
type input "不指定剪髮活動(2199)"
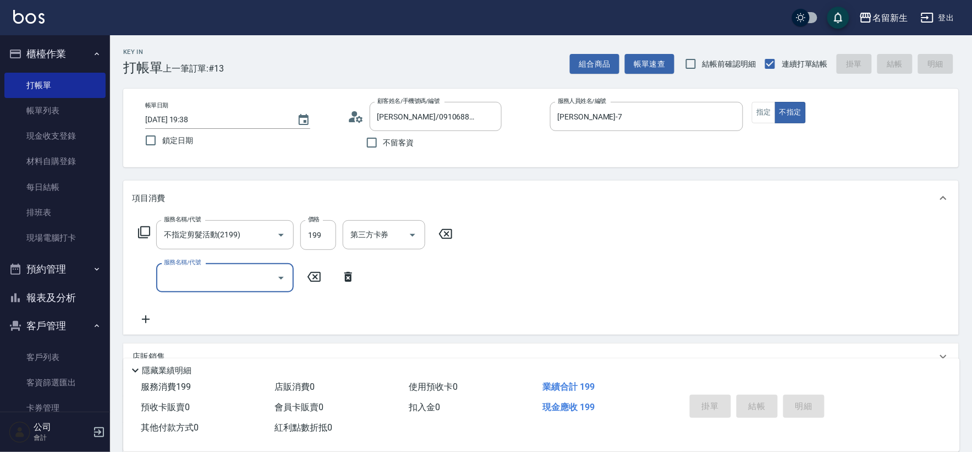
type input "[DATE] 19:39"
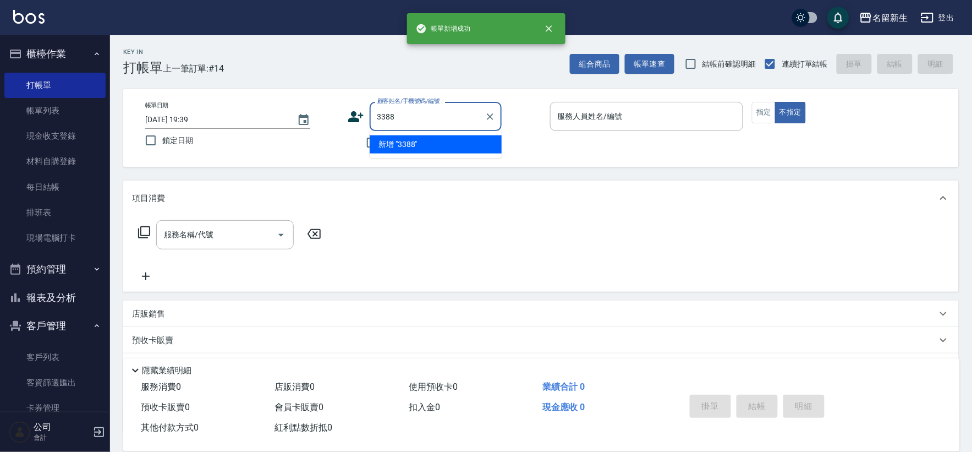
type input "3388"
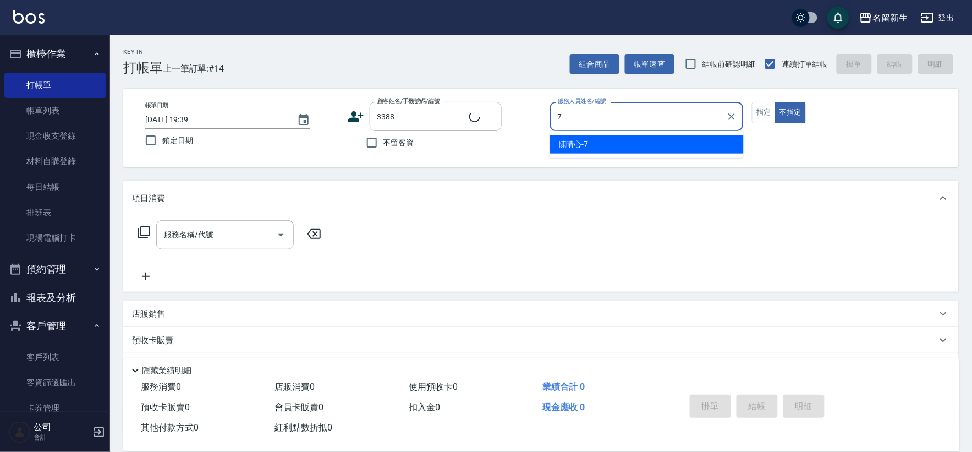
type input "[PERSON_NAME]-7"
type input "[PERSON_NAME]/0979256603/3388"
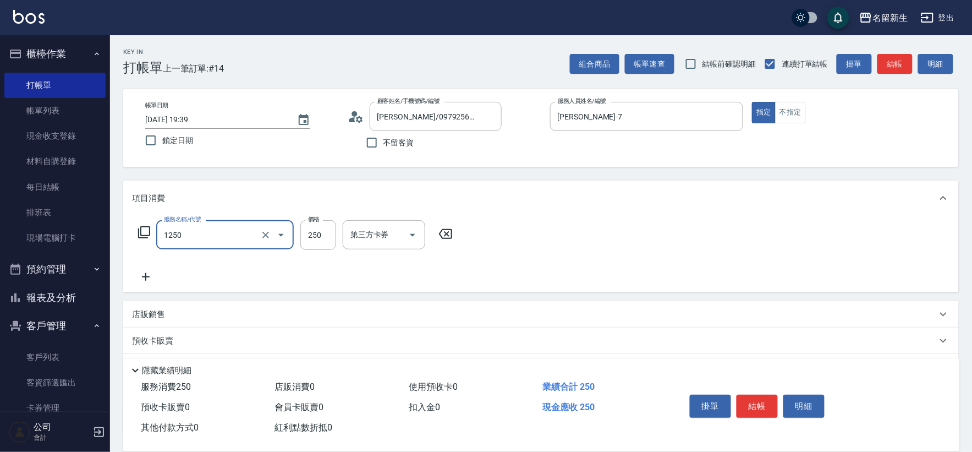
type input "洗髮250(1250)"
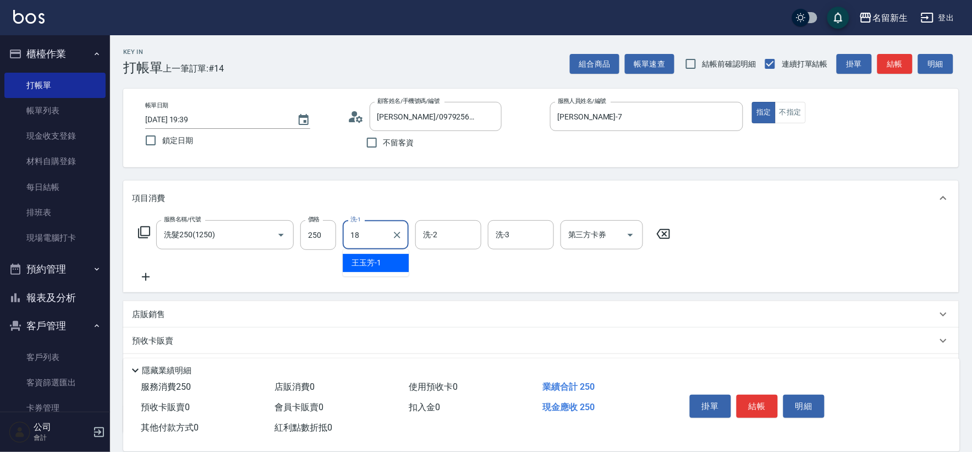
type input "[PERSON_NAME]-18"
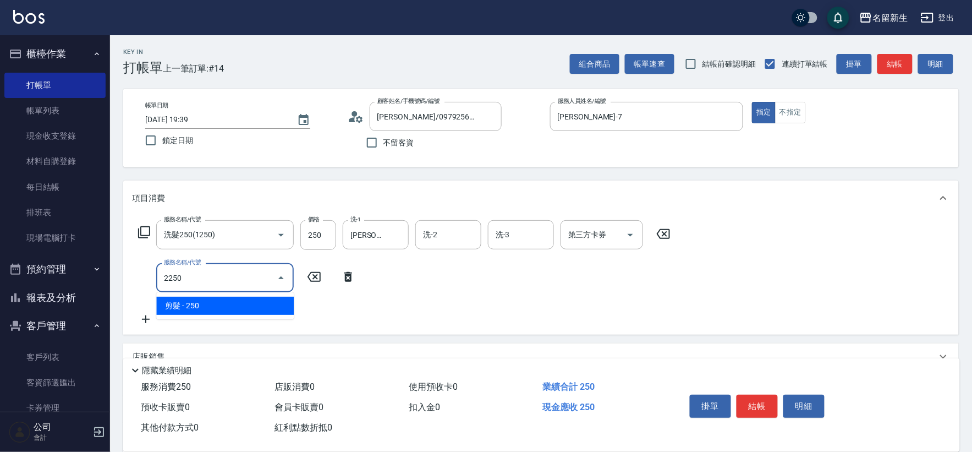
type input "剪髮(2250)"
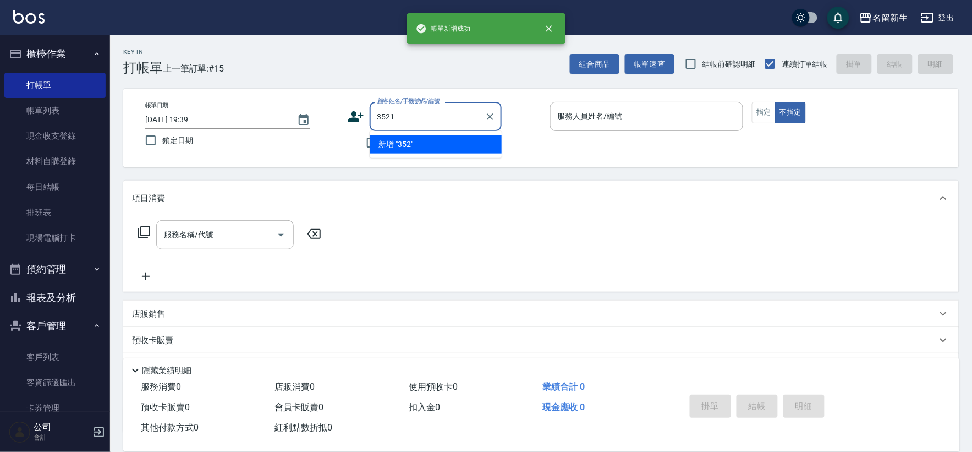
type input "3521"
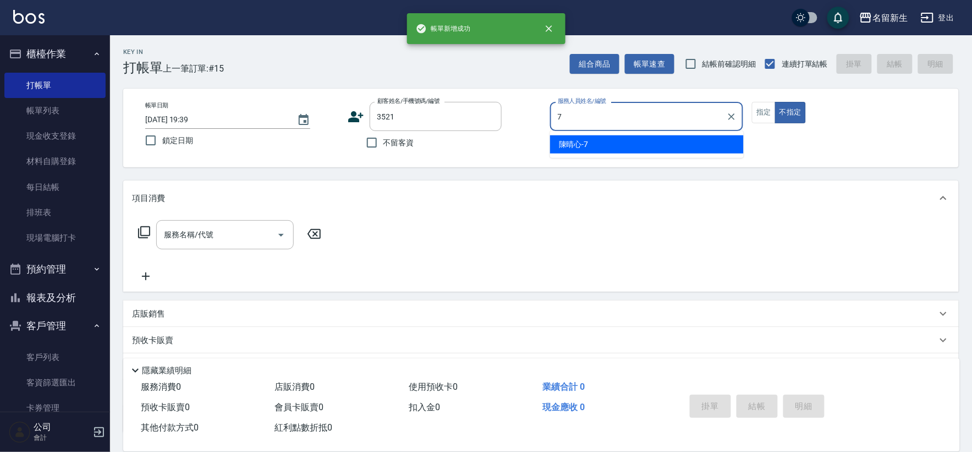
type input "[PERSON_NAME]-7"
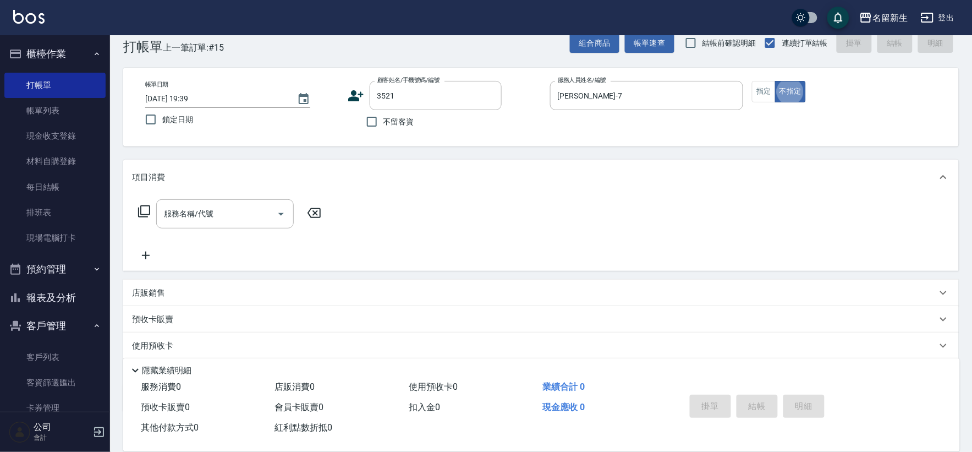
type input "[PERSON_NAME]/0972292836/3521"
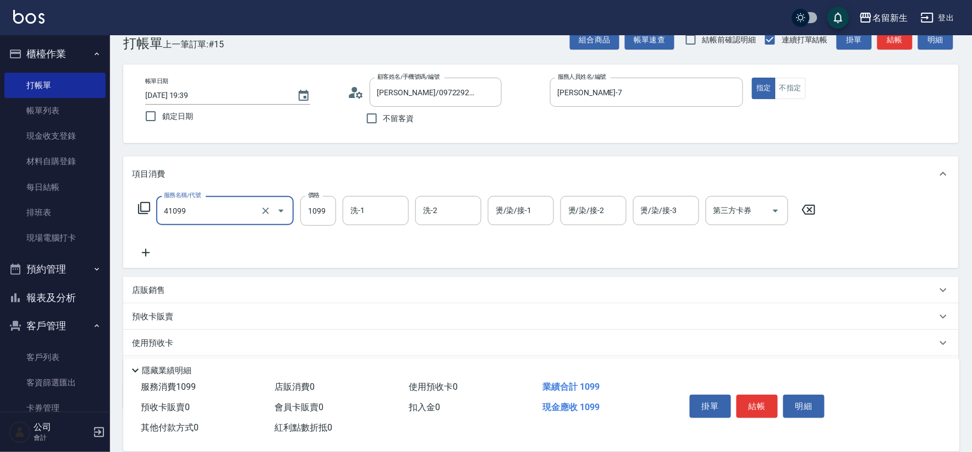
type input "公司活動/早鳥(41099)"
type input "1299"
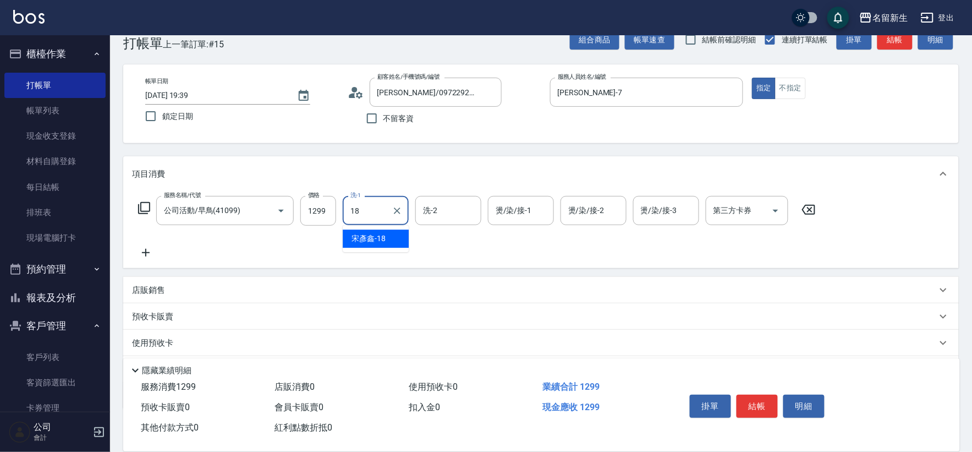
type input "[PERSON_NAME]-18"
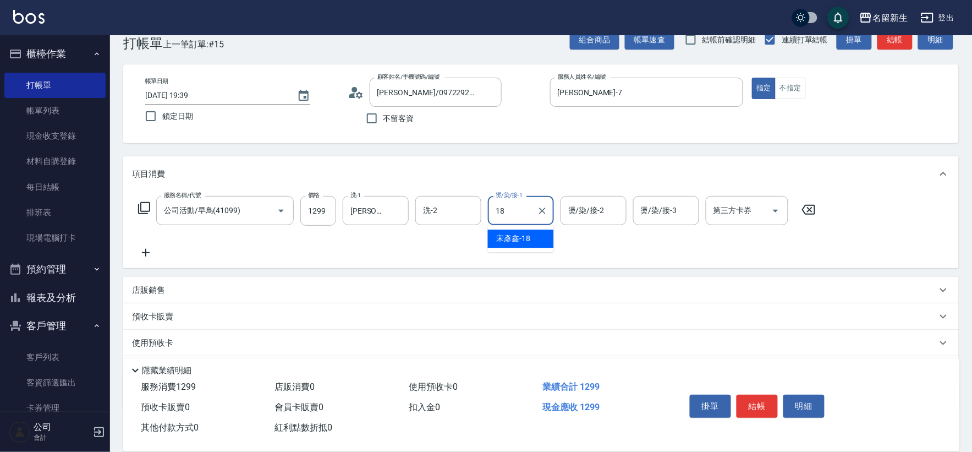
type input "[PERSON_NAME]-18"
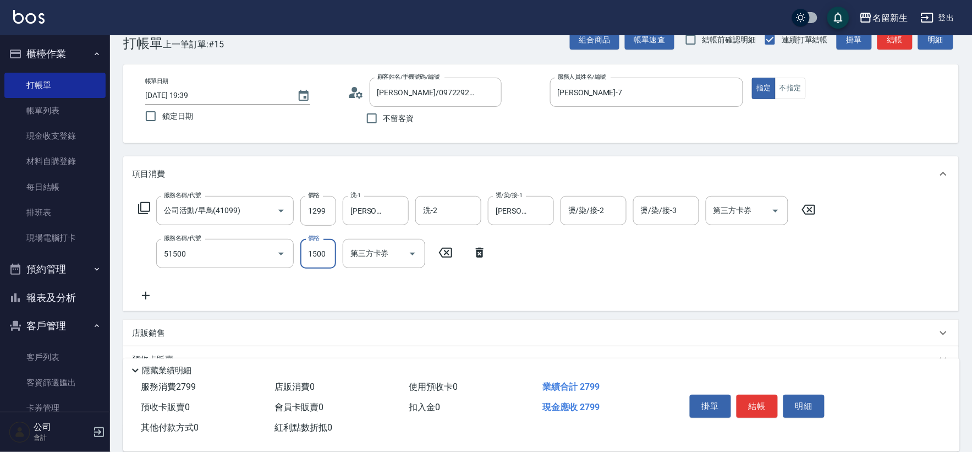
type input "原價1201~1500護髮(51500)"
type input "1275"
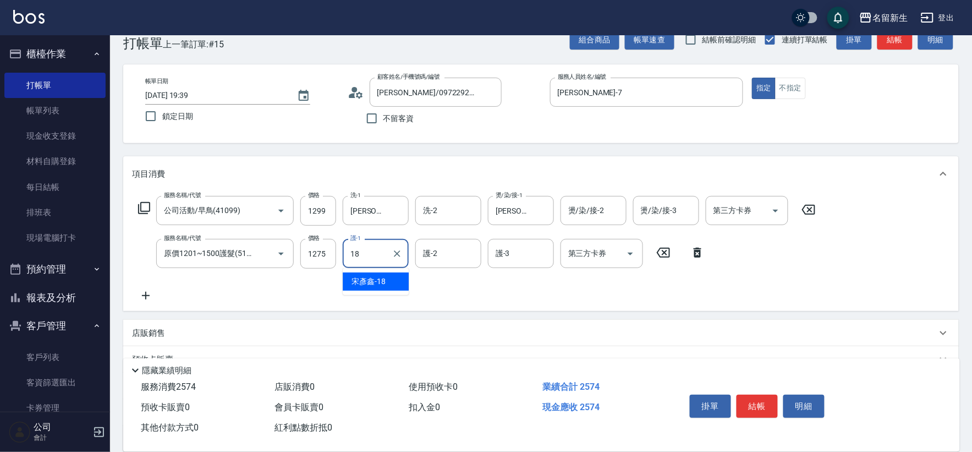
type input "[PERSON_NAME]-18"
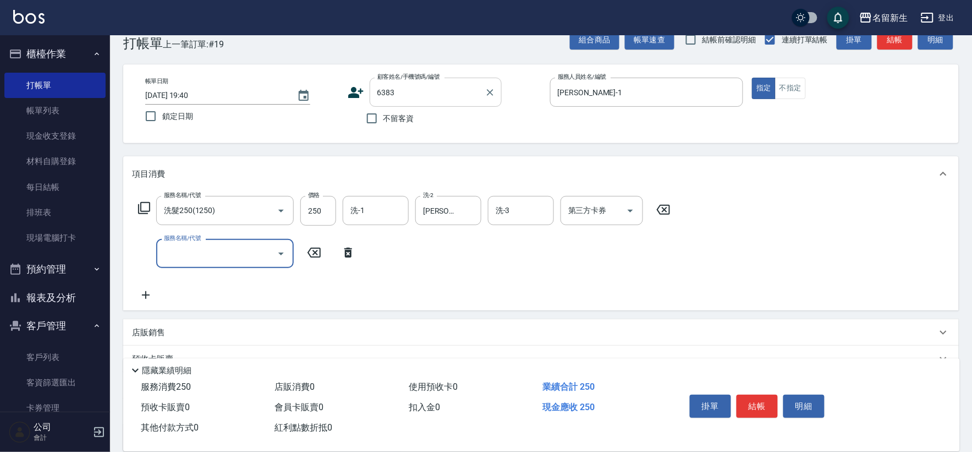
click at [460, 84] on input "6383" at bounding box center [428, 92] width 106 height 19
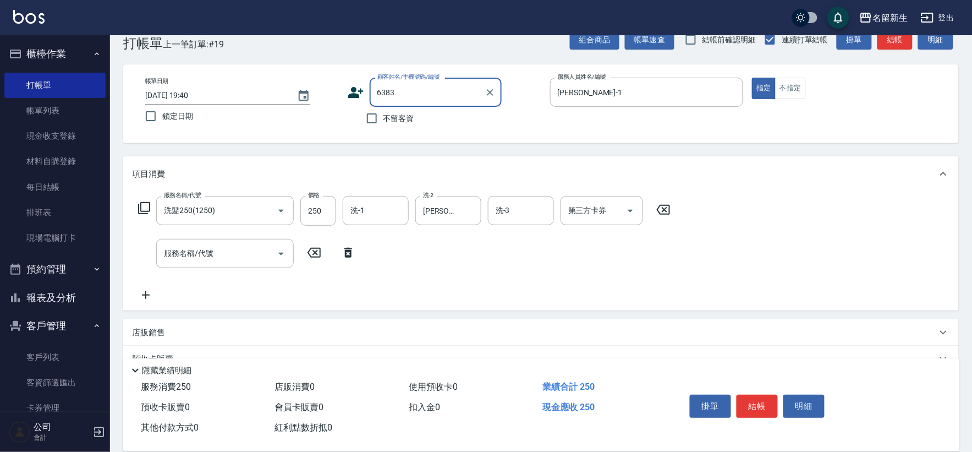
drag, startPoint x: 460, startPoint y: 84, endPoint x: 112, endPoint y: 80, distance: 347.7
click at [133, 90] on div "帳單日期 [DATE] 19:40 鎖定日期 顧客姓名/手機號碼/編號 6383 顧客姓名/手機號碼/編號 不留客資 服務人員姓名/編號 [PERSON_NA…" at bounding box center [541, 103] width 836 height 79
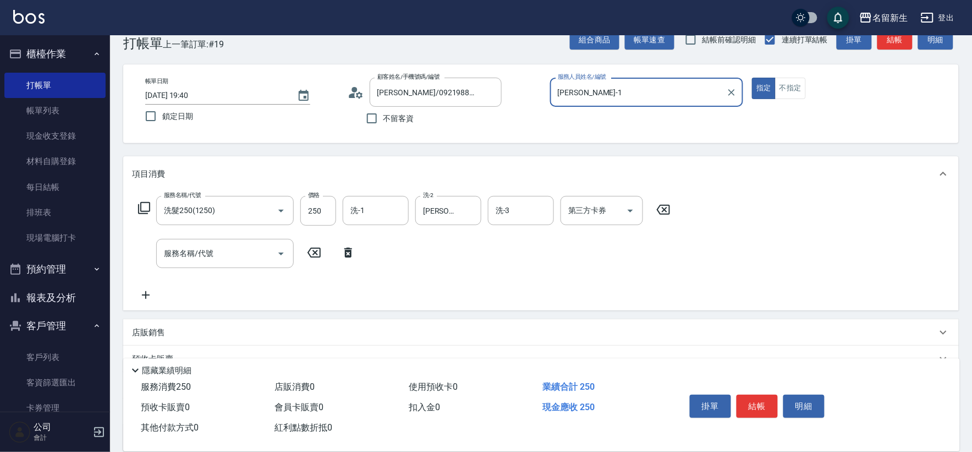
click at [752, 78] on button "指定" at bounding box center [764, 88] width 24 height 21
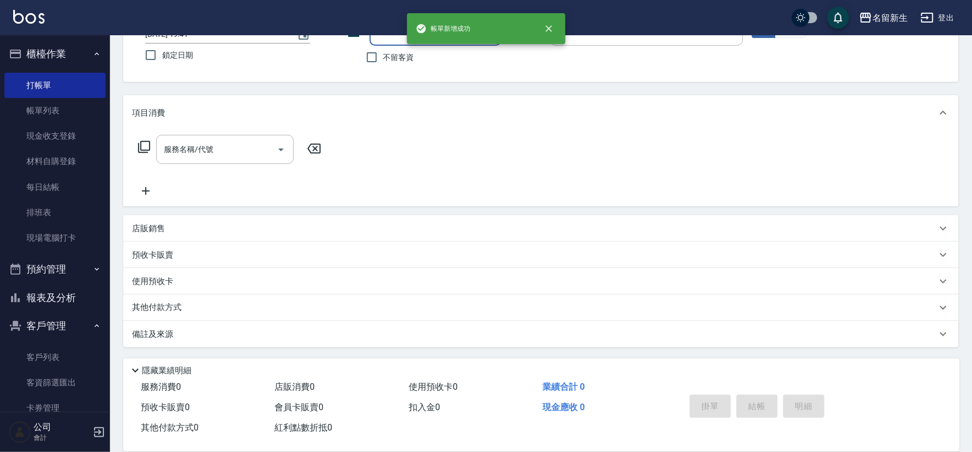
scroll to position [0, 0]
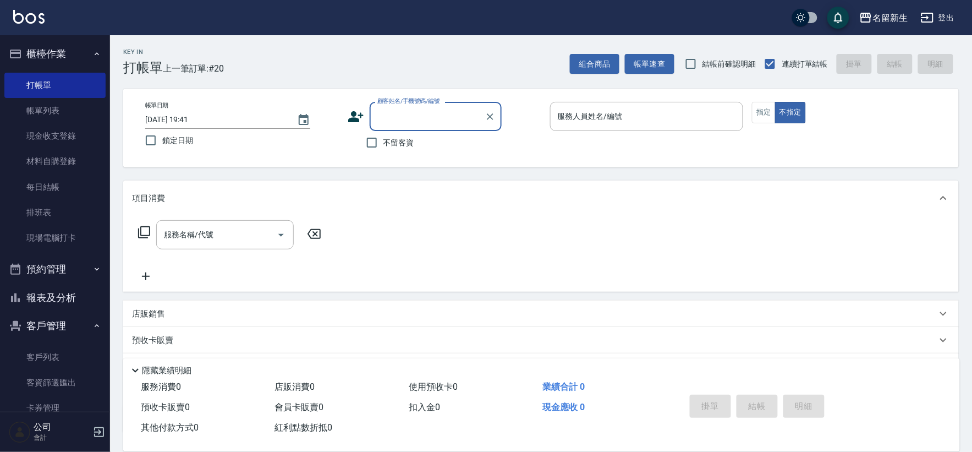
click at [384, 146] on span "不留客資" at bounding box center [398, 143] width 31 height 12
click at [383, 146] on input "不留客資" at bounding box center [371, 142] width 23 height 23
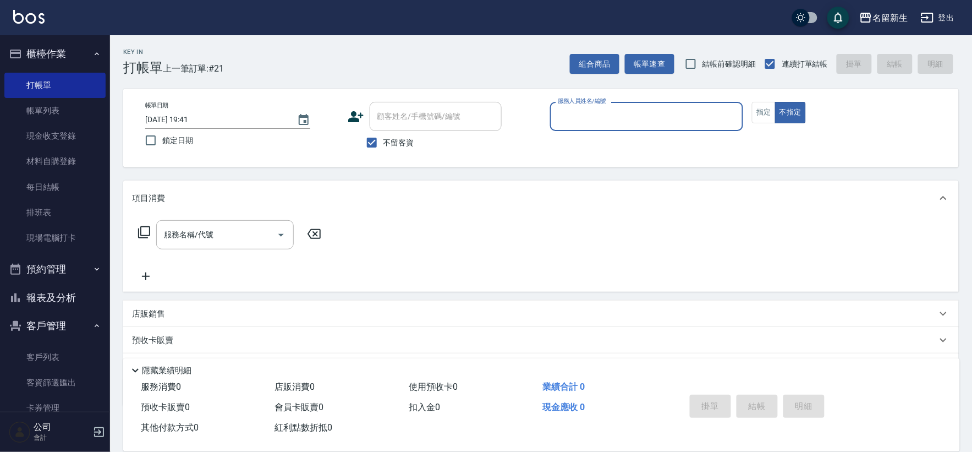
click at [73, 292] on button "報表及分析" at bounding box center [54, 297] width 101 height 29
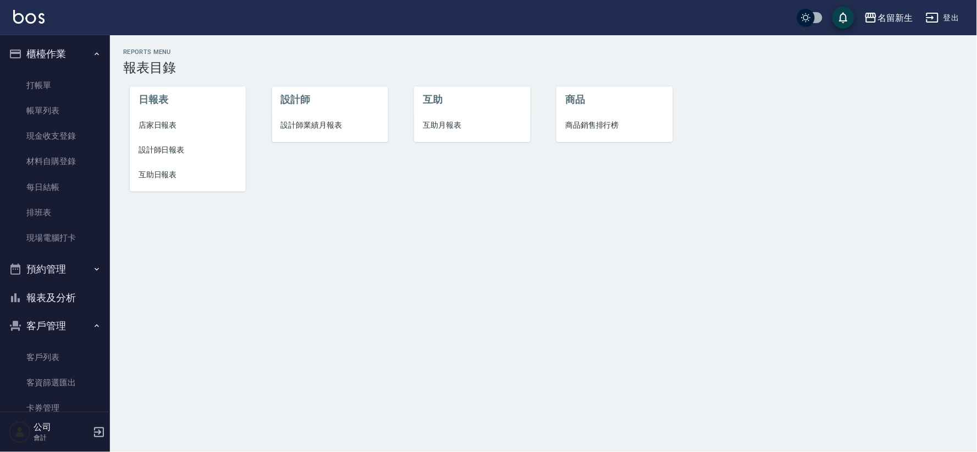
click at [350, 101] on li "設計師" at bounding box center [330, 99] width 116 height 26
click at [311, 125] on span "設計師業績月報表" at bounding box center [330, 125] width 98 height 12
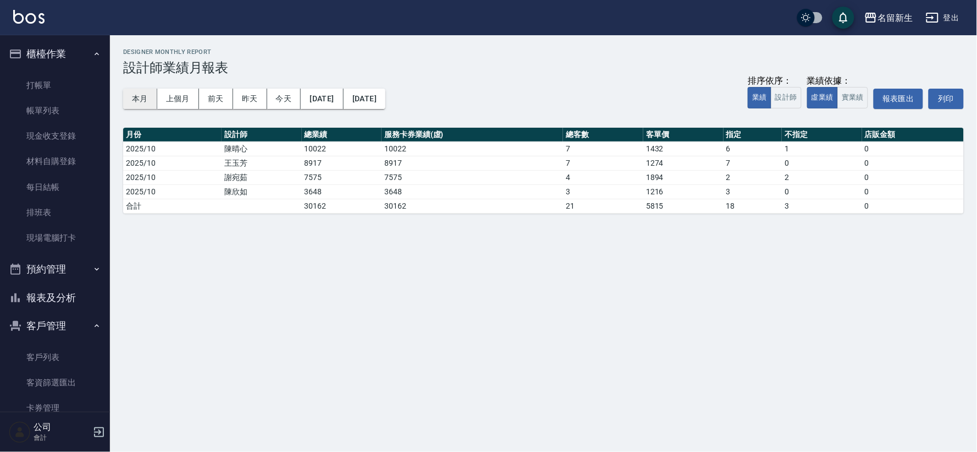
click at [143, 89] on button "本月" at bounding box center [140, 99] width 34 height 20
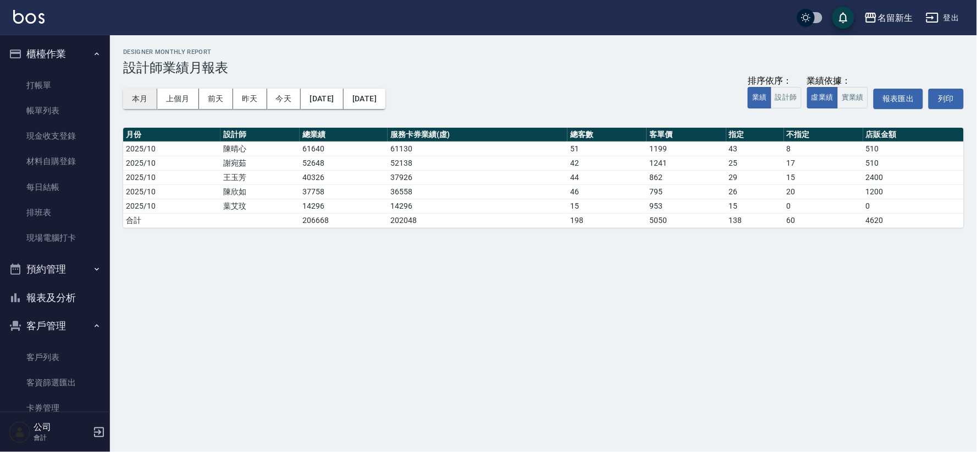
click at [138, 101] on button "本月" at bounding box center [140, 99] width 34 height 20
click at [66, 299] on button "報表及分析" at bounding box center [54, 297] width 101 height 29
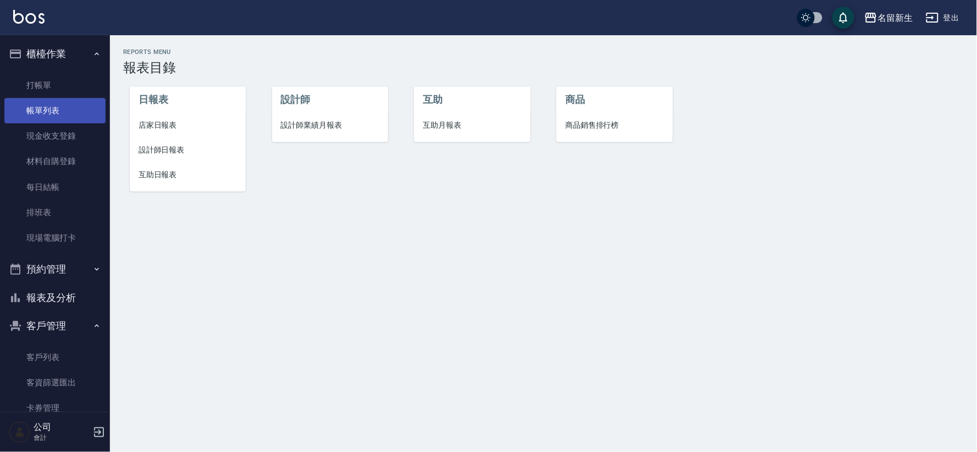
click at [63, 107] on link "帳單列表" at bounding box center [54, 110] width 101 height 25
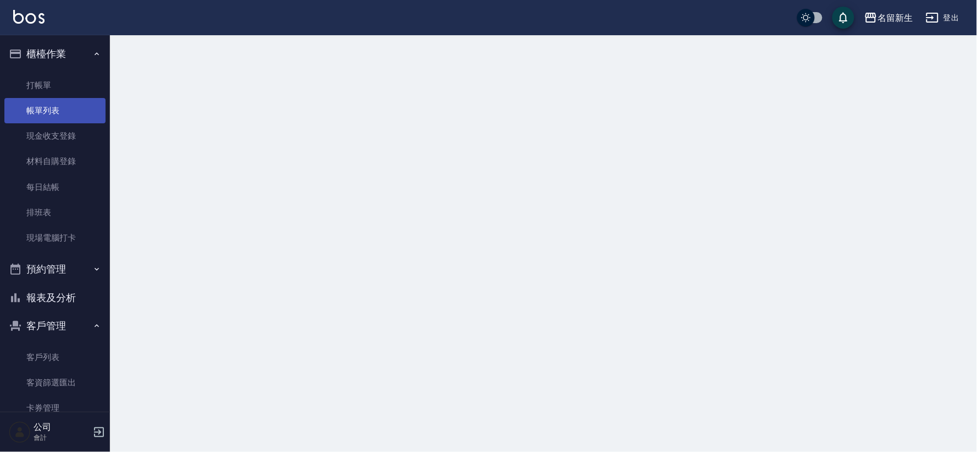
click at [62, 108] on link "帳單列表" at bounding box center [54, 110] width 101 height 25
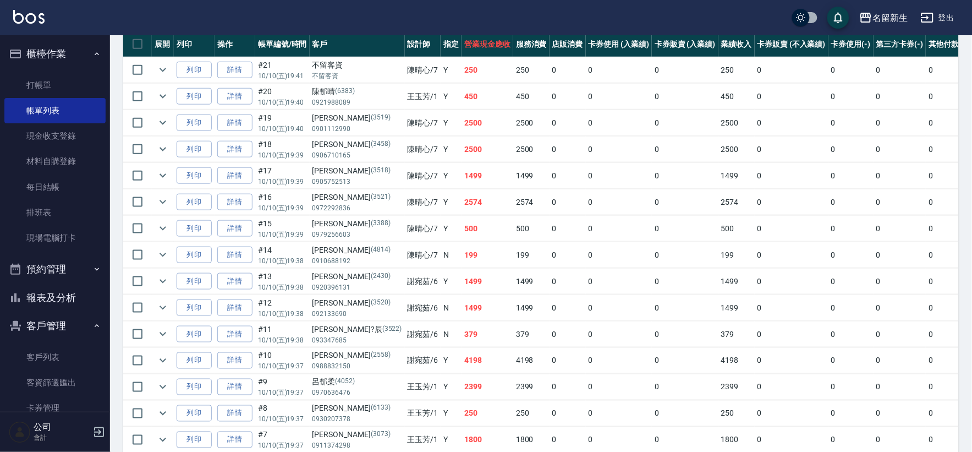
scroll to position [488, 0]
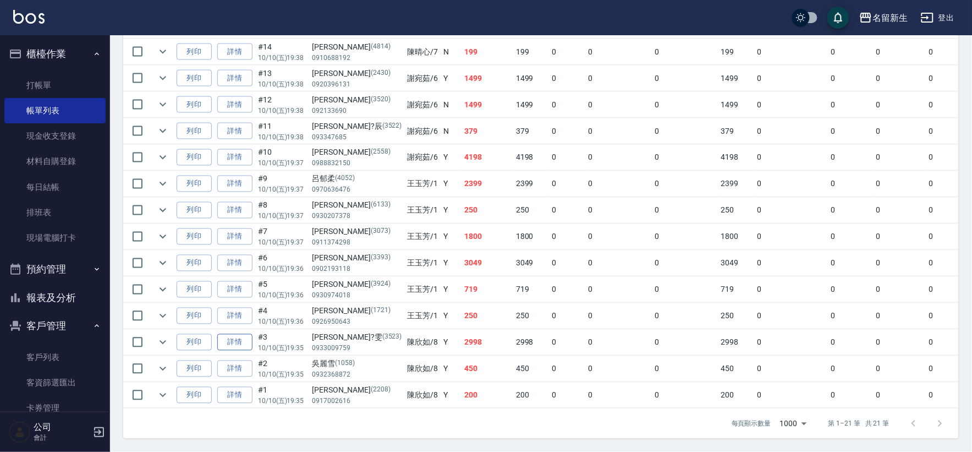
click at [229, 334] on link "詳情" at bounding box center [234, 342] width 35 height 17
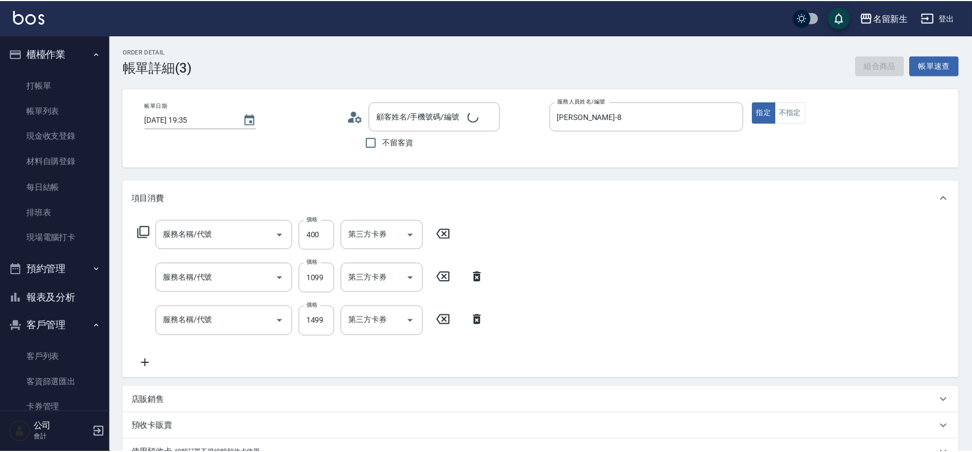
scroll to position [160, 0]
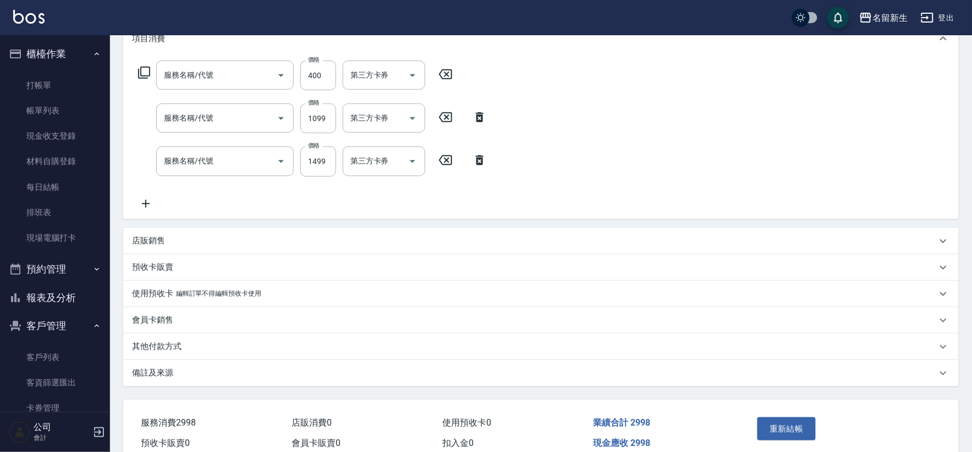
click at [184, 341] on div "其他付款方式" at bounding box center [534, 347] width 805 height 12
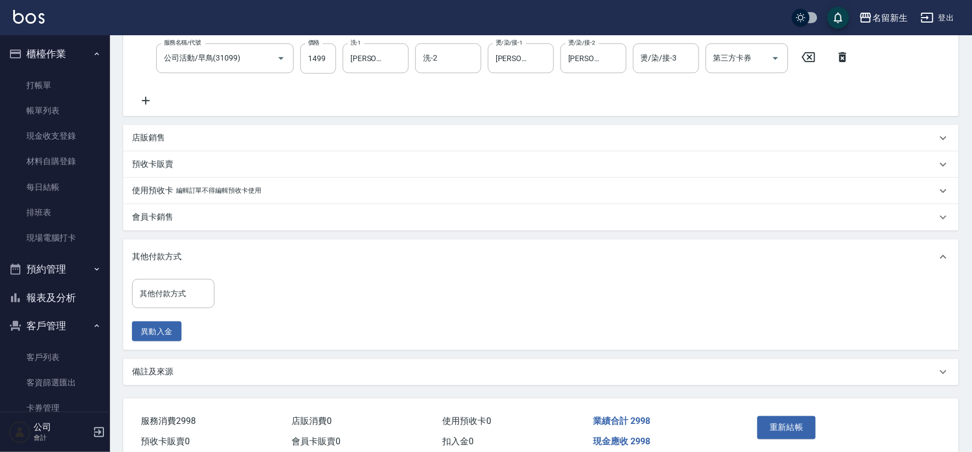
scroll to position [314, 0]
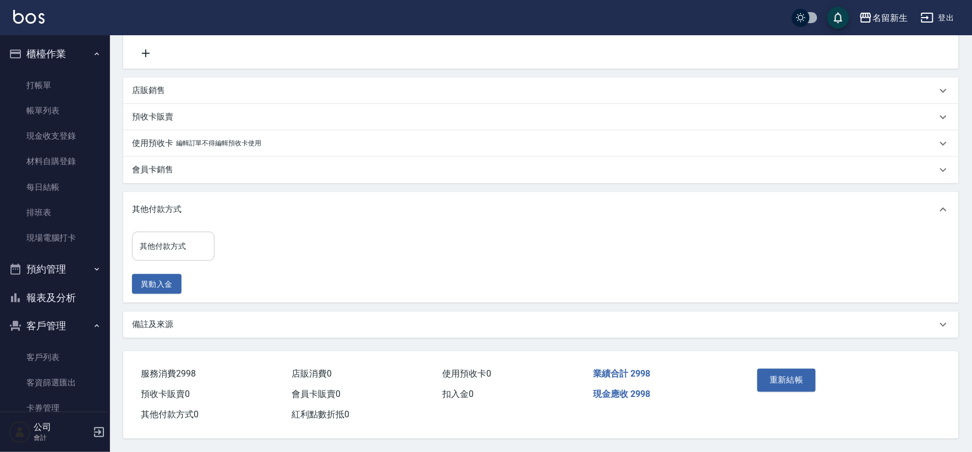
click at [173, 240] on div "其他付款方式 其他付款方式" at bounding box center [173, 246] width 83 height 29
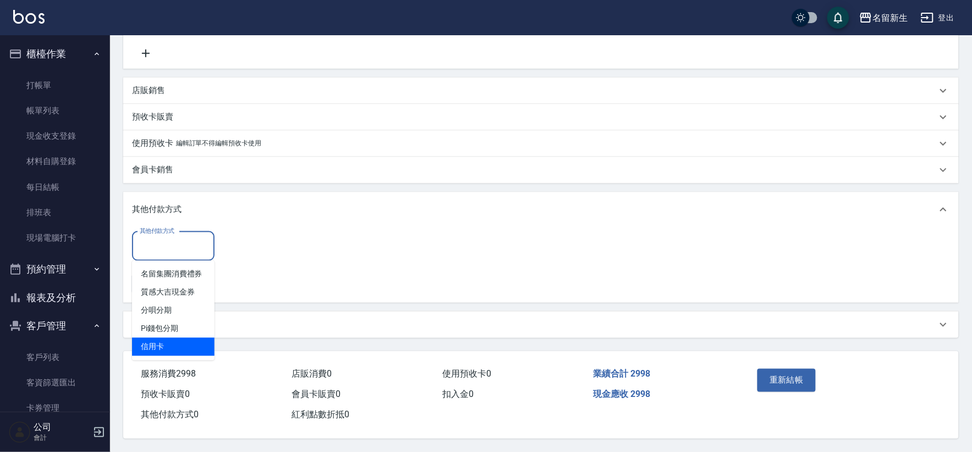
click at [173, 339] on span "信用卡" at bounding box center [173, 347] width 83 height 18
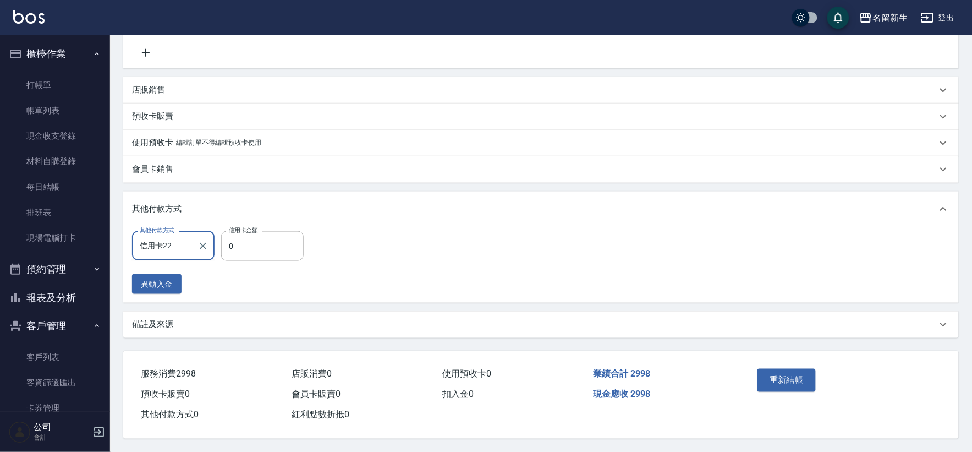
click at [190, 244] on input "信用卡22" at bounding box center [165, 245] width 56 height 19
click at [201, 243] on icon "Clear" at bounding box center [203, 246] width 7 height 7
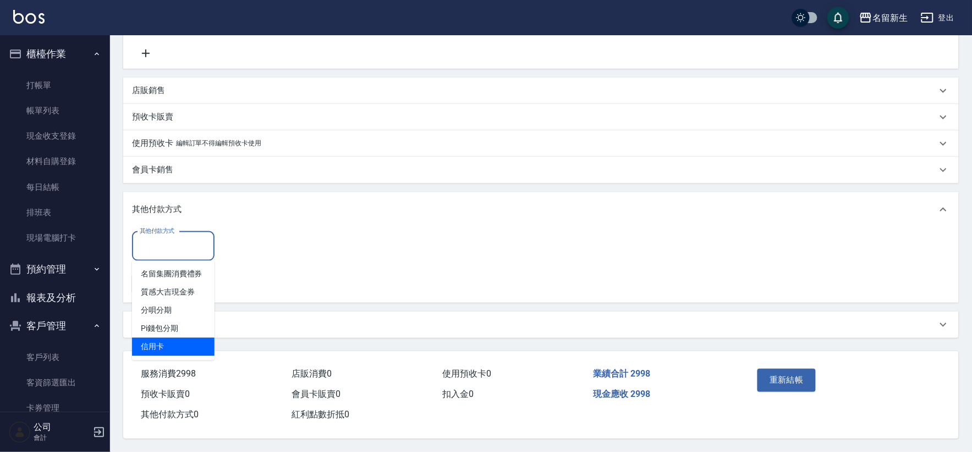
click at [178, 345] on span "信用卡" at bounding box center [173, 347] width 83 height 18
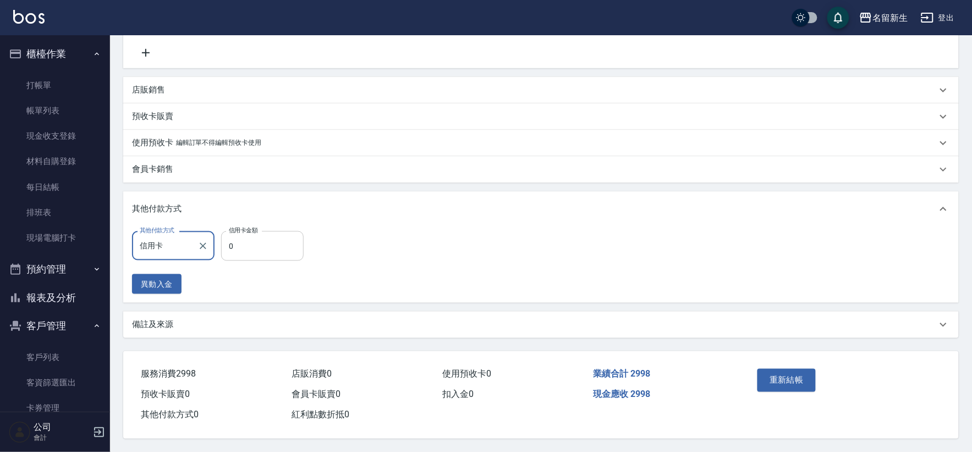
click at [250, 243] on input "0" at bounding box center [262, 246] width 83 height 30
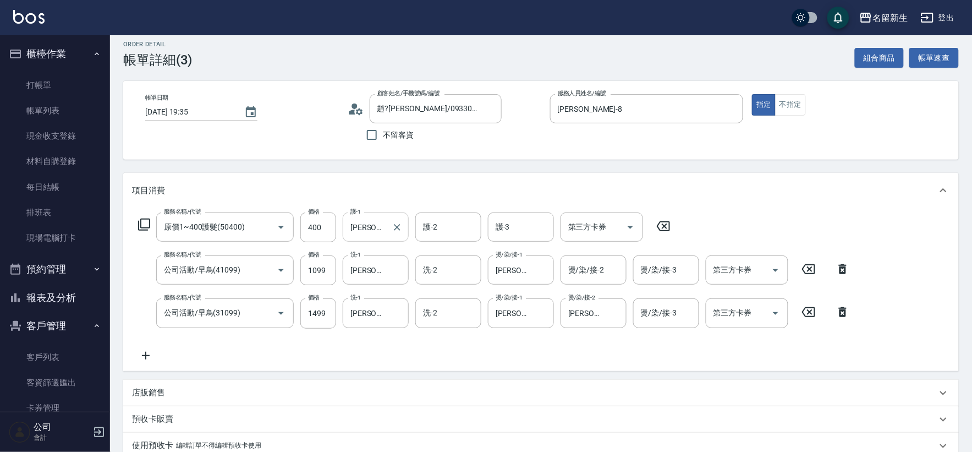
click at [372, 237] on div "[PERSON_NAME]-8 護-1" at bounding box center [376, 226] width 66 height 29
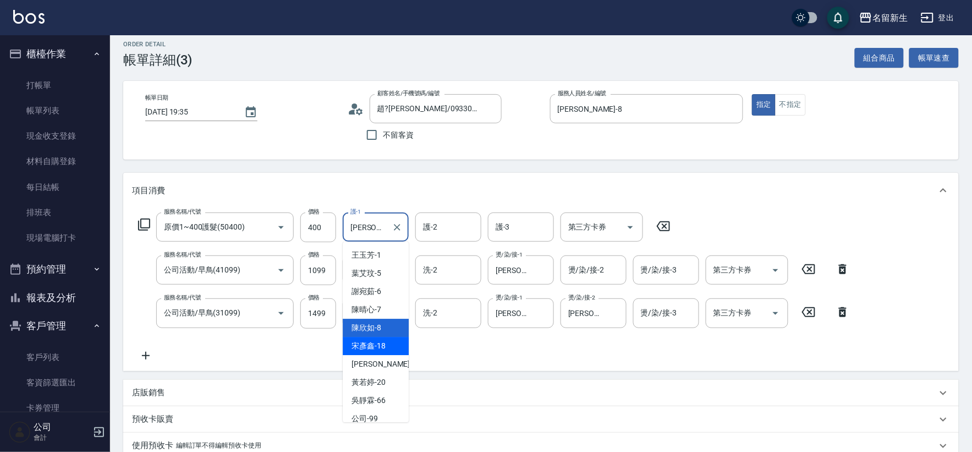
click at [381, 344] on span "[PERSON_NAME]-18" at bounding box center [369, 346] width 34 height 12
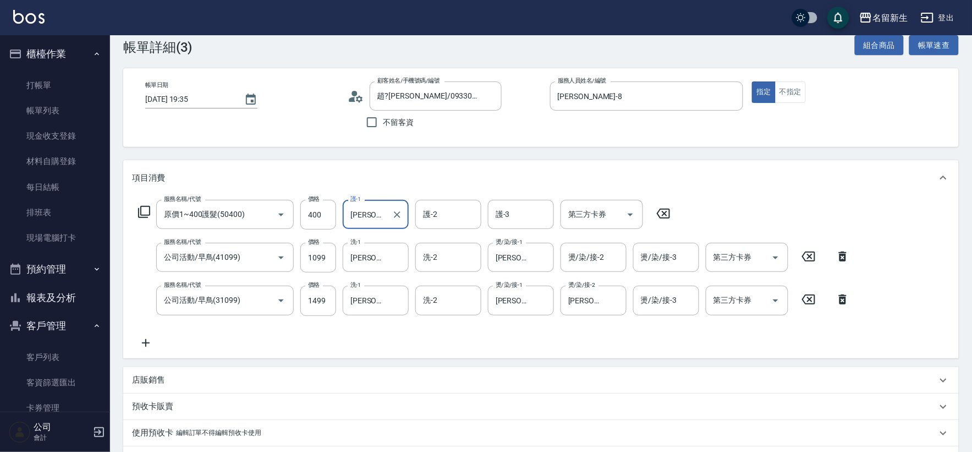
scroll to position [314, 0]
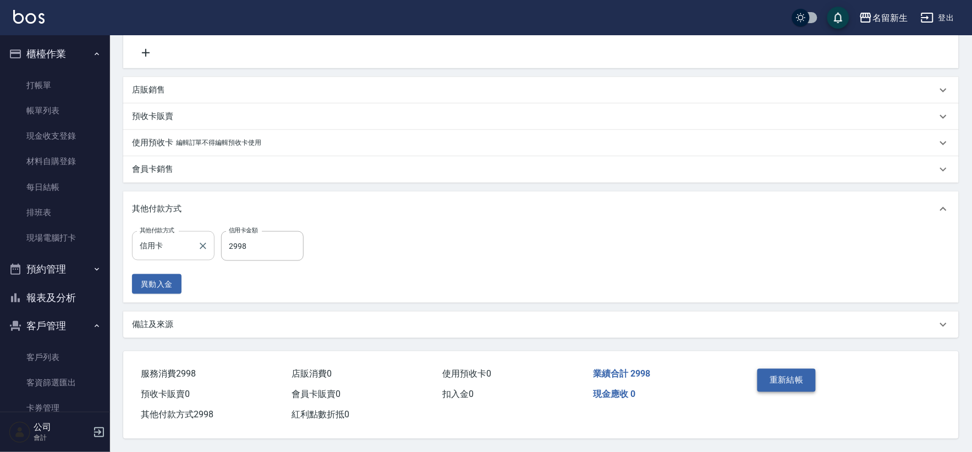
click at [801, 381] on button "重新結帳" at bounding box center [786, 380] width 58 height 23
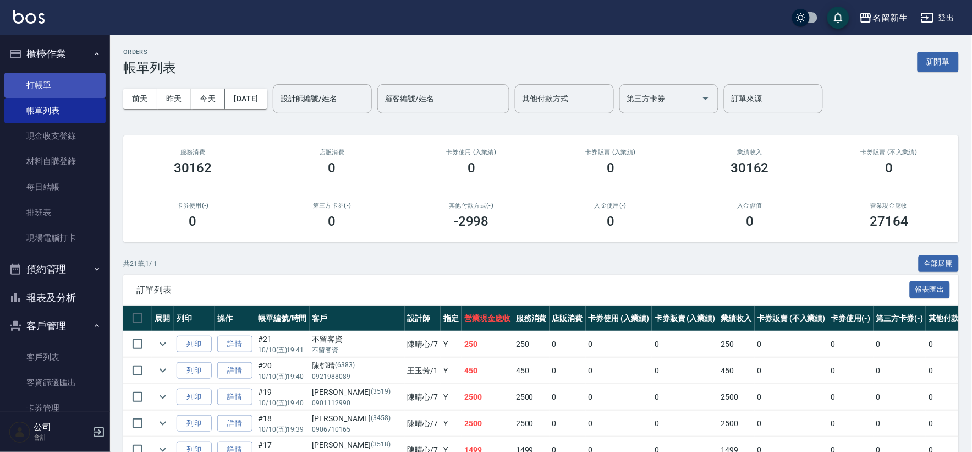
click at [64, 79] on link "打帳單" at bounding box center [54, 85] width 101 height 25
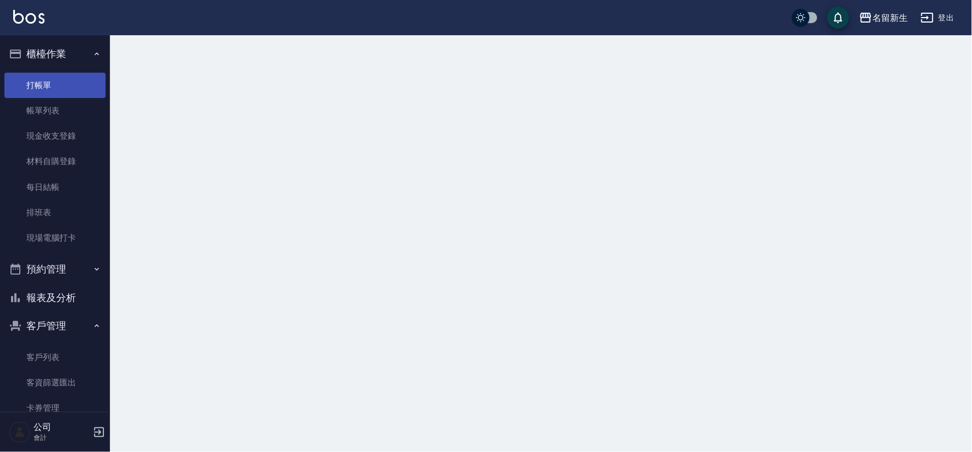
click at [64, 79] on link "打帳單" at bounding box center [54, 85] width 101 height 25
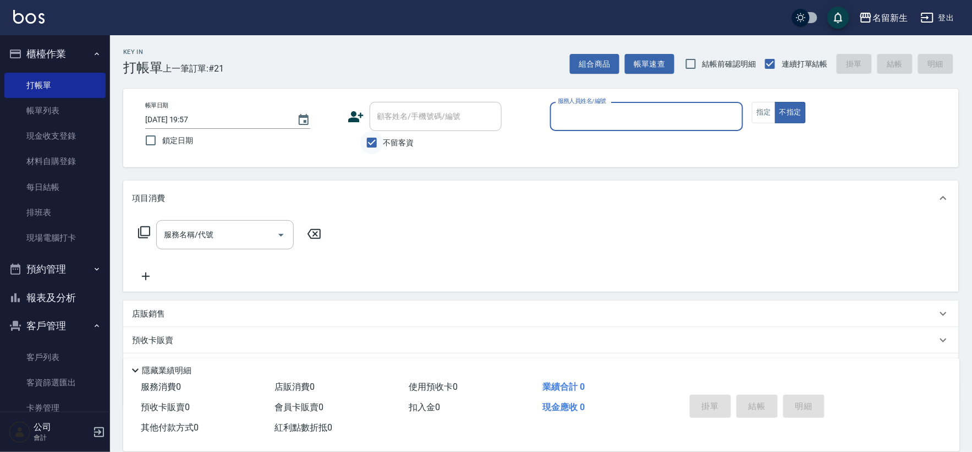
click at [371, 141] on input "不留客資" at bounding box center [371, 142] width 23 height 23
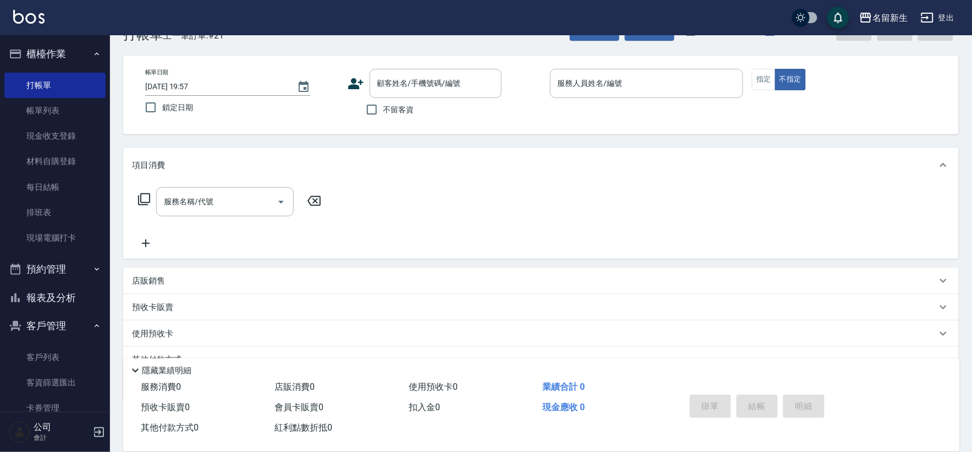
scroll to position [61, 0]
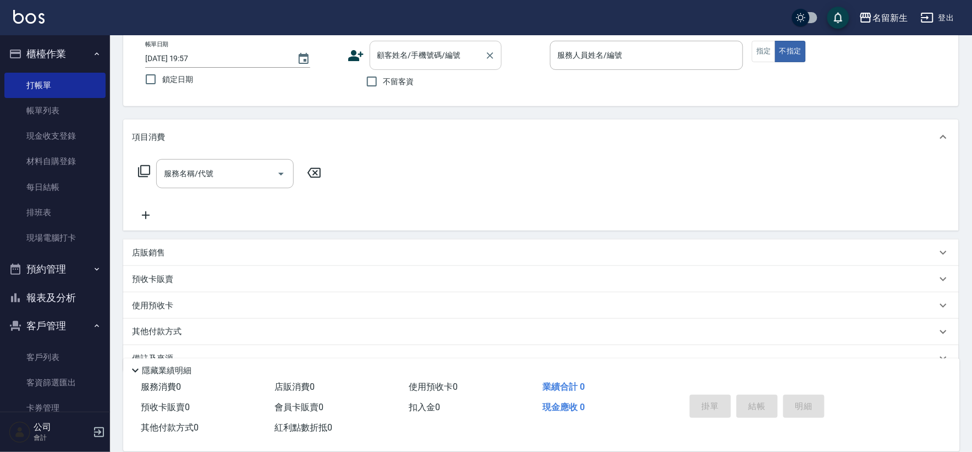
click at [404, 59] on div "顧客姓名/手機號碼/編號 顧客姓名/手機號碼/編號" at bounding box center [436, 55] width 132 height 29
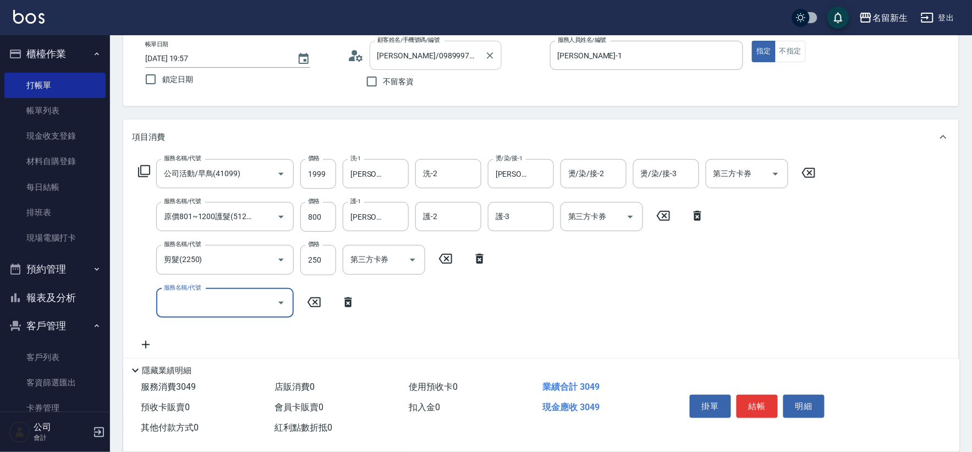
scroll to position [0, 0]
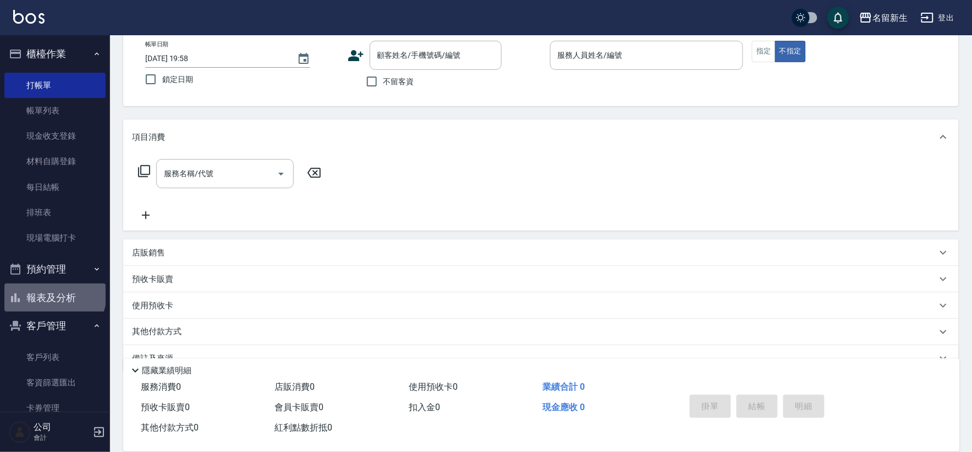
click at [54, 294] on button "報表及分析" at bounding box center [54, 297] width 101 height 29
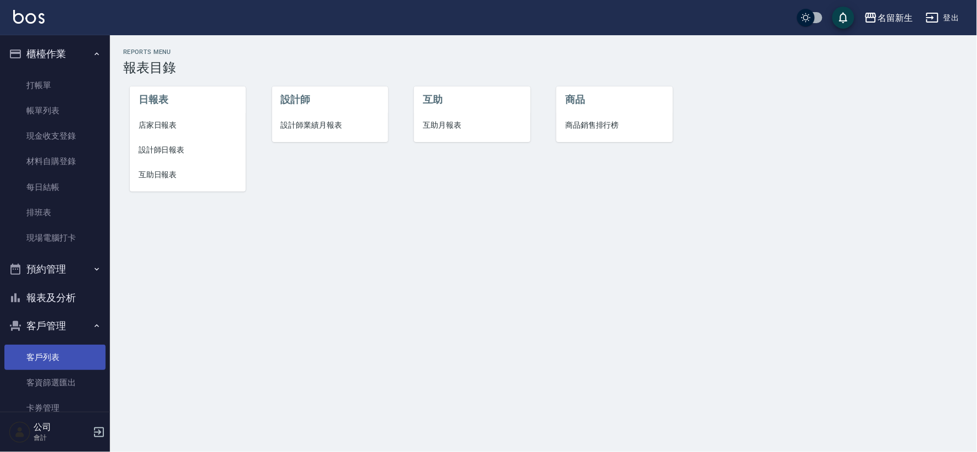
click at [74, 299] on button "報表及分析" at bounding box center [54, 297] width 101 height 29
click at [295, 138] on ul "設計師 設計師業績月報表" at bounding box center [330, 114] width 116 height 56
click at [309, 124] on span "設計師業績月報表" at bounding box center [330, 125] width 98 height 12
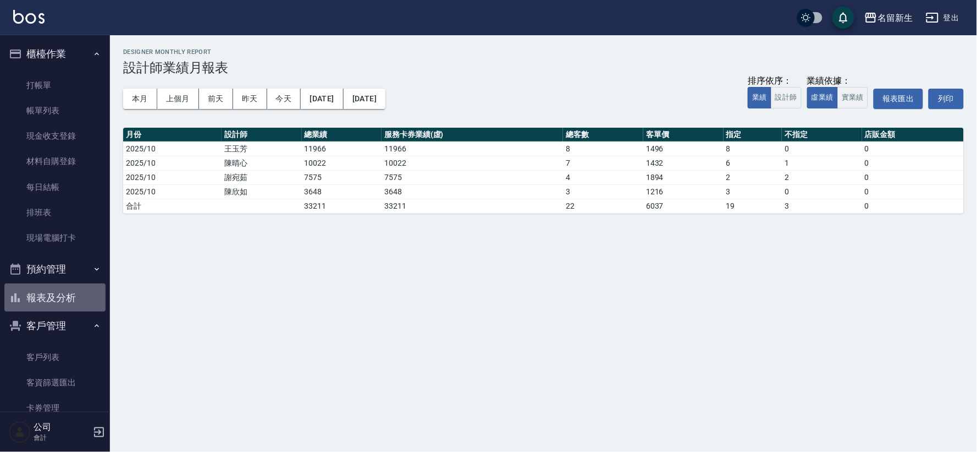
click at [84, 295] on button "報表及分析" at bounding box center [54, 297] width 101 height 29
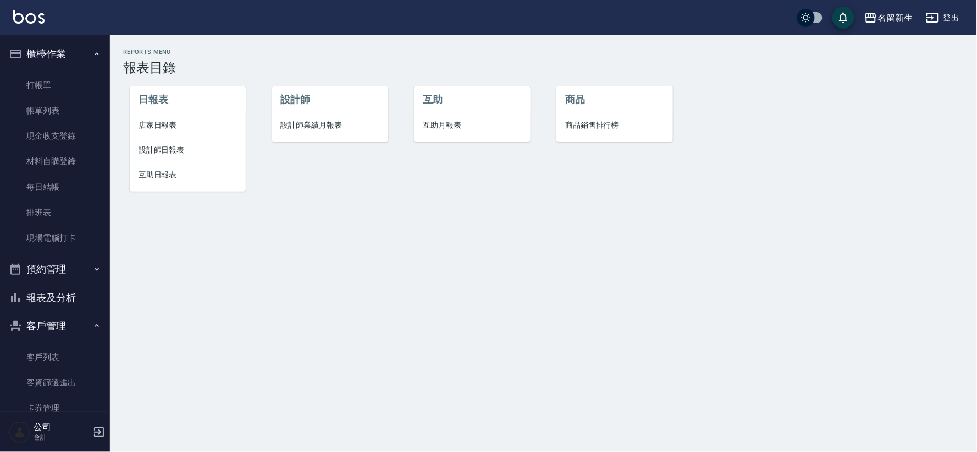
click at [153, 111] on li "日報表" at bounding box center [188, 99] width 116 height 26
click at [157, 128] on span "店家日報表" at bounding box center [188, 125] width 98 height 12
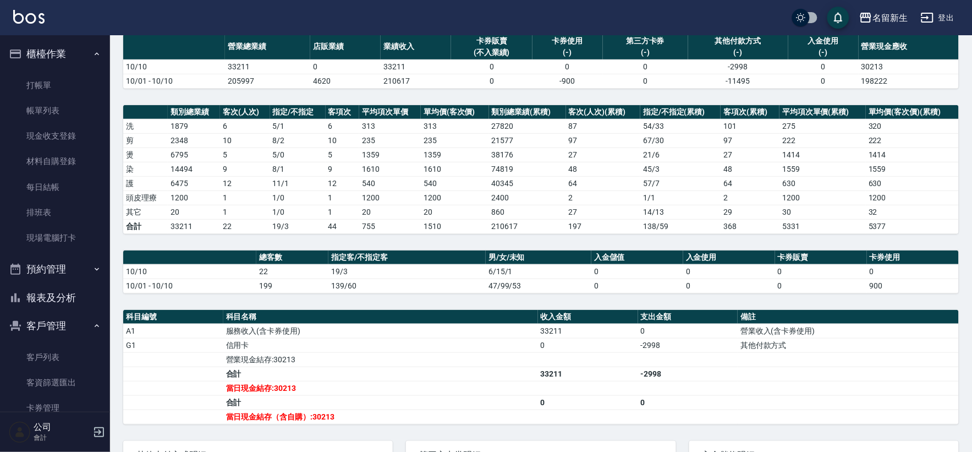
scroll to position [205, 0]
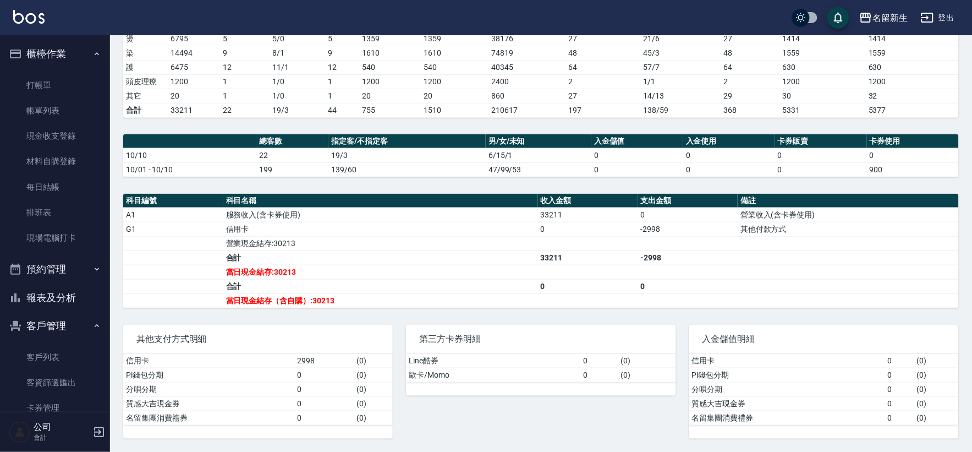
click at [61, 113] on link "帳單列表" at bounding box center [54, 110] width 101 height 25
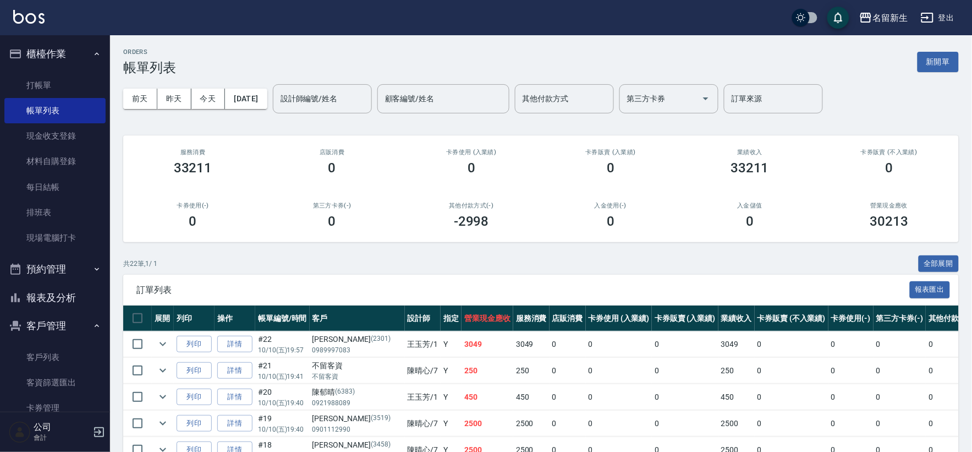
click at [64, 250] on ul "打帳單 帳單列表 現金收支登錄 材料自購登錄 每日結帳 排班表 現場電腦打卡" at bounding box center [54, 161] width 101 height 187
drag, startPoint x: 64, startPoint y: 250, endPoint x: 66, endPoint y: 237, distance: 13.4
click at [64, 243] on ul "打帳單 帳單列表 現金收支登錄 材料自購登錄 每日結帳 排班表 現場電腦打卡" at bounding box center [54, 161] width 101 height 187
click at [66, 237] on link "現場電腦打卡" at bounding box center [54, 237] width 101 height 25
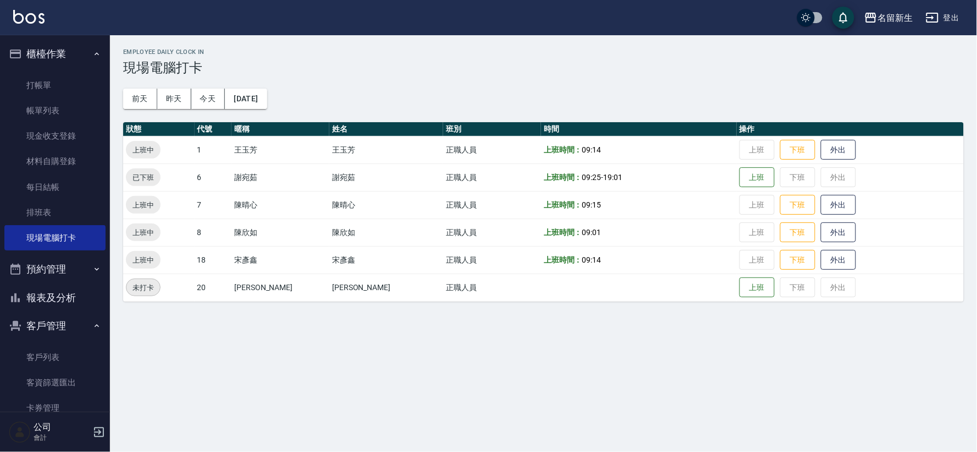
click at [777, 139] on td "上班 下班 外出" at bounding box center [850, 150] width 227 height 28
click at [781, 144] on button "下班" at bounding box center [798, 149] width 35 height 19
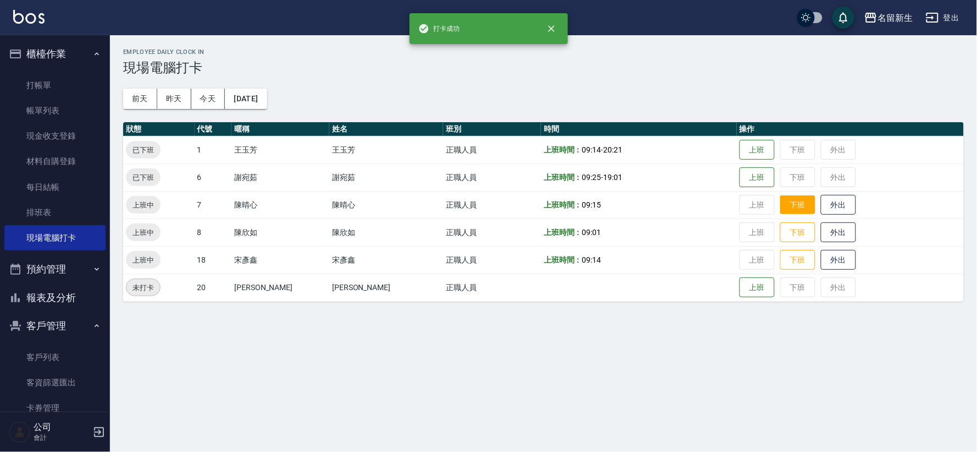
click at [785, 204] on button "下班" at bounding box center [798, 204] width 35 height 19
click at [790, 226] on button "下班" at bounding box center [798, 232] width 35 height 19
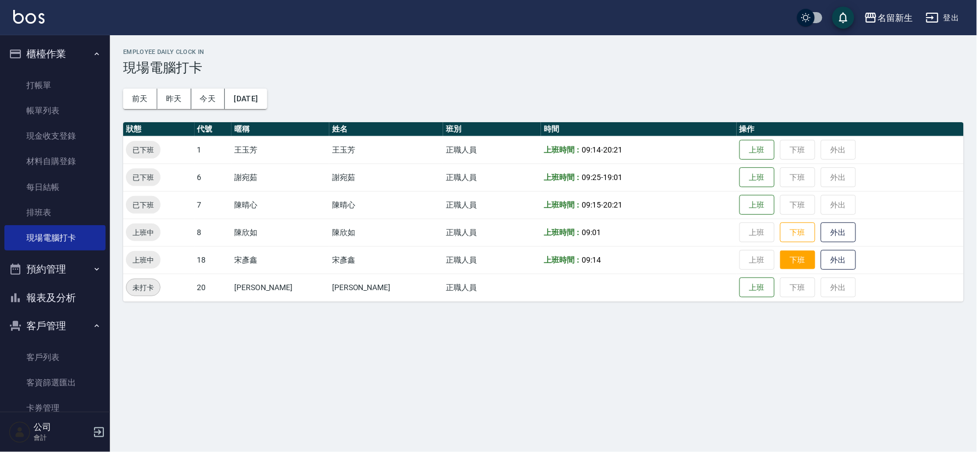
click at [781, 257] on button "下班" at bounding box center [798, 259] width 35 height 19
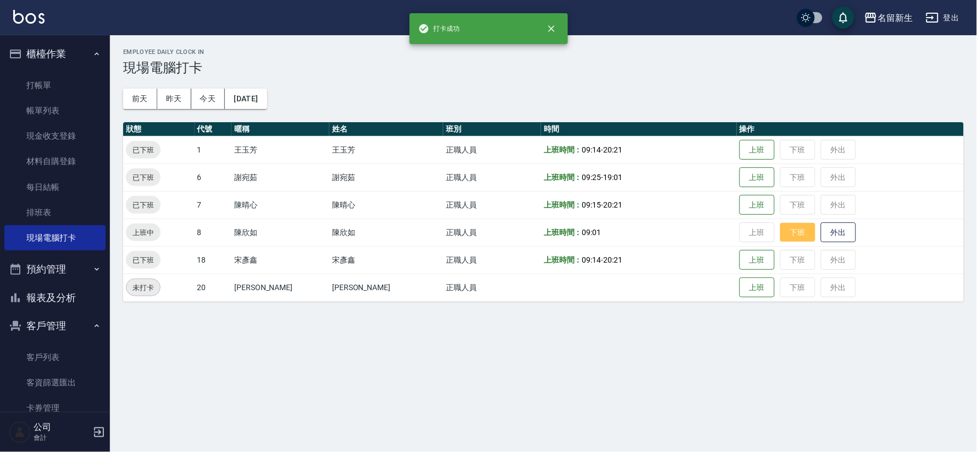
click at [781, 232] on button "下班" at bounding box center [798, 232] width 35 height 19
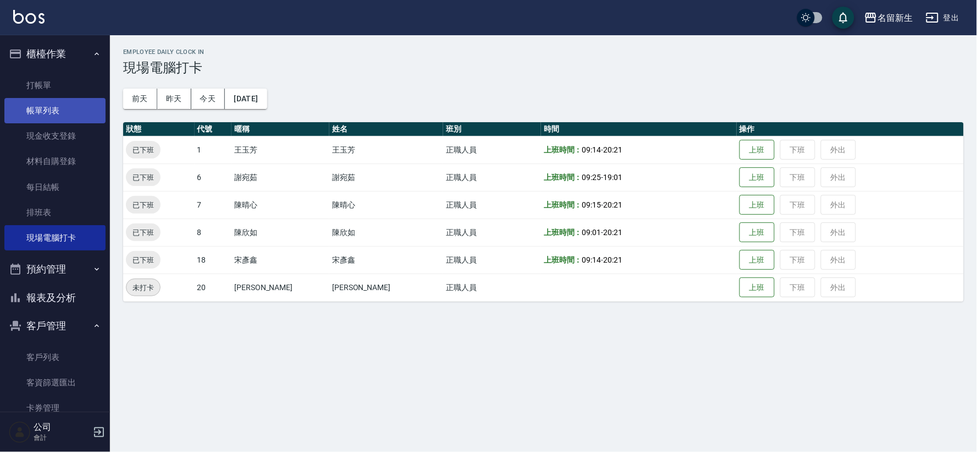
click at [68, 112] on link "帳單列表" at bounding box center [54, 110] width 101 height 25
click at [75, 116] on link "帳單列表" at bounding box center [54, 110] width 101 height 25
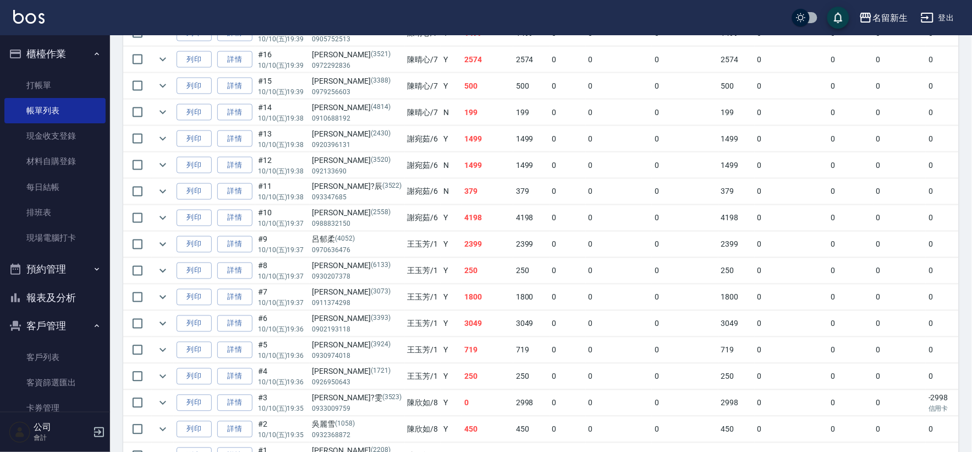
scroll to position [514, 0]
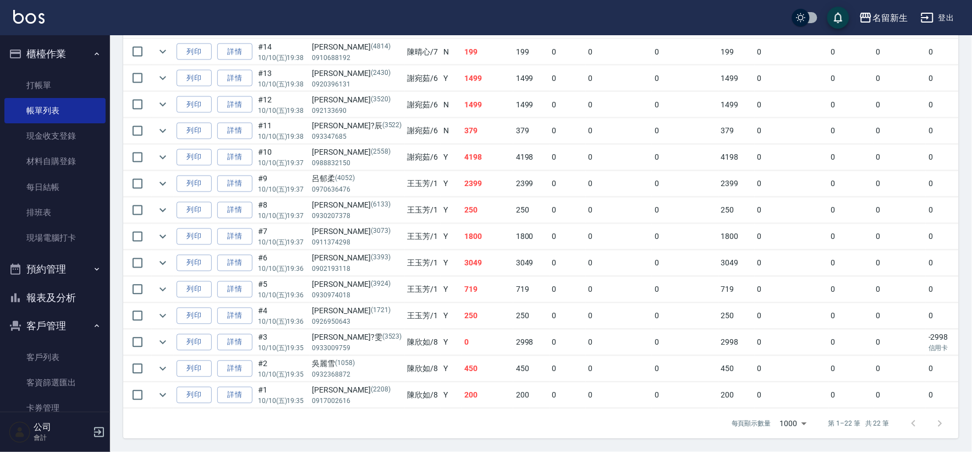
click at [59, 343] on ul "客戶列表 客資篩選匯出 卡券管理" at bounding box center [54, 382] width 101 height 85
click at [58, 350] on link "客戶列表" at bounding box center [54, 356] width 101 height 25
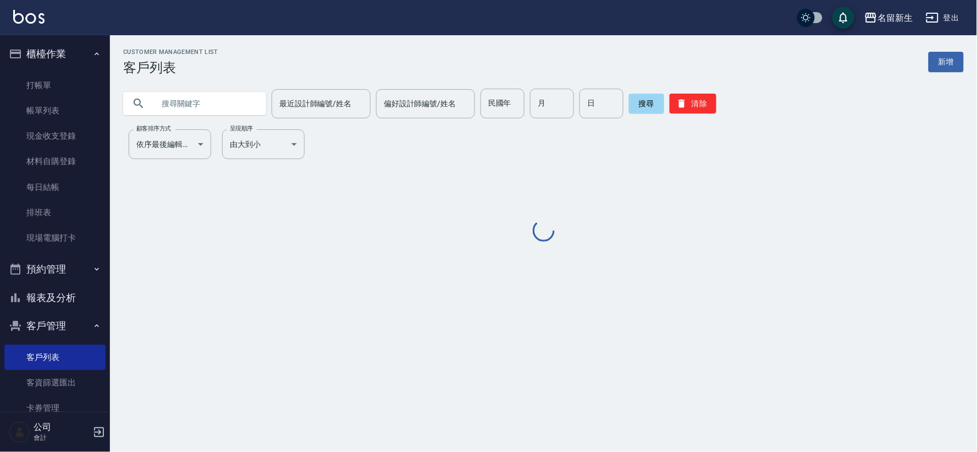
click at [205, 102] on input "text" at bounding box center [205, 104] width 103 height 30
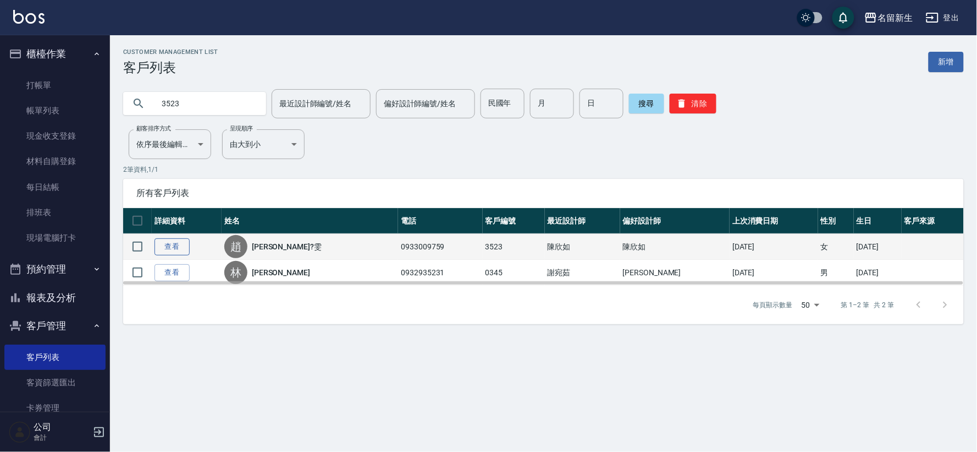
click at [180, 244] on link "查看" at bounding box center [172, 246] width 35 height 17
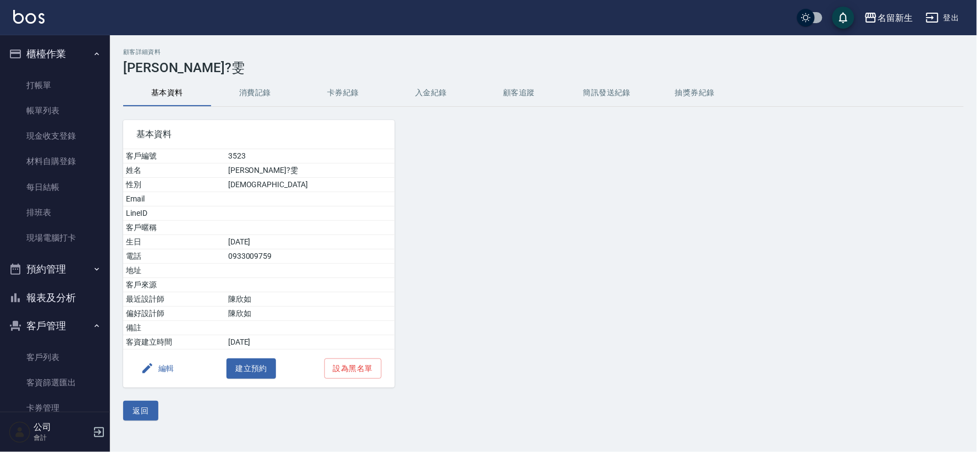
click at [173, 361] on button "編輯" at bounding box center [157, 368] width 42 height 20
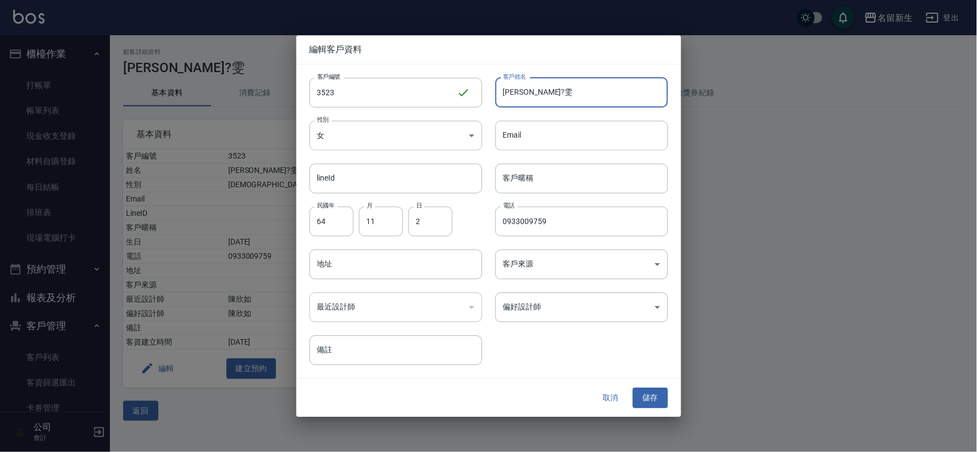
click at [518, 94] on input "[PERSON_NAME]?雯" at bounding box center [582, 93] width 173 height 30
click at [660, 388] on button "儲存" at bounding box center [650, 398] width 35 height 20
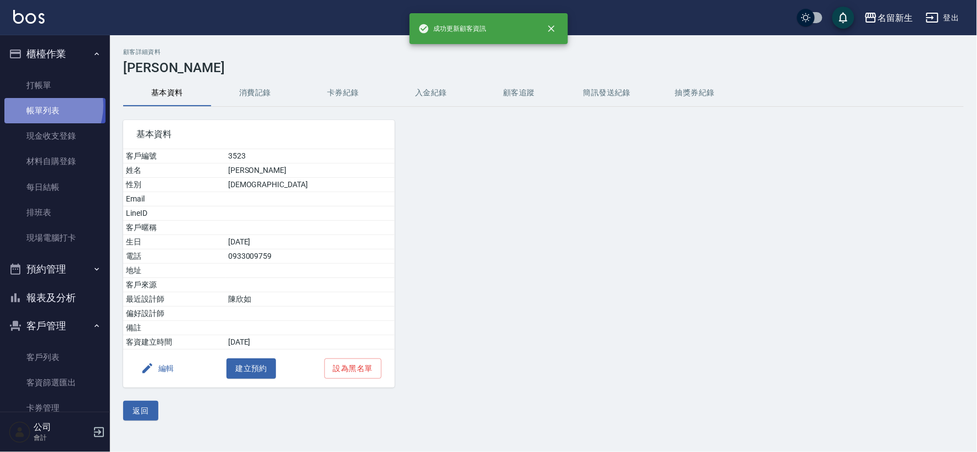
click at [39, 106] on link "帳單列表" at bounding box center [54, 110] width 101 height 25
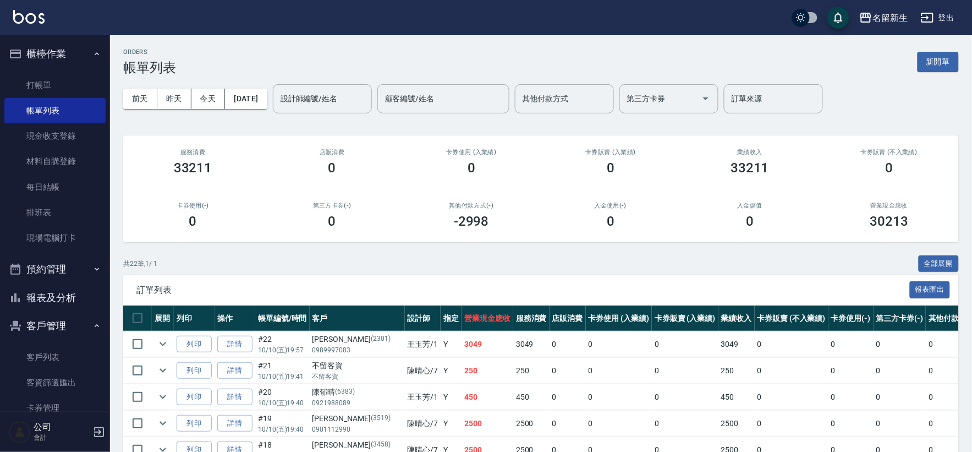
click at [50, 303] on button "報表及分析" at bounding box center [54, 297] width 101 height 29
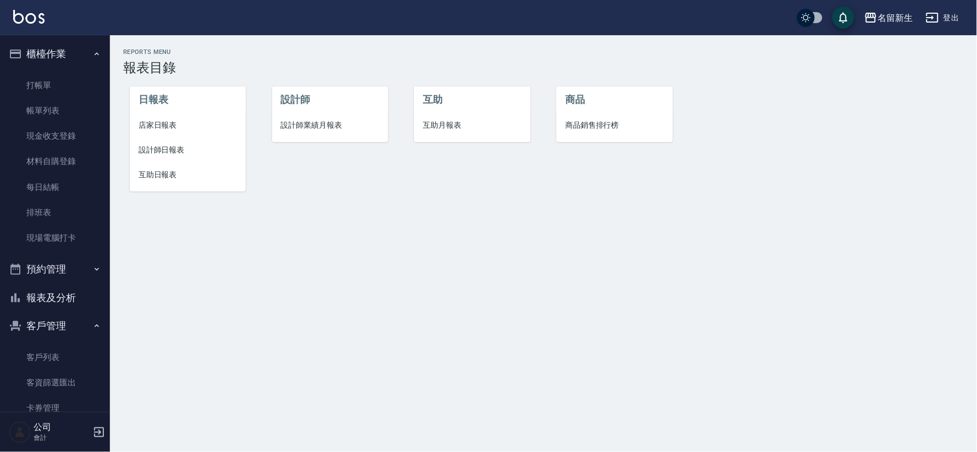
click at [172, 127] on span "店家日報表" at bounding box center [188, 125] width 98 height 12
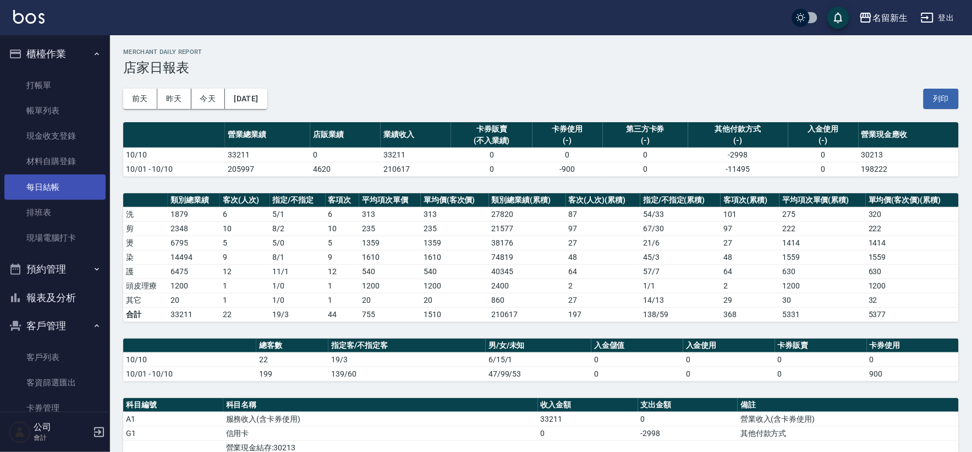
click at [45, 184] on link "每日結帳" at bounding box center [54, 186] width 101 height 25
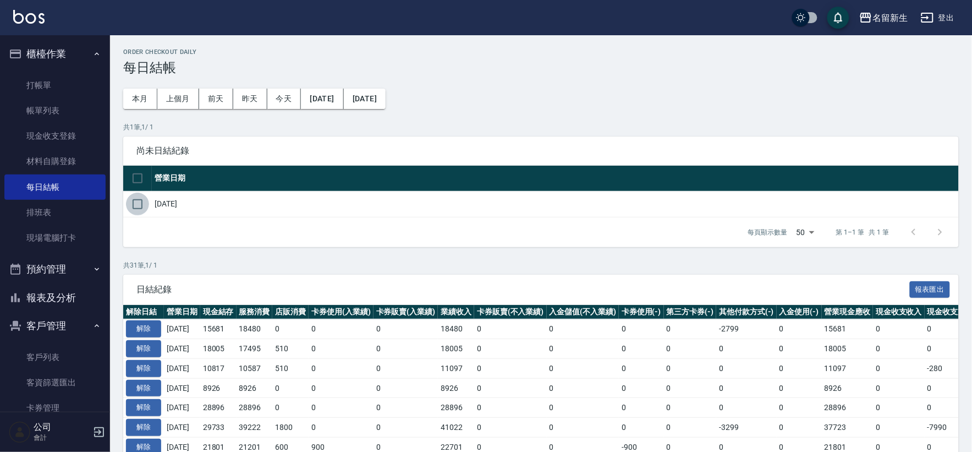
click at [144, 207] on input "checkbox" at bounding box center [137, 204] width 23 height 23
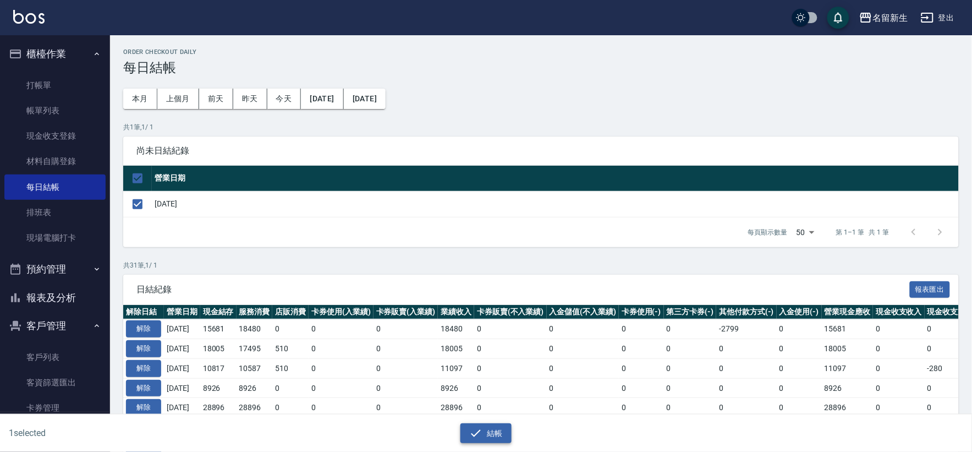
click at [485, 436] on button "結帳" at bounding box center [485, 433] width 51 height 20
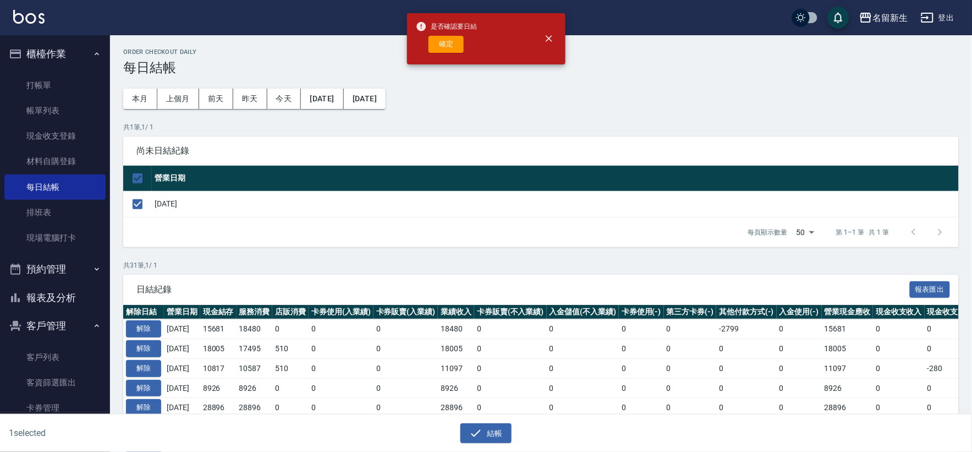
click at [431, 28] on span "是否確認要日結" at bounding box center [447, 26] width 62 height 11
click at [444, 42] on button "確定" at bounding box center [446, 44] width 35 height 17
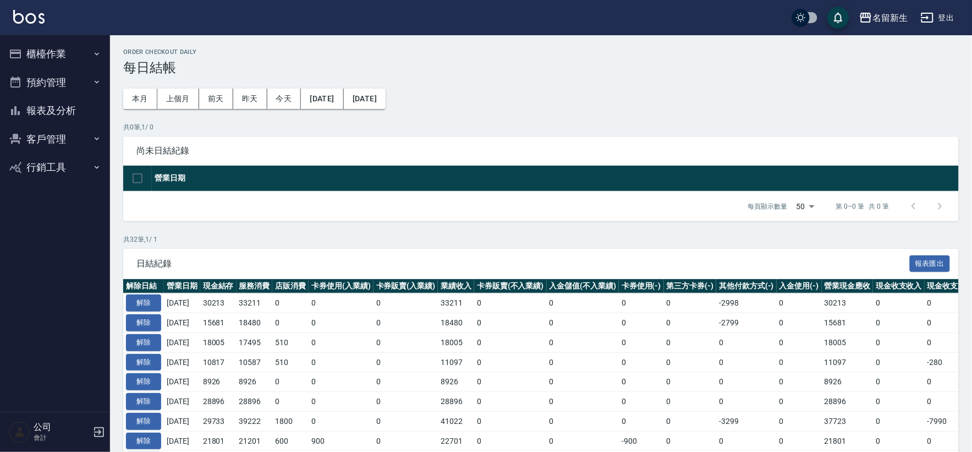
click at [85, 106] on button "報表及分析" at bounding box center [54, 110] width 101 height 29
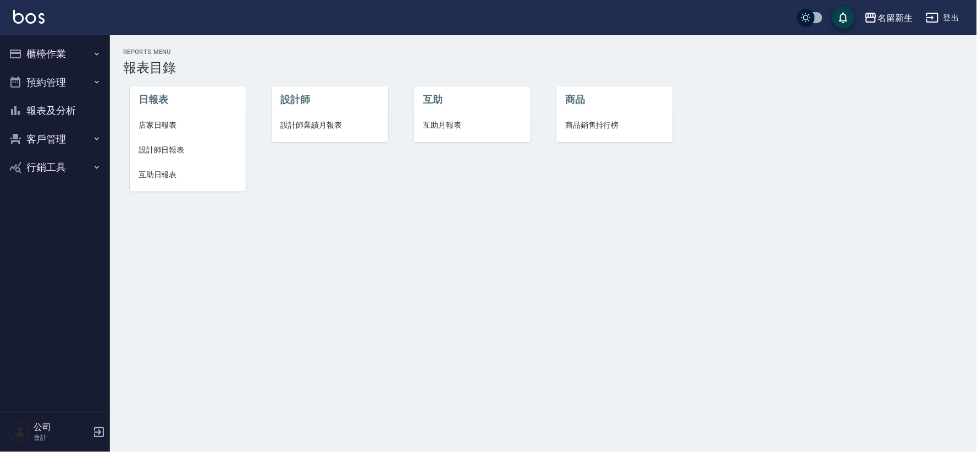
click at [173, 151] on span "設計師日報表" at bounding box center [188, 150] width 98 height 12
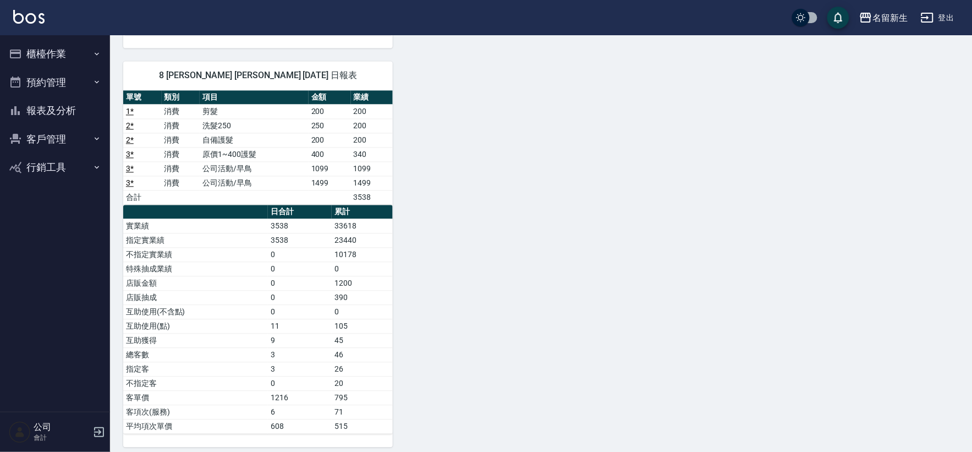
scroll to position [642, 0]
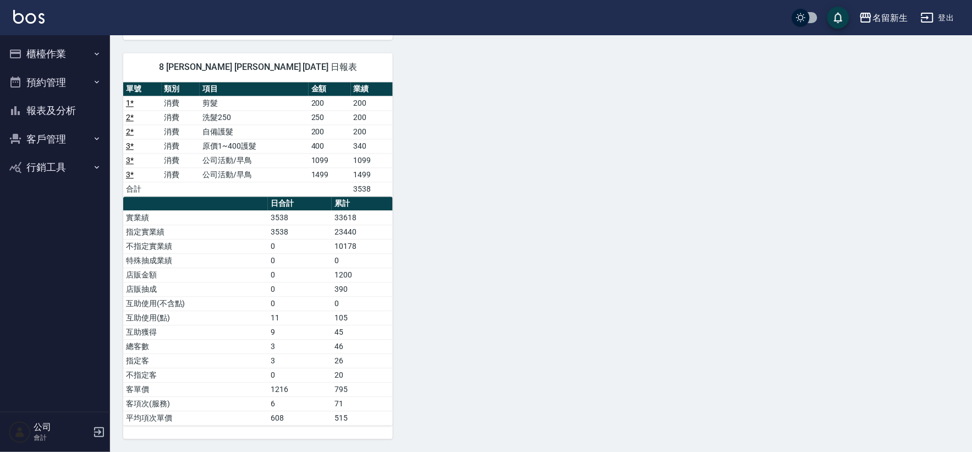
click at [39, 72] on button "預約管理" at bounding box center [54, 82] width 101 height 29
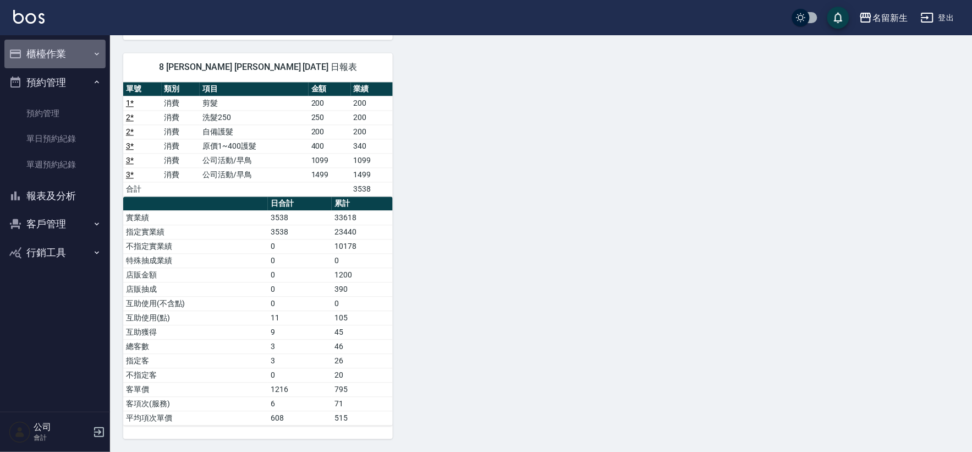
click at [56, 53] on button "櫃檯作業" at bounding box center [54, 54] width 101 height 29
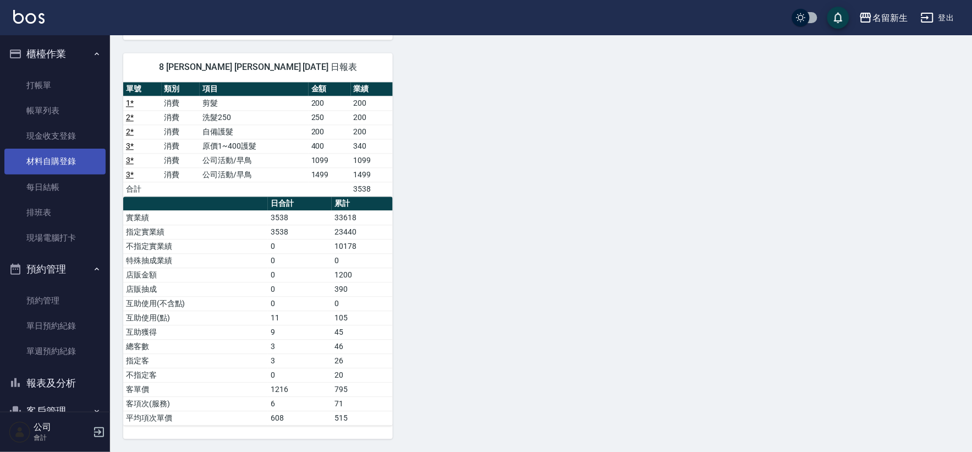
click at [78, 158] on link "材料自購登錄" at bounding box center [54, 161] width 101 height 25
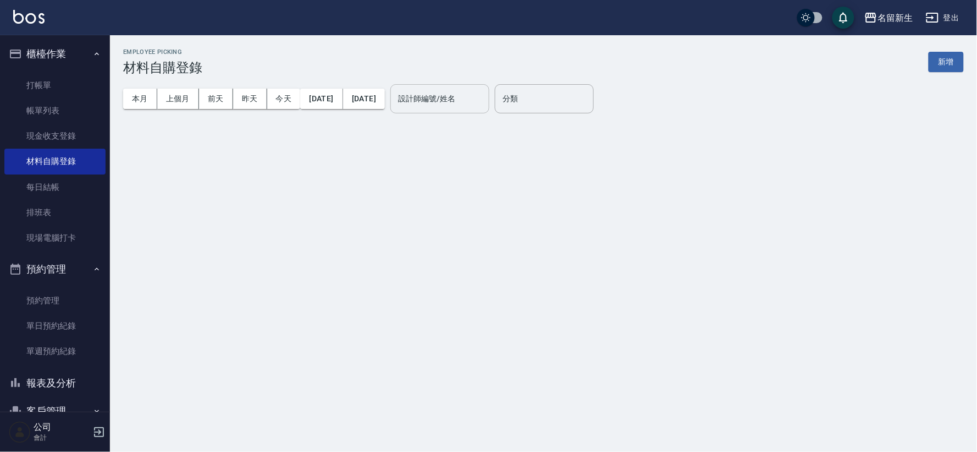
click at [479, 92] on div "設計師編號/姓名 設計師編號/姓名" at bounding box center [440, 98] width 99 height 29
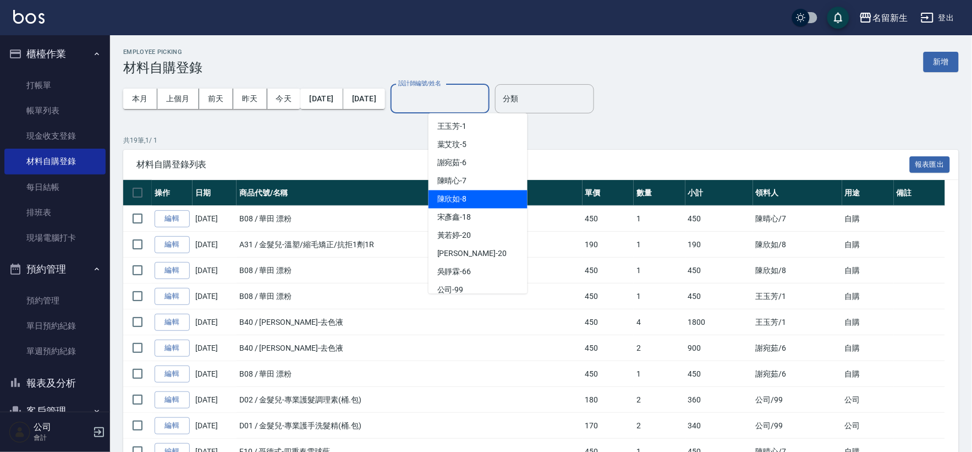
click at [474, 195] on div "陳欣如 -8" at bounding box center [478, 199] width 99 height 18
type input "陳欣如-8"
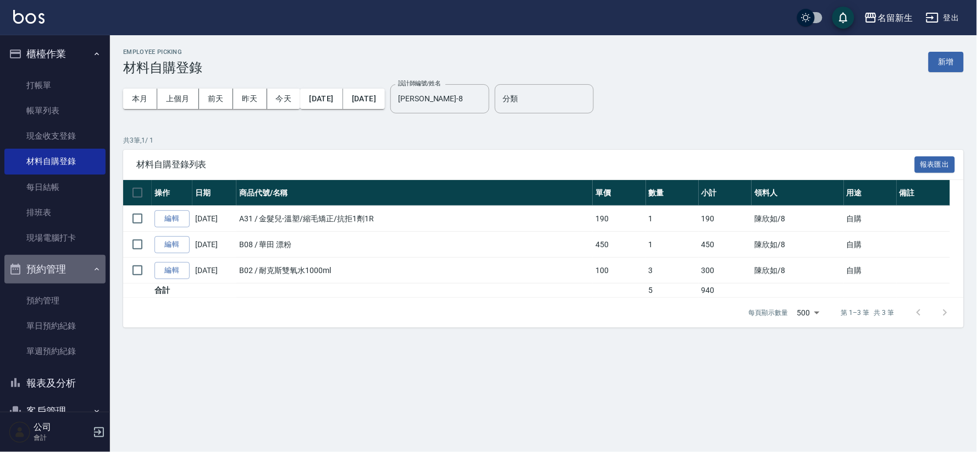
click at [84, 278] on button "預約管理" at bounding box center [54, 269] width 101 height 29
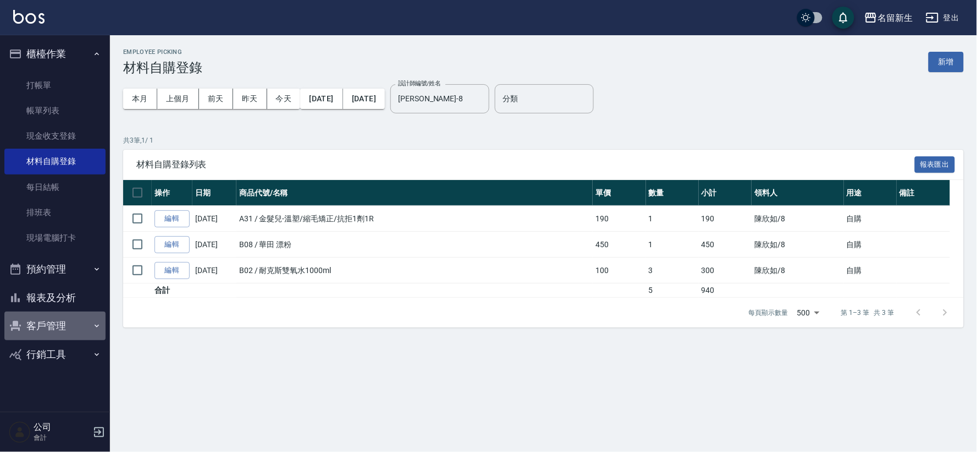
click at [67, 331] on button "客戶管理" at bounding box center [54, 325] width 101 height 29
click at [70, 290] on button "報表及分析" at bounding box center [54, 297] width 101 height 29
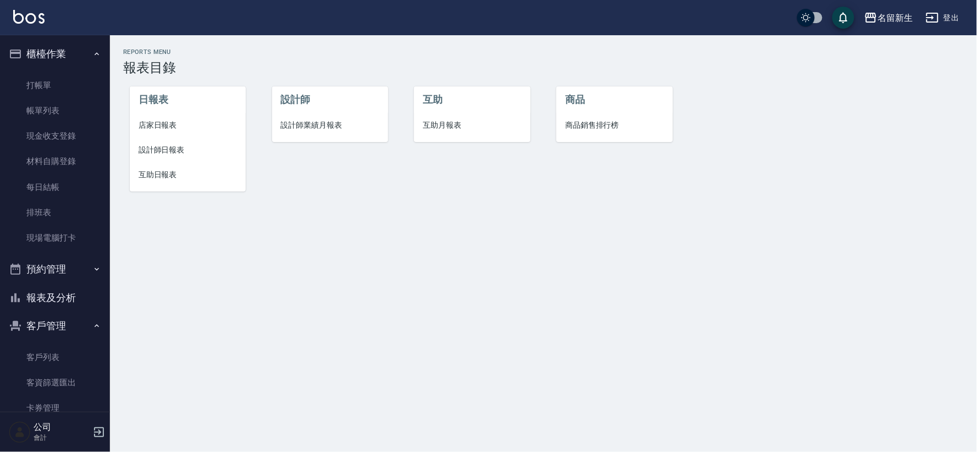
click at [179, 156] on li "設計師日報表" at bounding box center [188, 150] width 116 height 25
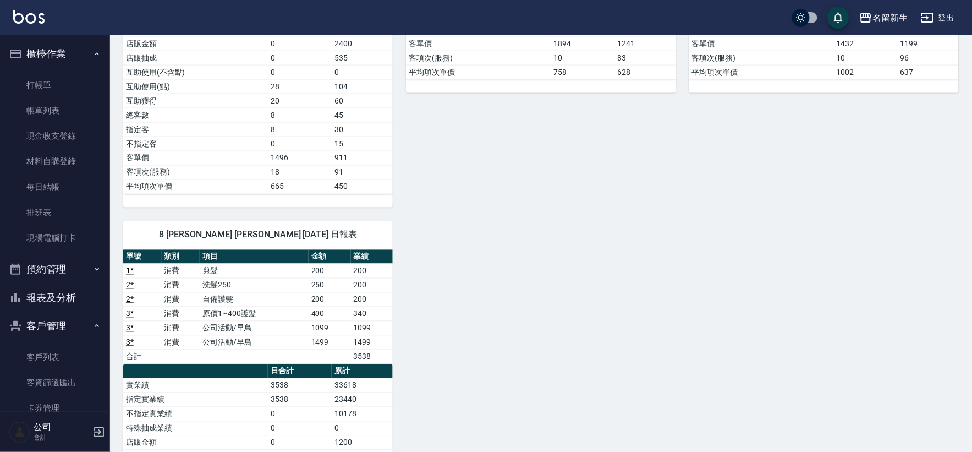
scroll to position [488, 0]
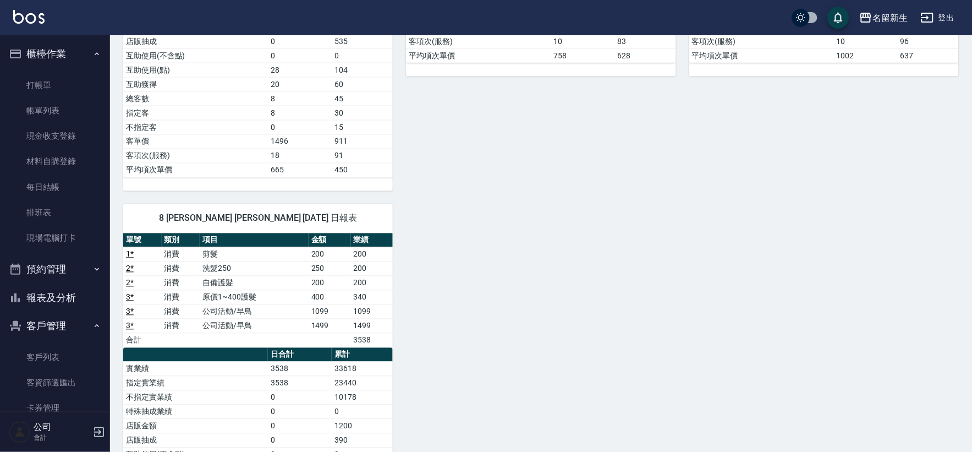
click at [543, 350] on div "1 王玉芳 王玉芳 10/10/2025 日報表 單號 類別 項目 金額 業績 4 * 消費 剪髮 250 250 5 * 消費 冰鎮洗髮699 699 59…" at bounding box center [534, 104] width 849 height 969
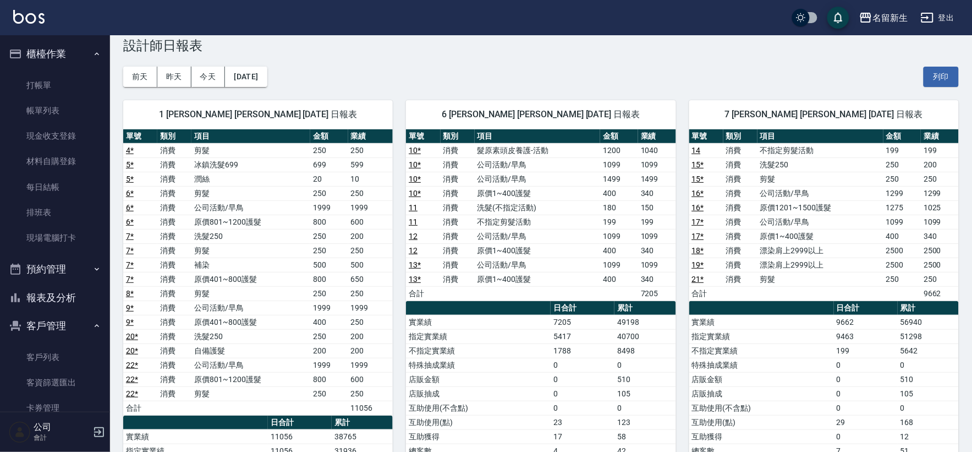
scroll to position [0, 0]
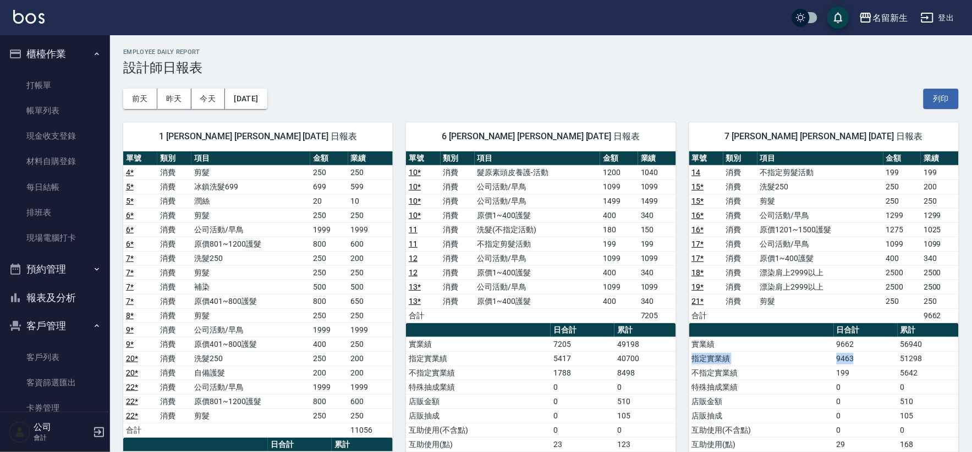
drag, startPoint x: 926, startPoint y: 342, endPoint x: 888, endPoint y: 353, distance: 39.9
click at [888, 353] on tbody "實業績 9662 56940 指定實業績 9463 51298 不指定實業績 199 5642 特殊抽成業績 0 0 店販金額 0 510 店販抽成 0 10…" at bounding box center [824, 444] width 270 height 215
click at [793, 344] on td "實業績" at bounding box center [761, 344] width 145 height 14
click at [43, 273] on button "預約管理" at bounding box center [54, 269] width 101 height 29
click at [68, 283] on ul "預約管理 單日預約紀錄 單週預約紀錄" at bounding box center [54, 325] width 101 height 85
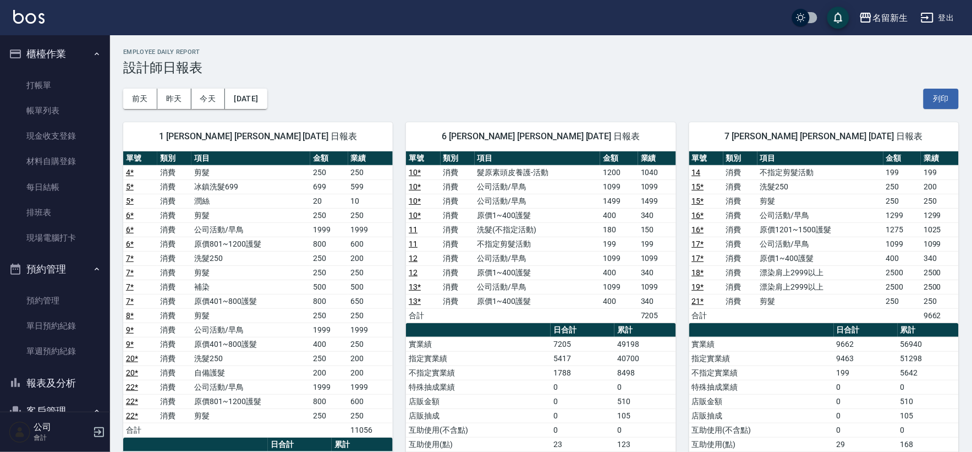
click at [69, 279] on button "預約管理" at bounding box center [54, 269] width 101 height 29
click at [63, 299] on button "報表及分析" at bounding box center [54, 297] width 101 height 29
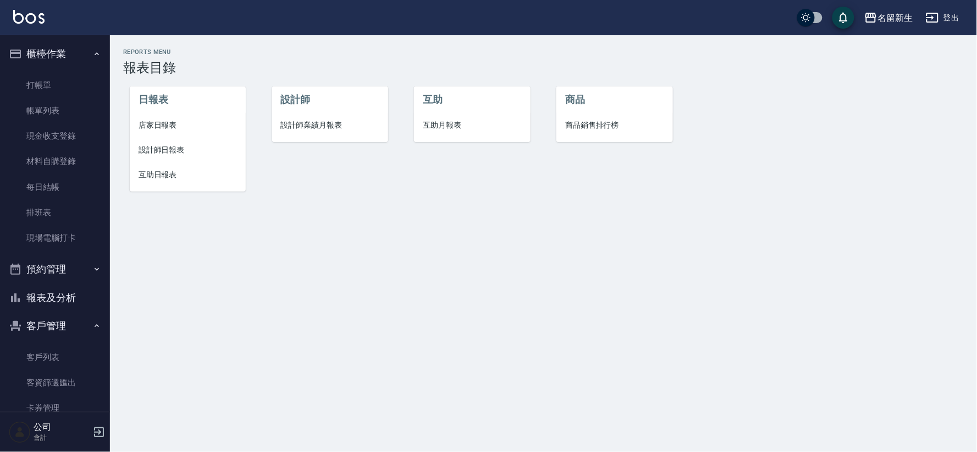
click at [166, 174] on span "互助日報表" at bounding box center [188, 175] width 98 height 12
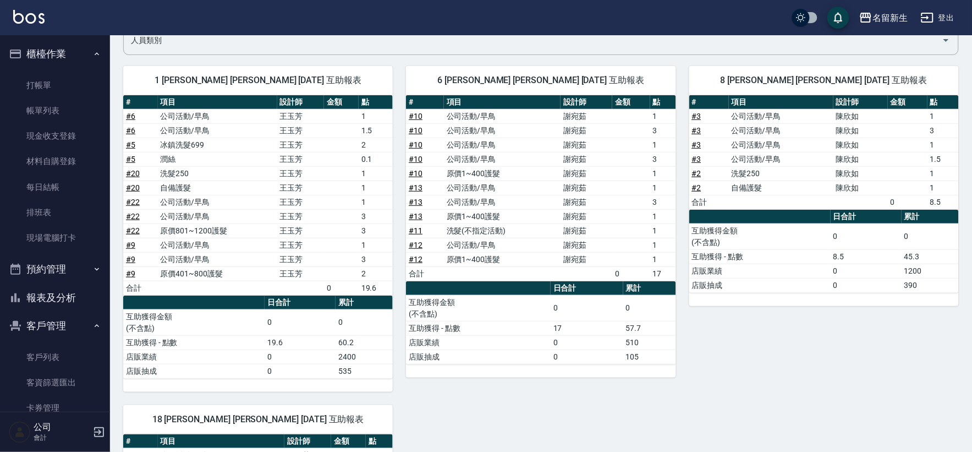
scroll to position [17, 0]
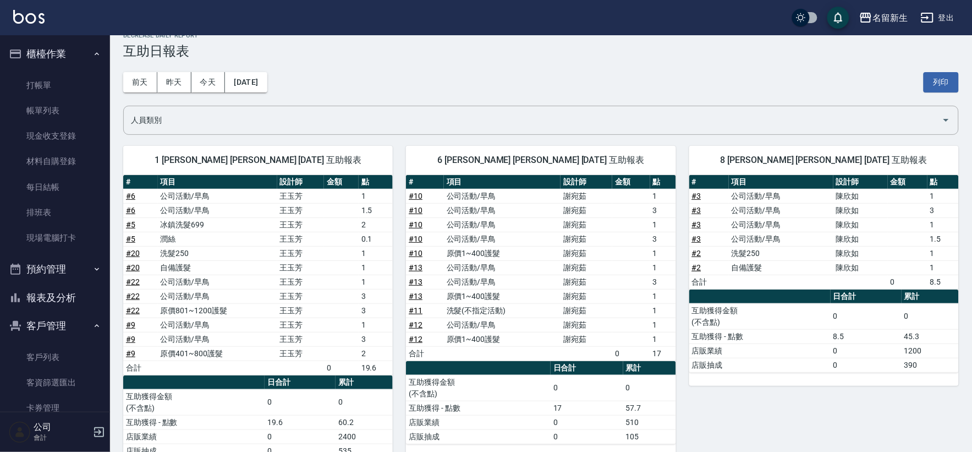
click at [80, 292] on button "報表及分析" at bounding box center [54, 297] width 101 height 29
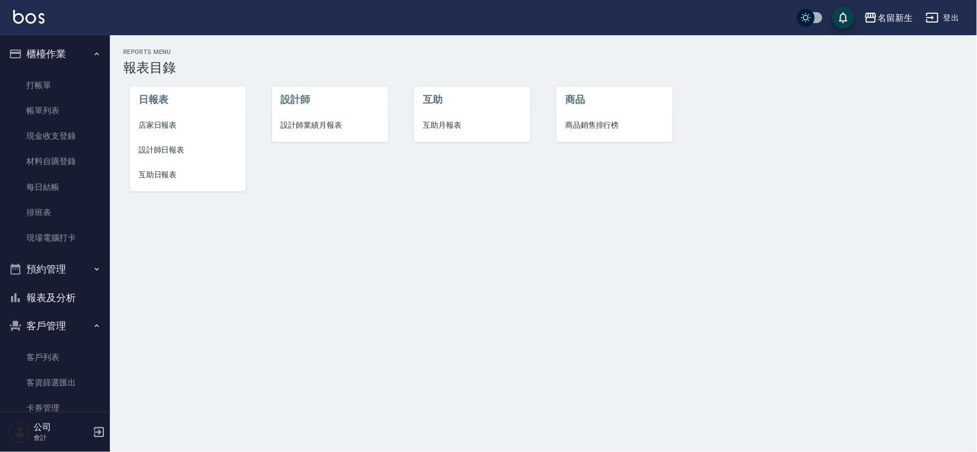
click at [174, 150] on span "設計師日報表" at bounding box center [188, 150] width 98 height 12
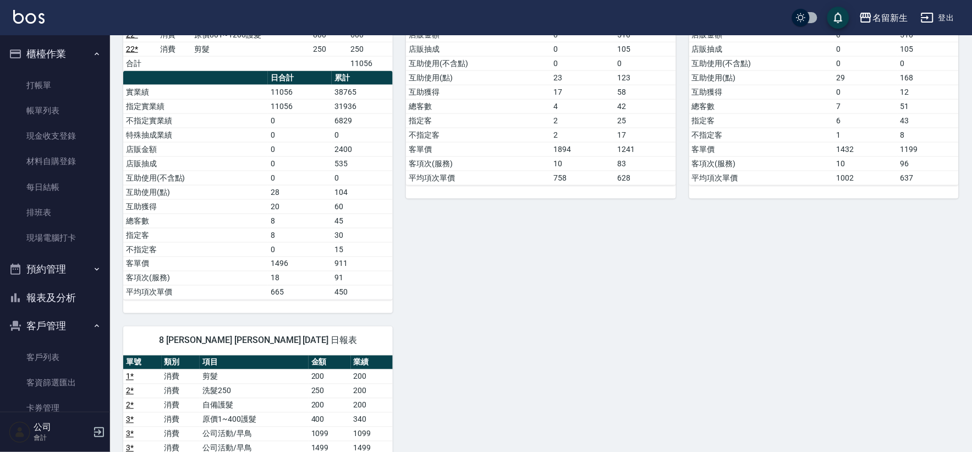
scroll to position [642, 0]
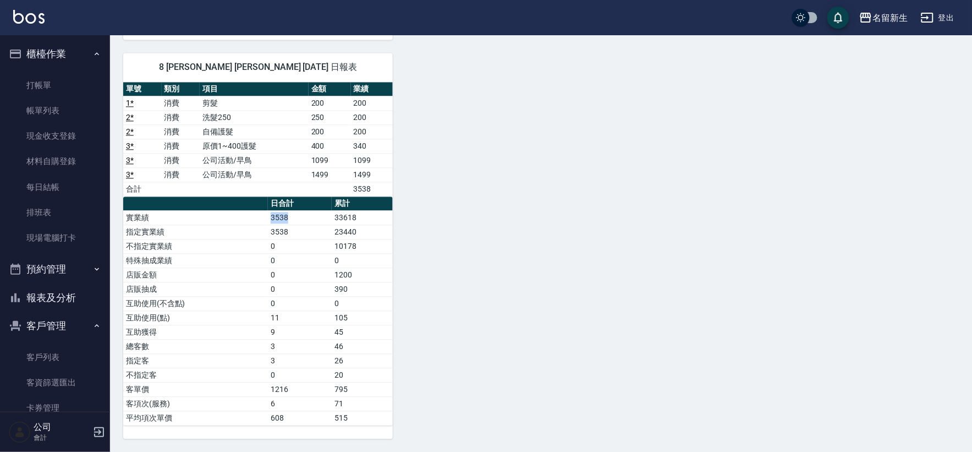
drag, startPoint x: 289, startPoint y: 216, endPoint x: 270, endPoint y: 213, distance: 18.8
click at [270, 213] on td "3538" at bounding box center [300, 217] width 64 height 14
drag, startPoint x: 289, startPoint y: 234, endPoint x: 249, endPoint y: 228, distance: 41.2
click at [249, 228] on tr "指定實業績 3538 23440" at bounding box center [258, 231] width 270 height 14
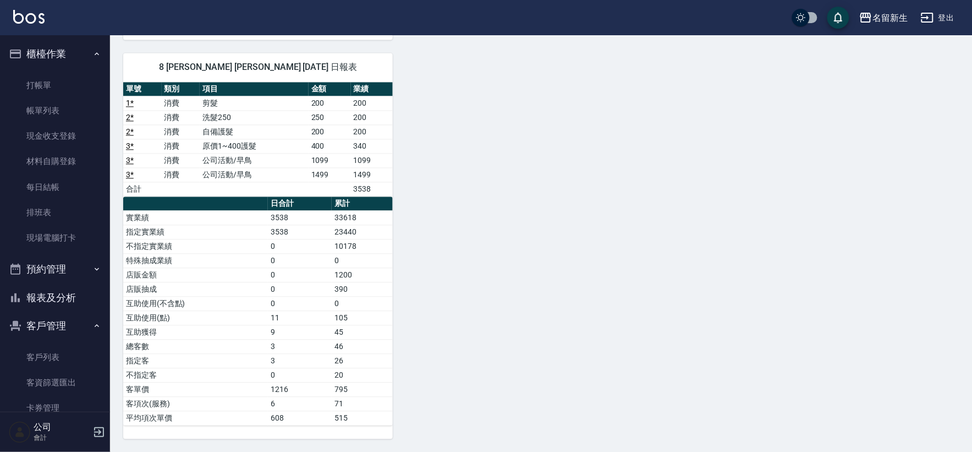
drag, startPoint x: 496, startPoint y: 272, endPoint x: 491, endPoint y: 277, distance: 6.6
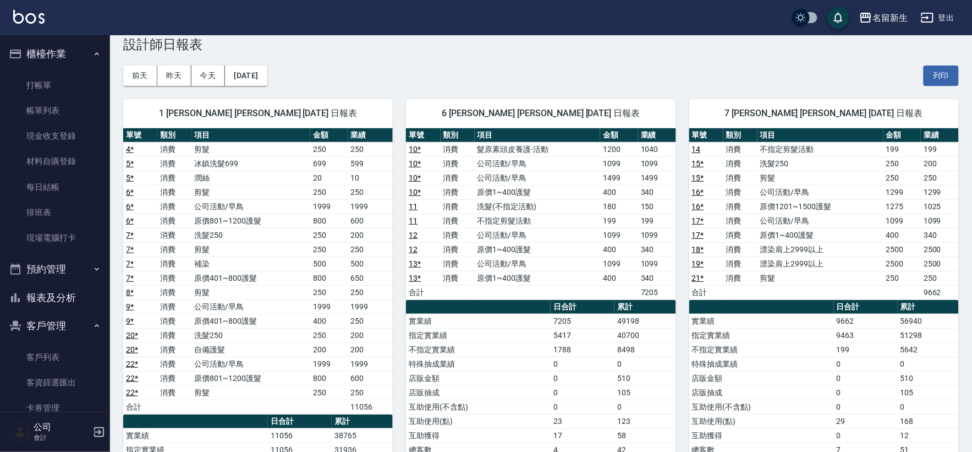
scroll to position [61, 0]
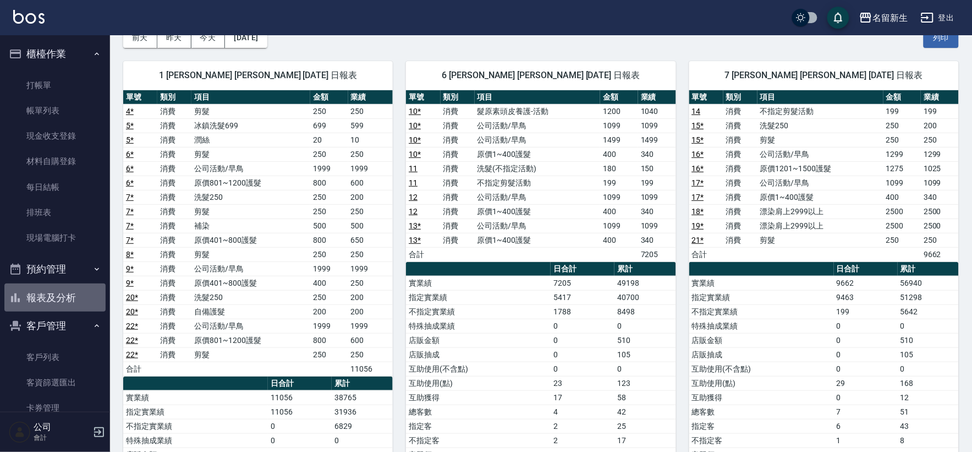
click at [64, 296] on button "報表及分析" at bounding box center [54, 297] width 101 height 29
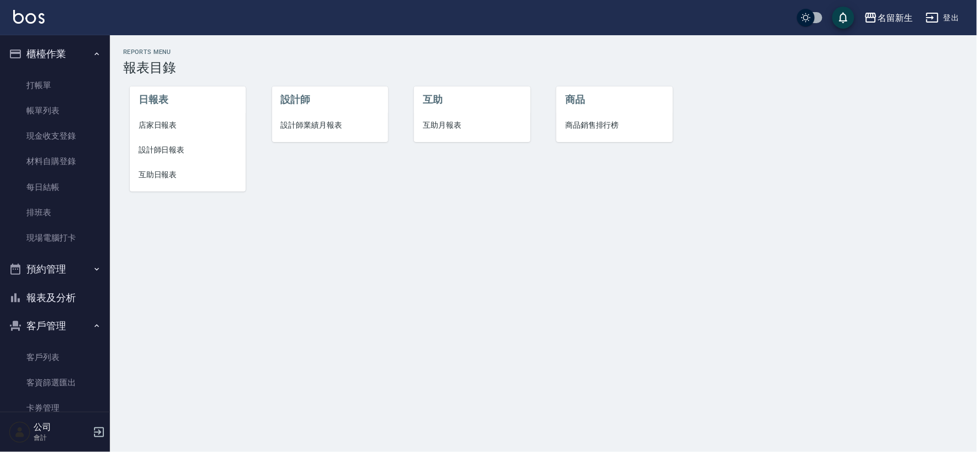
click at [167, 171] on span "互助日報表" at bounding box center [188, 175] width 98 height 12
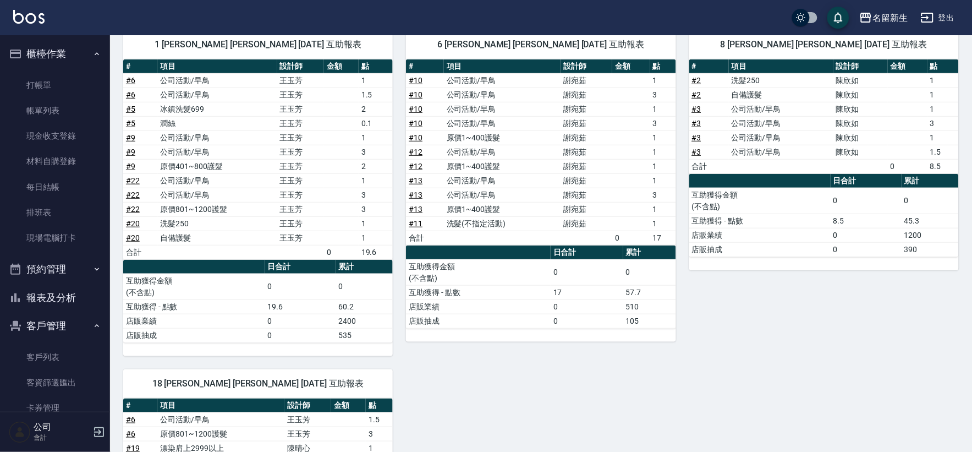
scroll to position [122, 0]
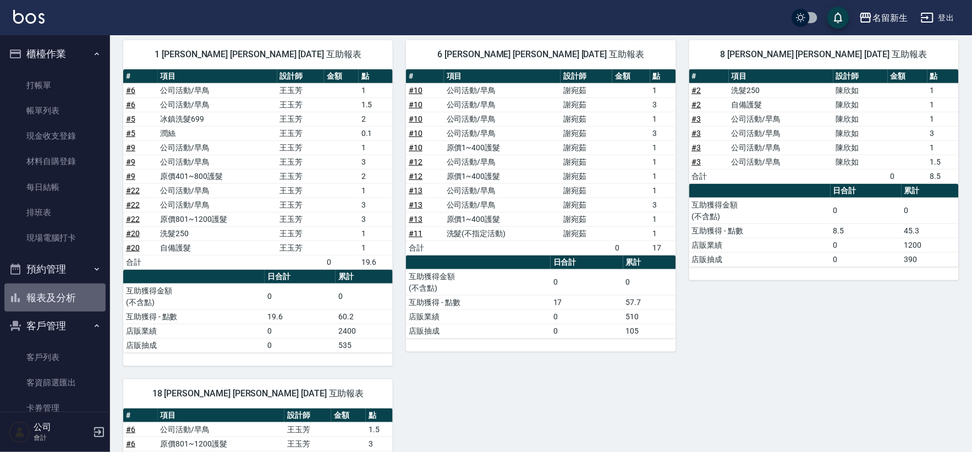
click at [65, 300] on button "報表及分析" at bounding box center [54, 297] width 101 height 29
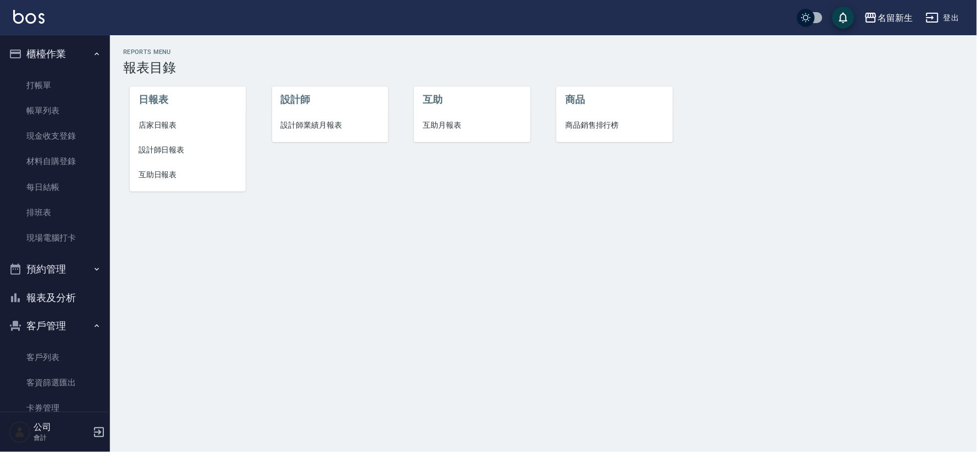
click at [169, 150] on span "設計師日報表" at bounding box center [188, 150] width 98 height 12
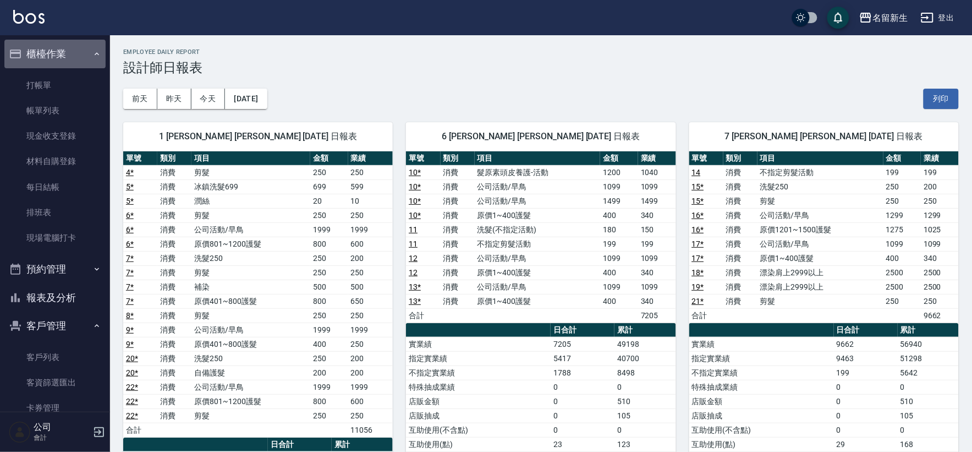
click at [85, 47] on button "櫃檯作業" at bounding box center [54, 54] width 101 height 29
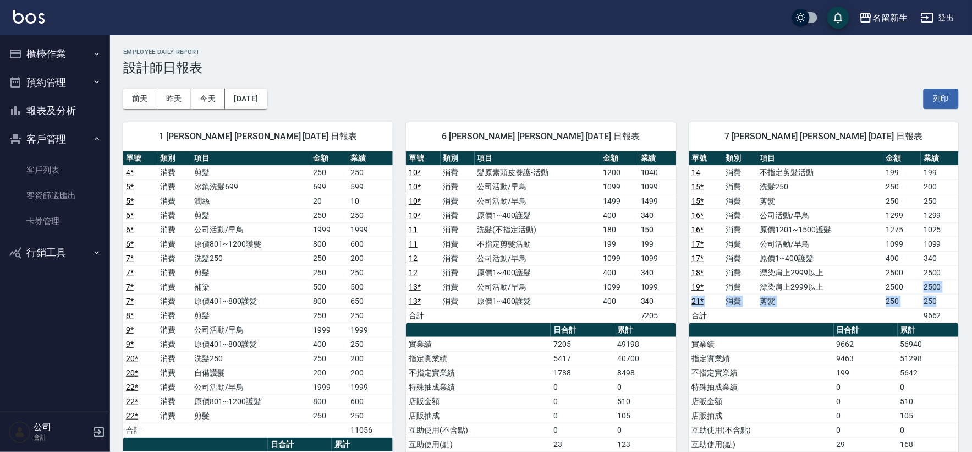
click at [948, 294] on tbody "14 消費 不指定剪髮活動 199 199 15 * 消費 洗髮250 250 200 15 * 消費 剪髮 250 250 16 * 消費 公司活動/早鳥 …" at bounding box center [824, 243] width 270 height 157
click at [949, 283] on td "2500" at bounding box center [940, 286] width 38 height 14
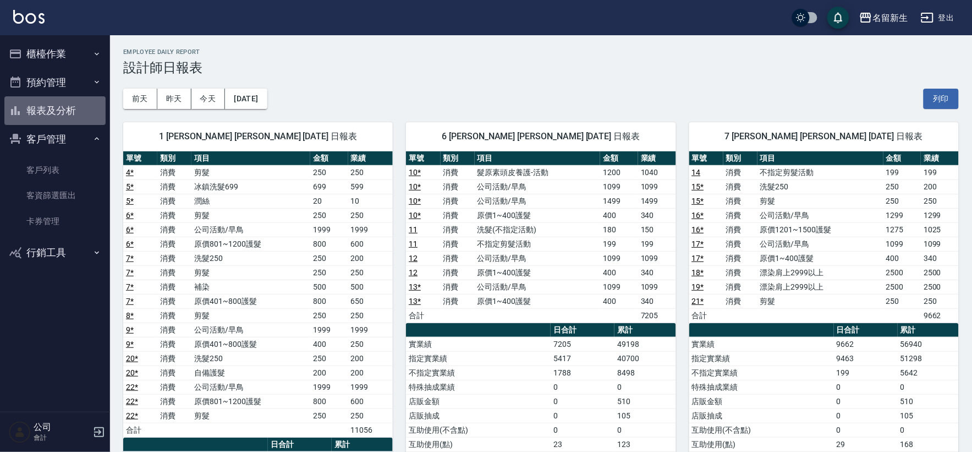
click at [75, 110] on button "報表及分析" at bounding box center [54, 110] width 101 height 29
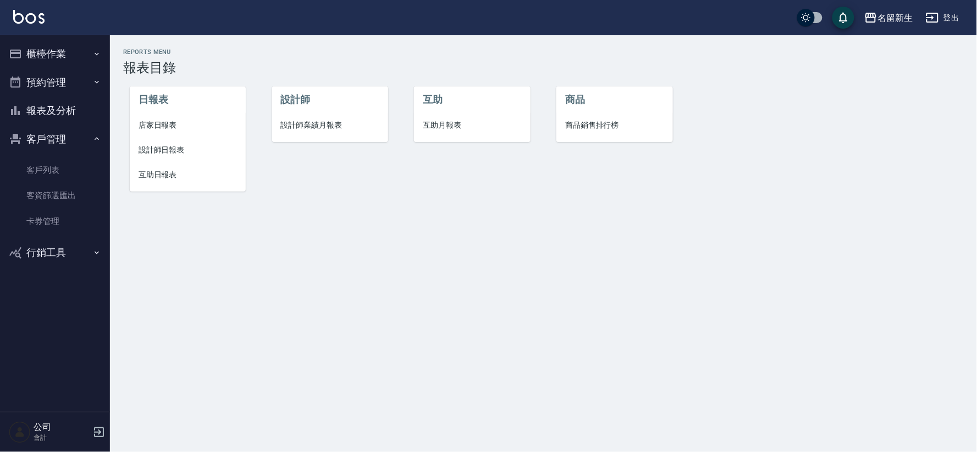
click at [461, 125] on span "互助月報表" at bounding box center [472, 125] width 98 height 12
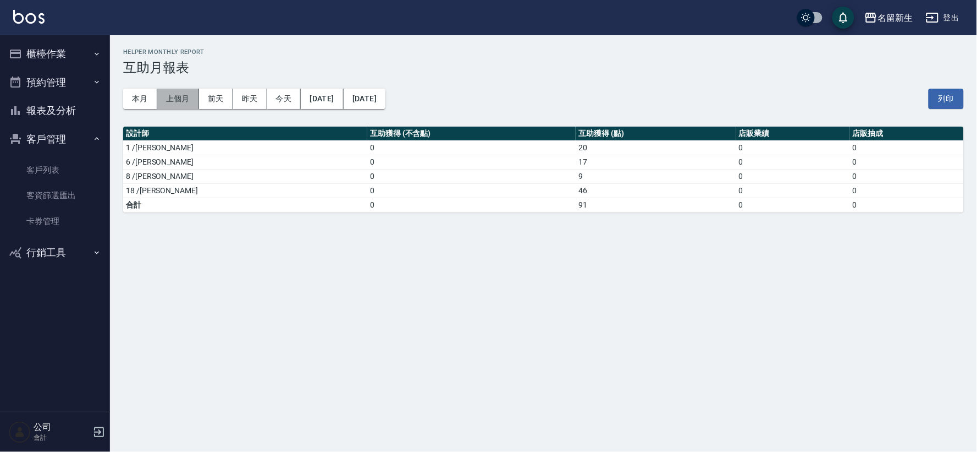
click at [180, 102] on button "上個月" at bounding box center [178, 99] width 42 height 20
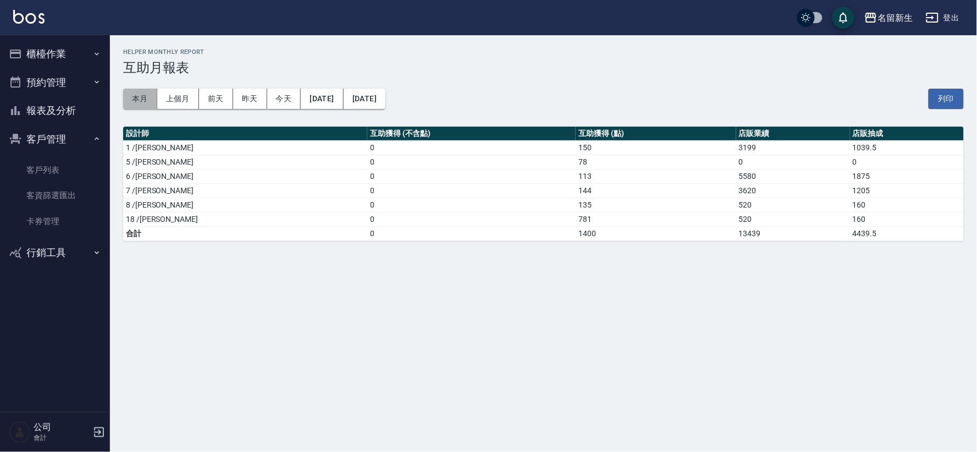
click at [151, 97] on button "本月" at bounding box center [140, 99] width 34 height 20
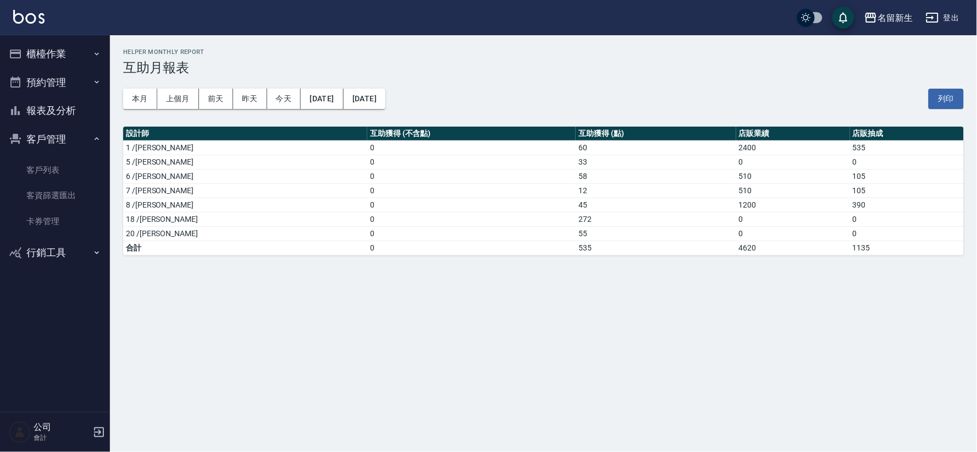
click at [595, 378] on div "名留新生 2025-10-01 - 2025-10-31 互助月報表 列印時間： 2025-10-10-20:44 Helper Monthly Report…" at bounding box center [488, 226] width 977 height 452
click at [48, 56] on button "櫃檯作業" at bounding box center [54, 54] width 101 height 29
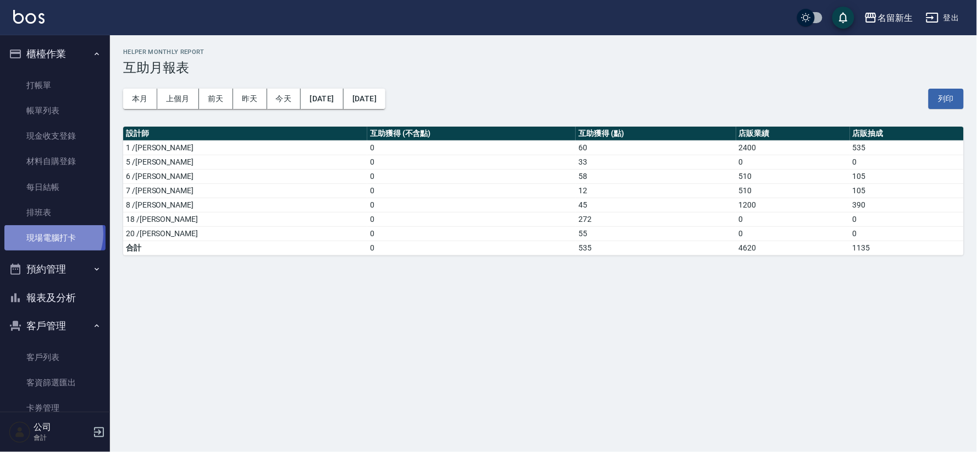
click at [48, 234] on link "現場電腦打卡" at bounding box center [54, 237] width 101 height 25
